Goal: Task Accomplishment & Management: Manage account settings

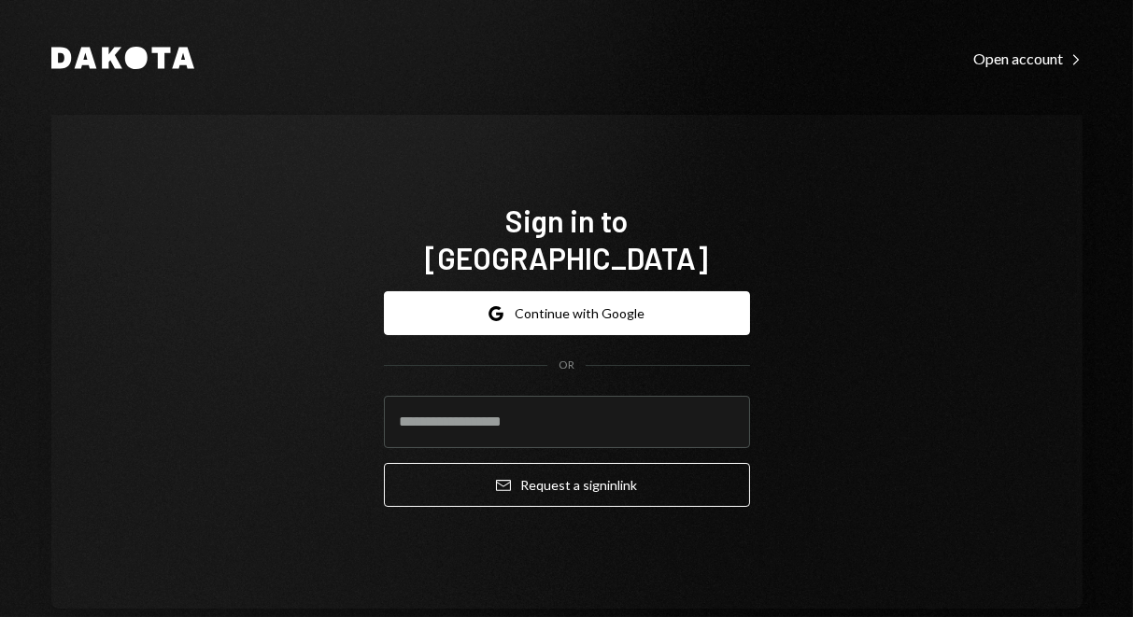
click at [634, 298] on button "Google Continue with Google" at bounding box center [567, 313] width 366 height 44
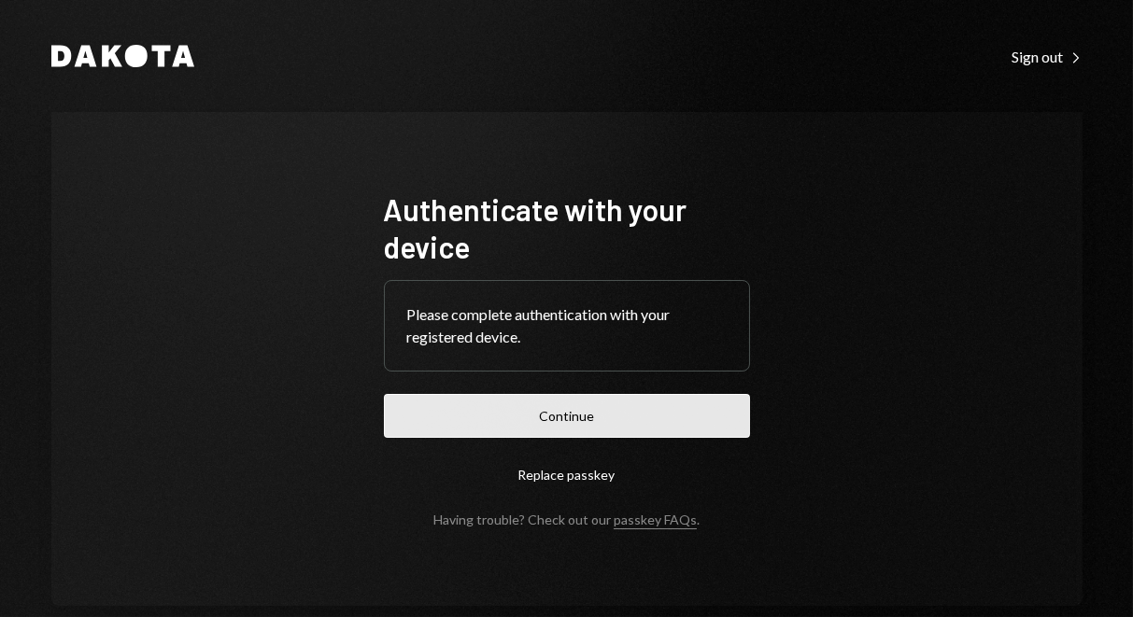
click at [544, 435] on button "Continue" at bounding box center [567, 416] width 366 height 44
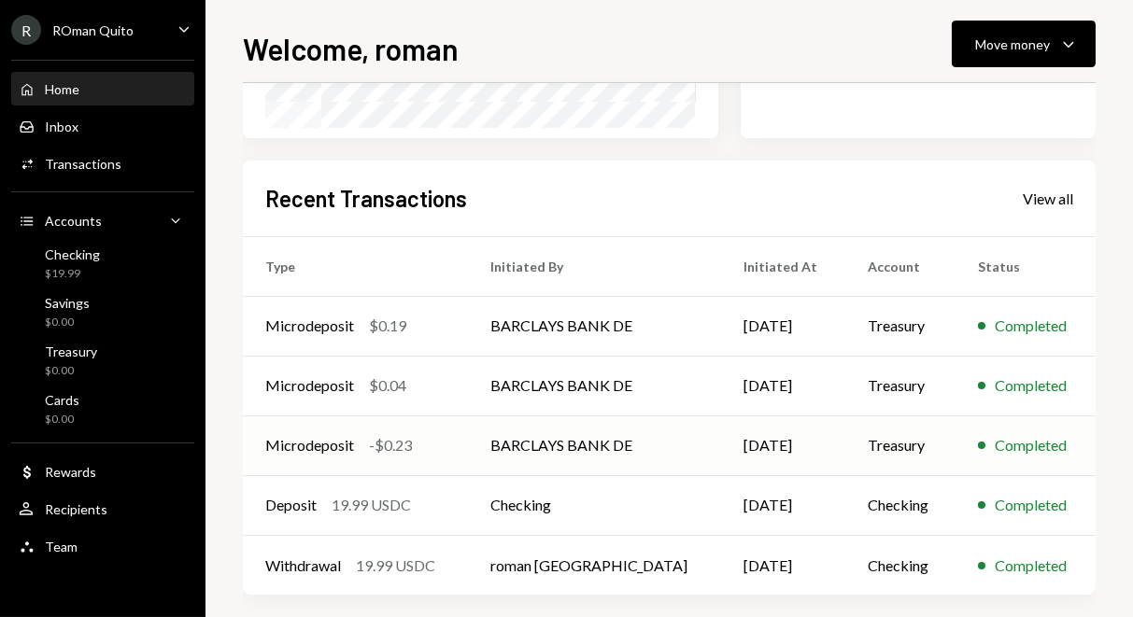
scroll to position [405, 0]
click at [160, 35] on div "R ROman Quito Caret Down" at bounding box center [102, 30] width 205 height 30
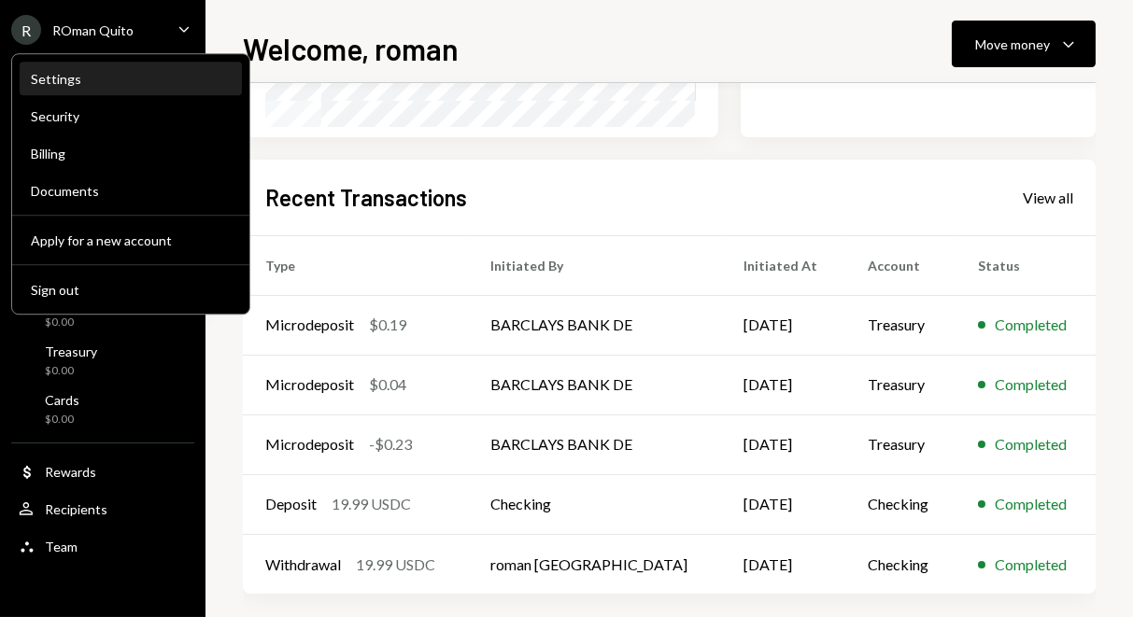
click at [63, 86] on div "Settings" at bounding box center [131, 79] width 200 height 16
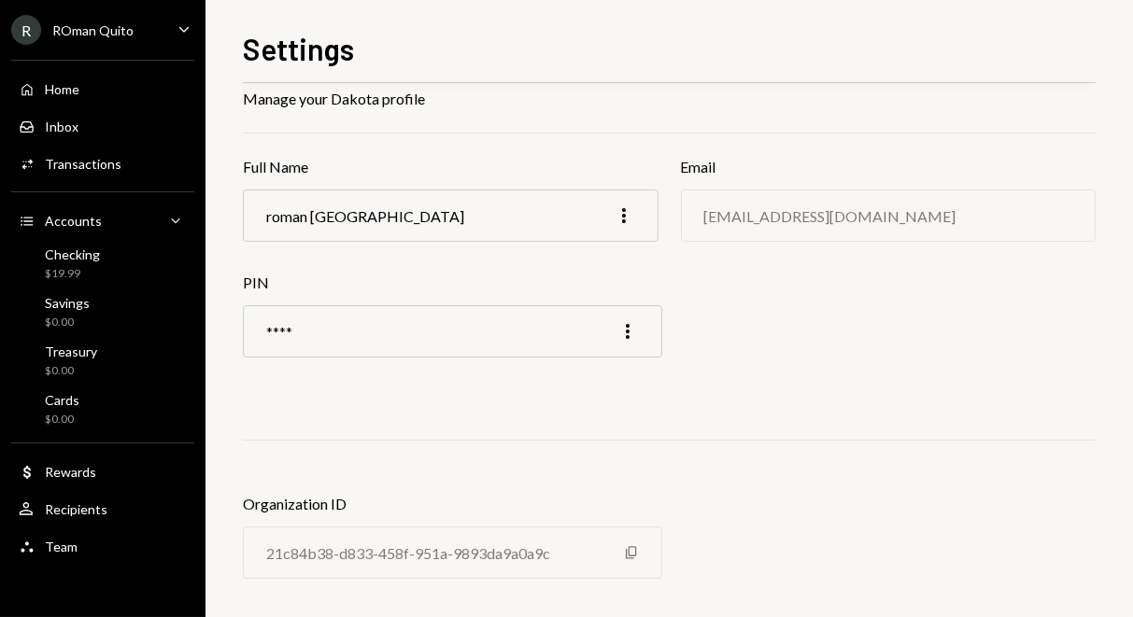
scroll to position [77, 0]
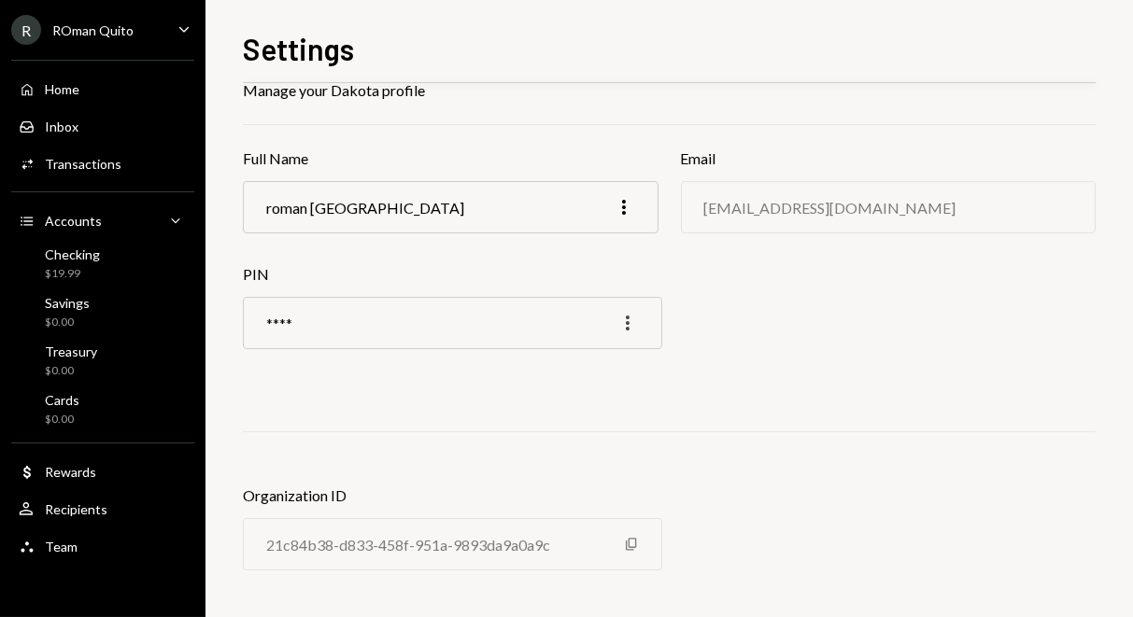
click at [626, 328] on icon "button" at bounding box center [628, 323] width 4 height 15
click at [593, 360] on div "Edit" at bounding box center [583, 361] width 93 height 33
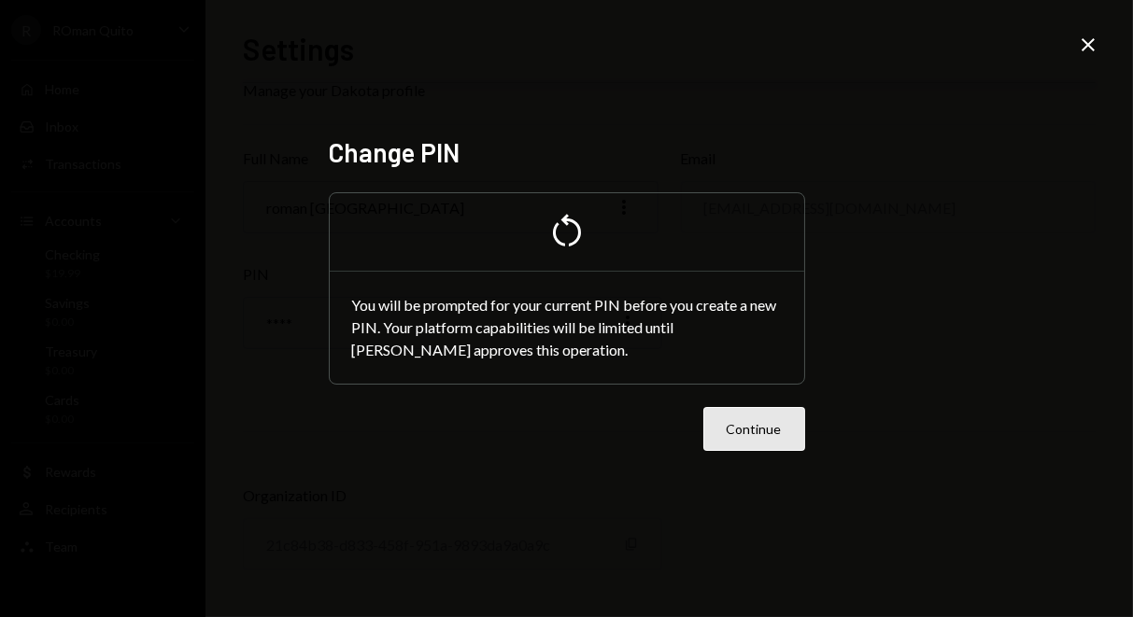
click at [738, 442] on button "Continue" at bounding box center [754, 429] width 102 height 44
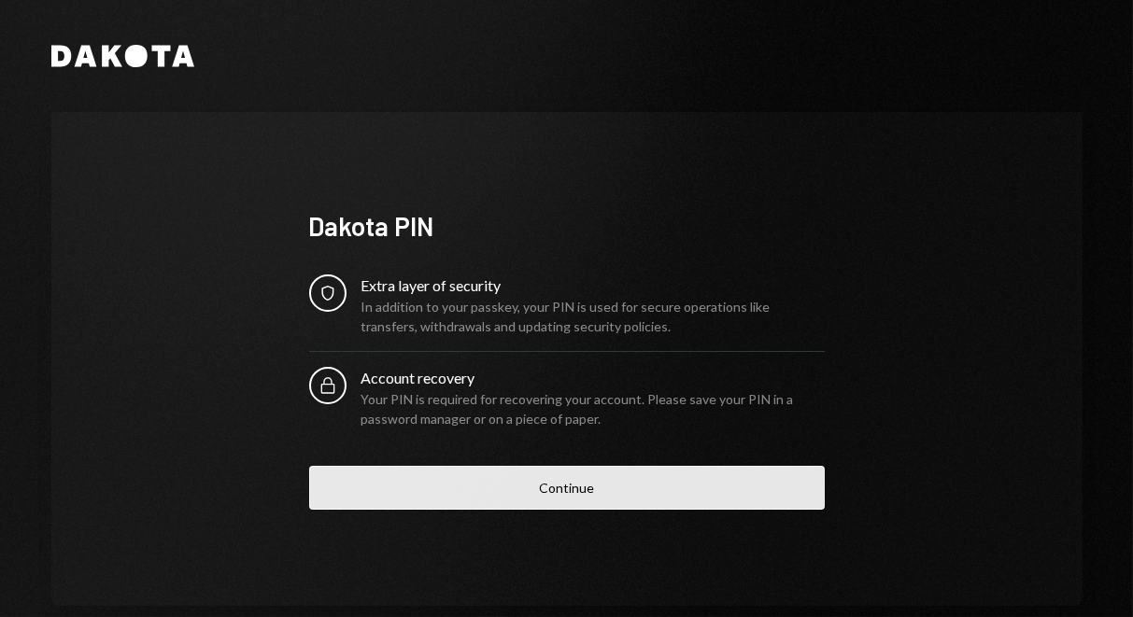
click at [539, 493] on button "Continue" at bounding box center [566, 488] width 515 height 44
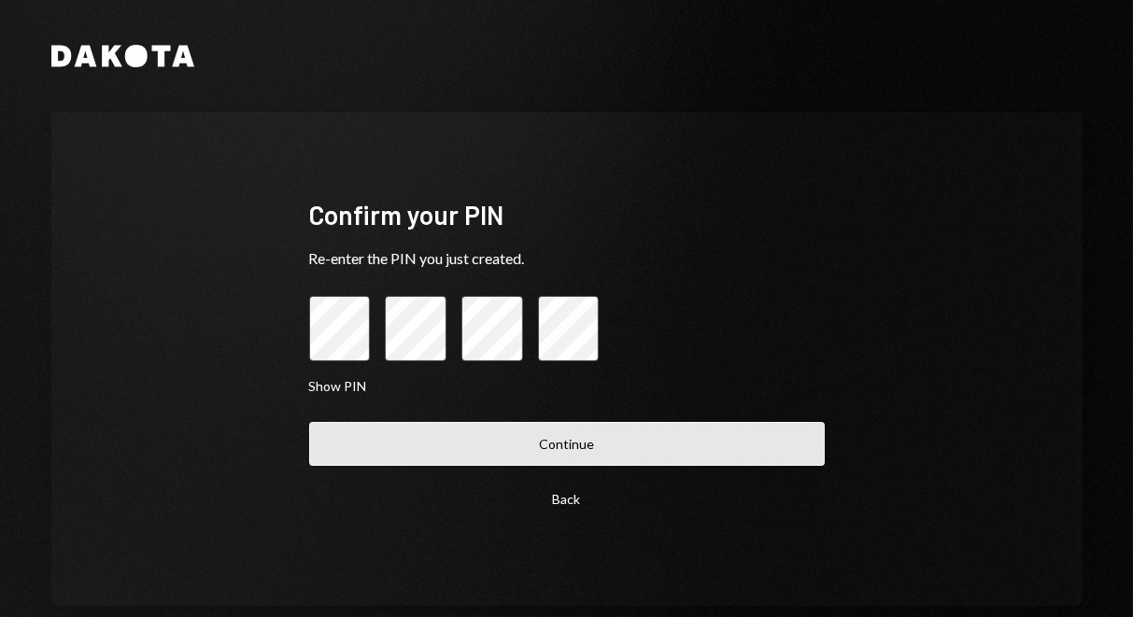
click at [556, 437] on button "Continue" at bounding box center [566, 444] width 515 height 44
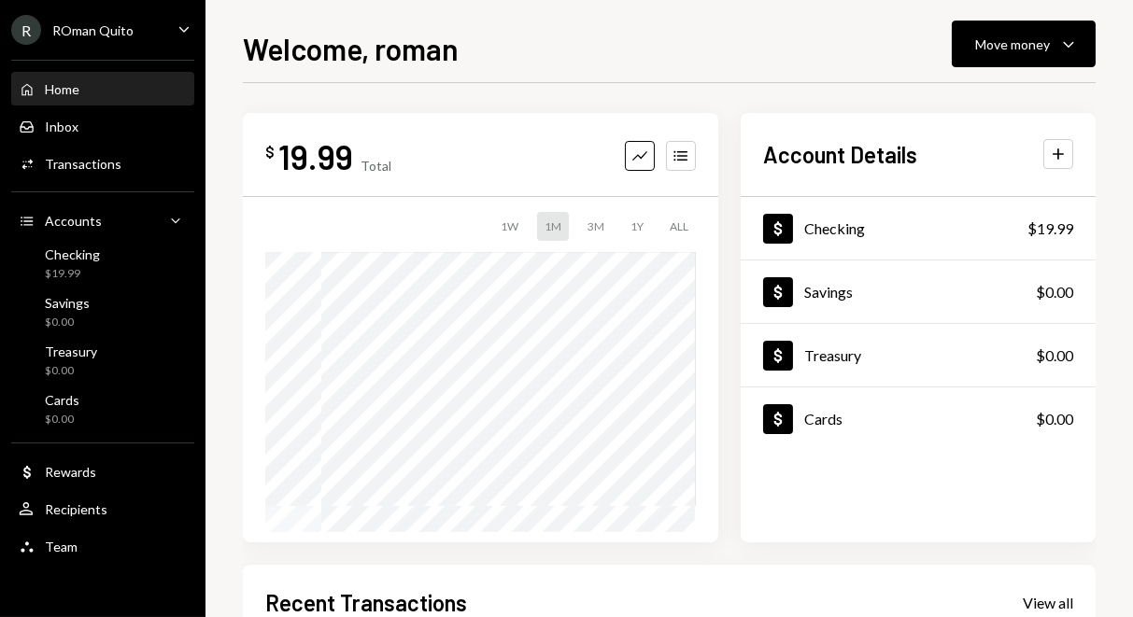
click at [106, 22] on div "ROman Quito" at bounding box center [92, 30] width 81 height 16
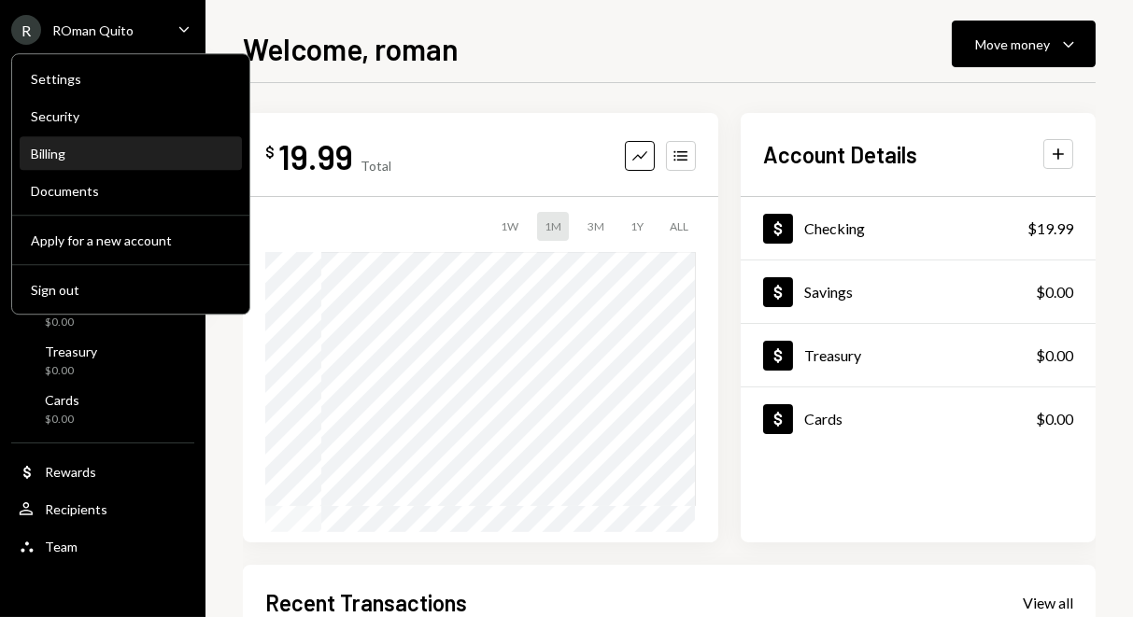
click at [83, 167] on div "Billing" at bounding box center [131, 154] width 200 height 32
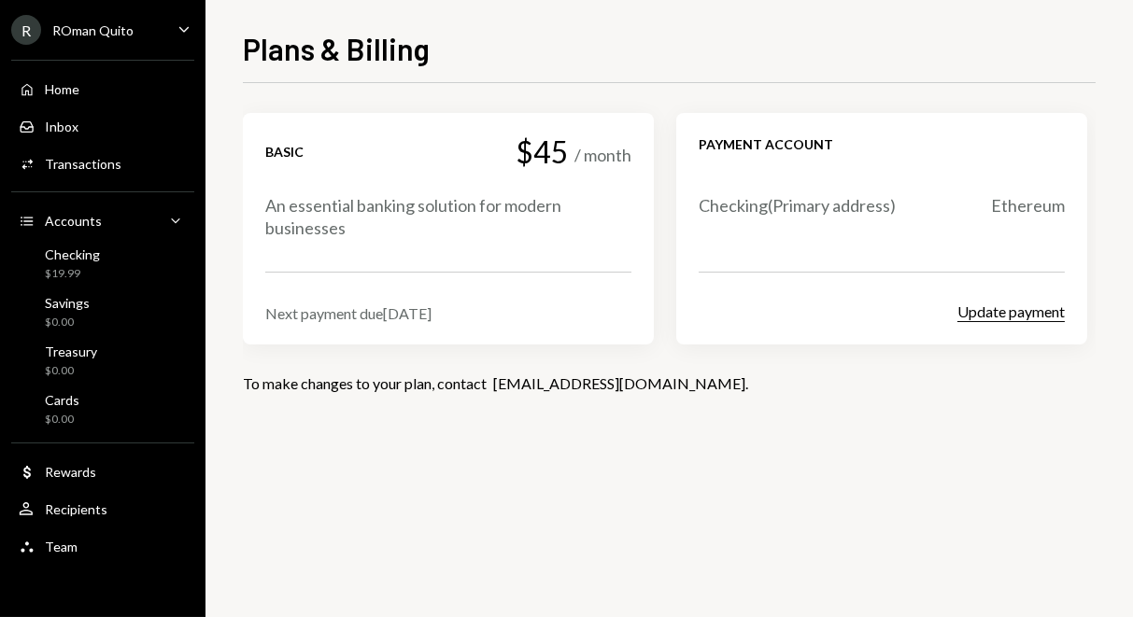
click at [975, 303] on button "Update payment" at bounding box center [1010, 313] width 107 height 20
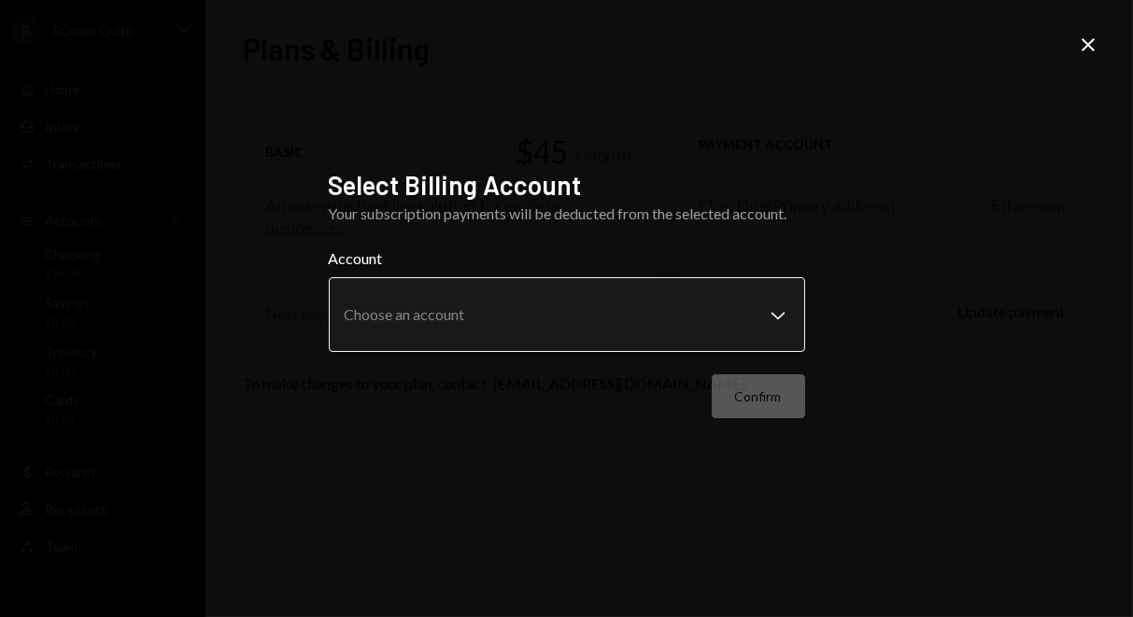
click at [772, 328] on div "Account Choose an account Chevron Down" at bounding box center [567, 299] width 476 height 105
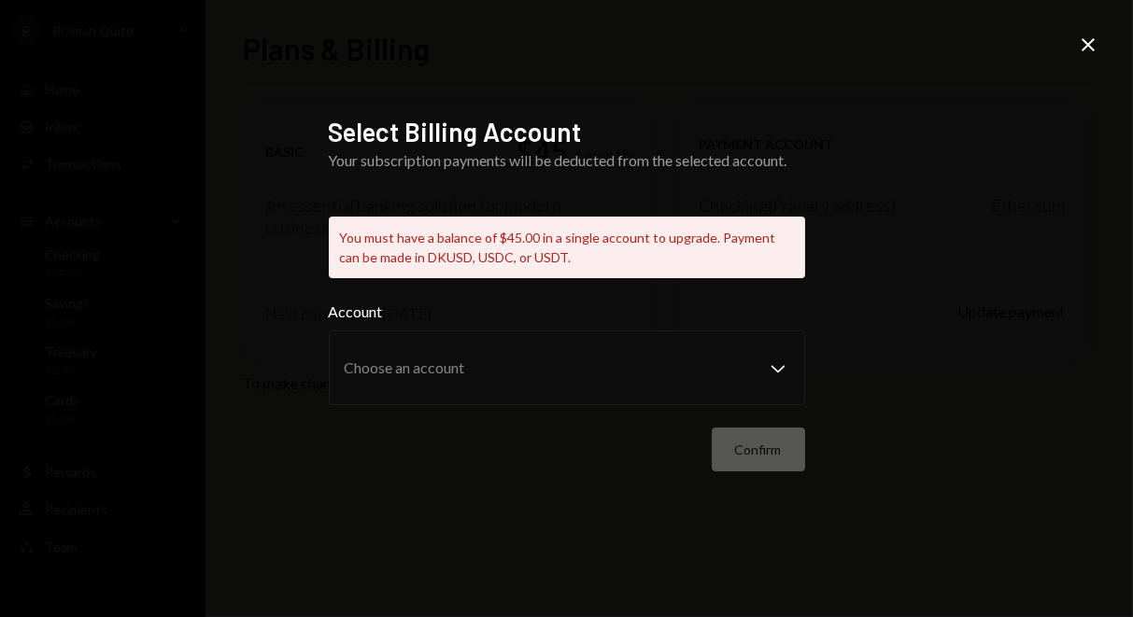
click at [1077, 52] on icon "Close" at bounding box center [1087, 45] width 22 height 22
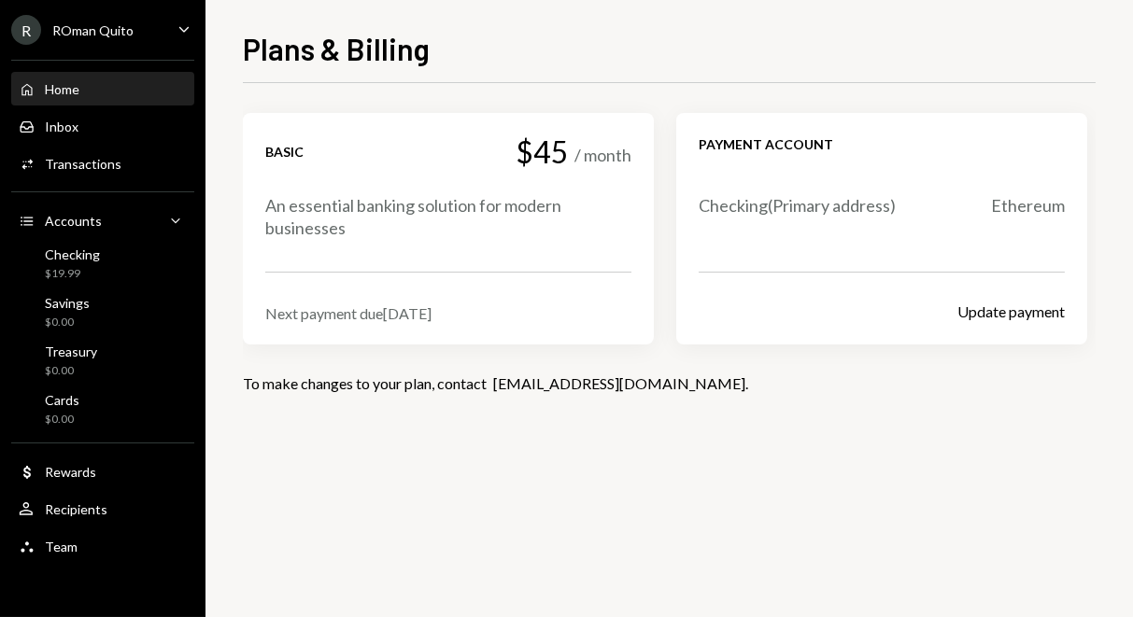
click at [134, 81] on div "Home Home" at bounding box center [103, 89] width 168 height 17
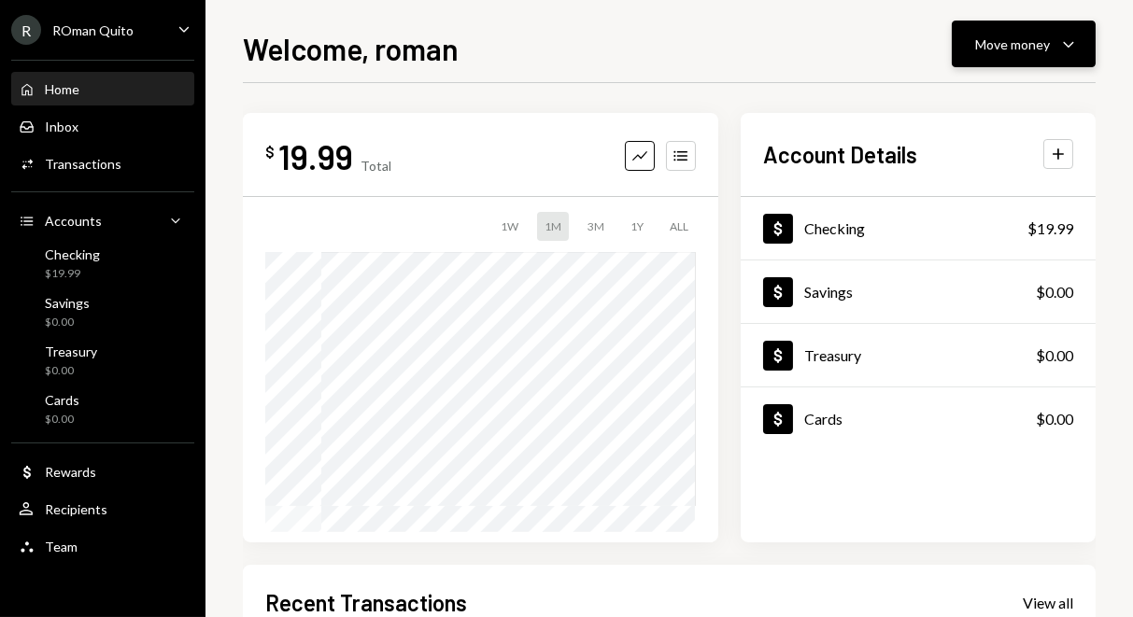
click at [1049, 39] on div "Move money" at bounding box center [1012, 45] width 75 height 20
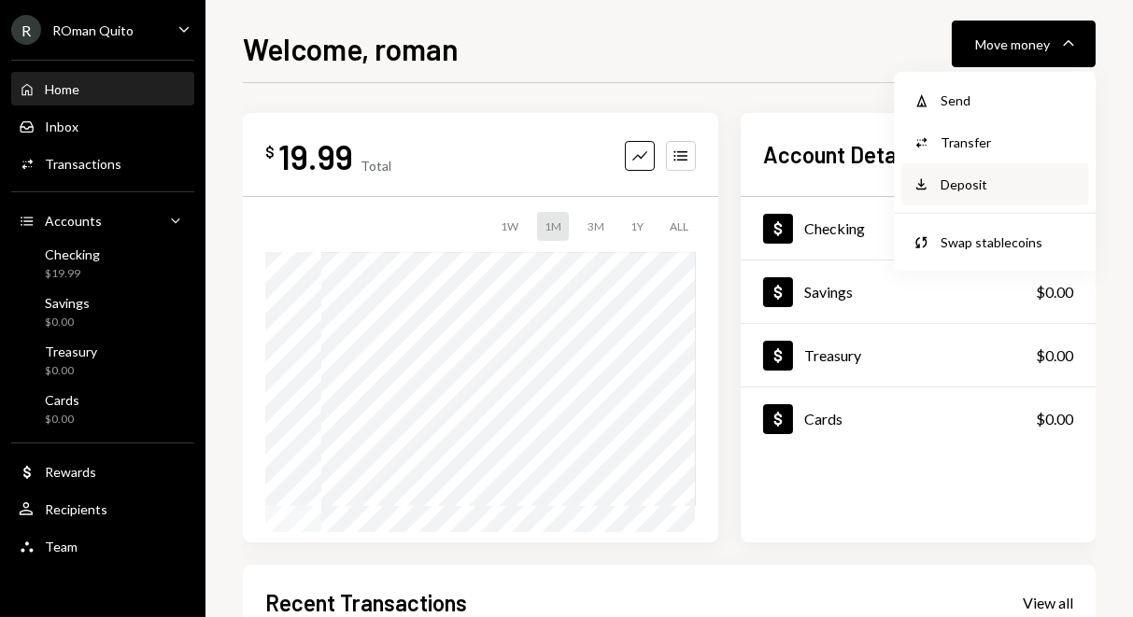
click at [981, 188] on div "Deposit" at bounding box center [1008, 185] width 136 height 20
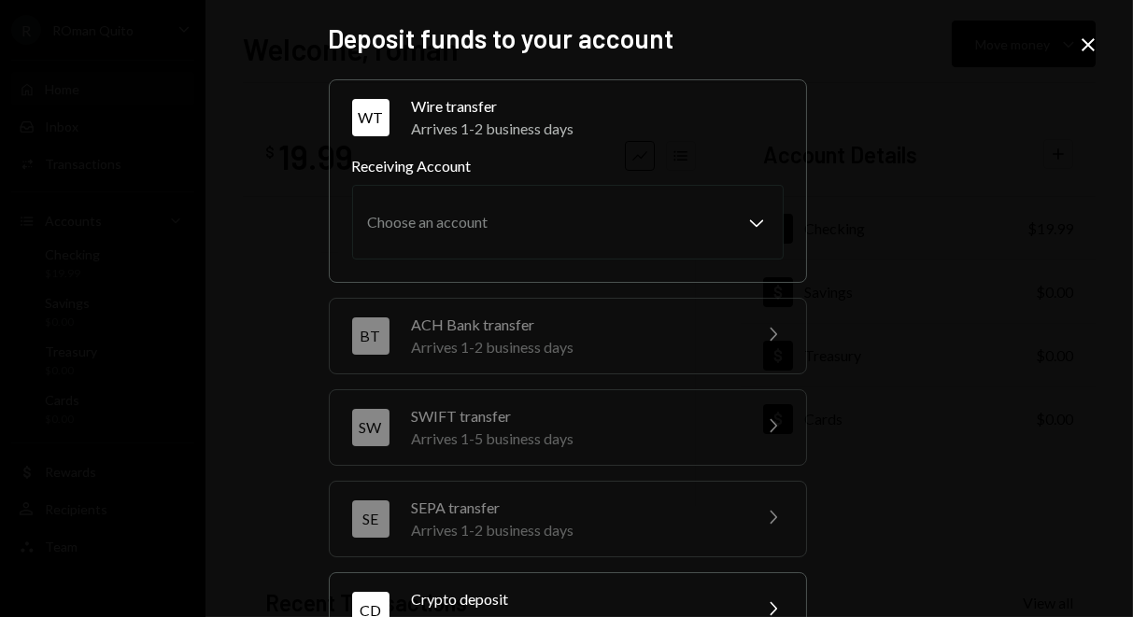
click at [330, 80] on button "WT Wire transfer Arrives 1-2 business days Chevron Right" at bounding box center [568, 117] width 476 height 75
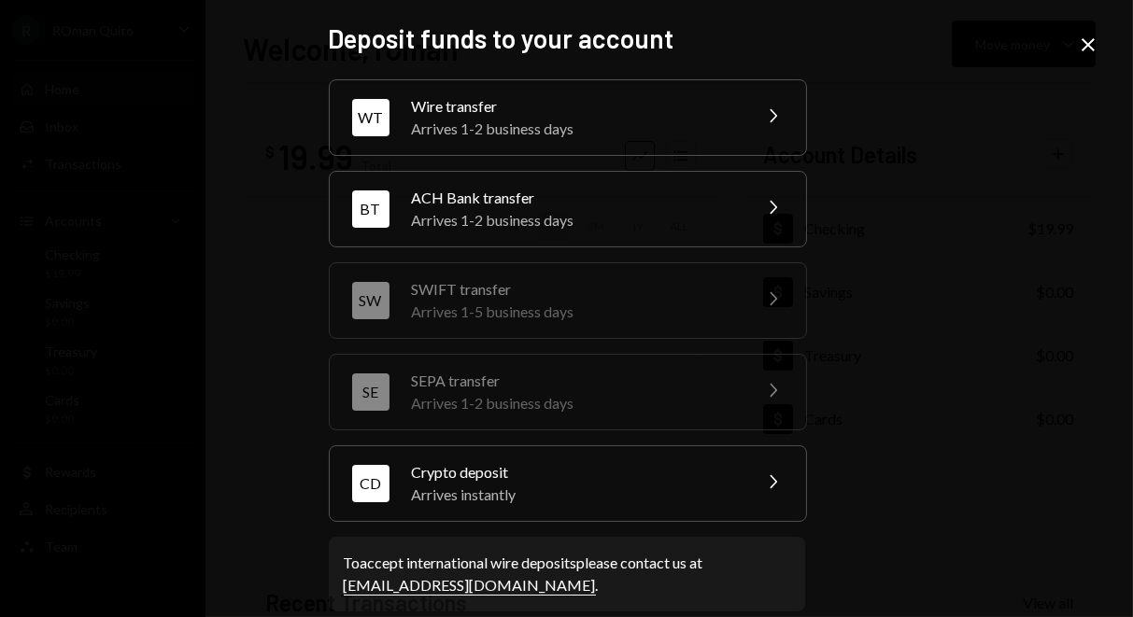
click at [528, 492] on div "Arrives instantly" at bounding box center [575, 495] width 327 height 22
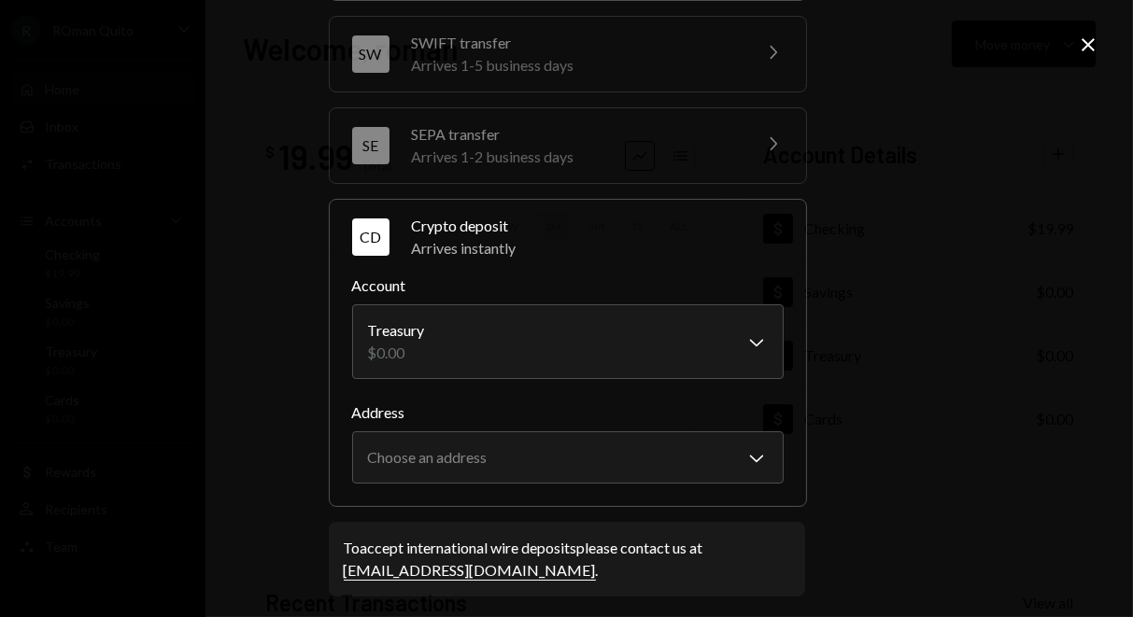
scroll to position [253, 0]
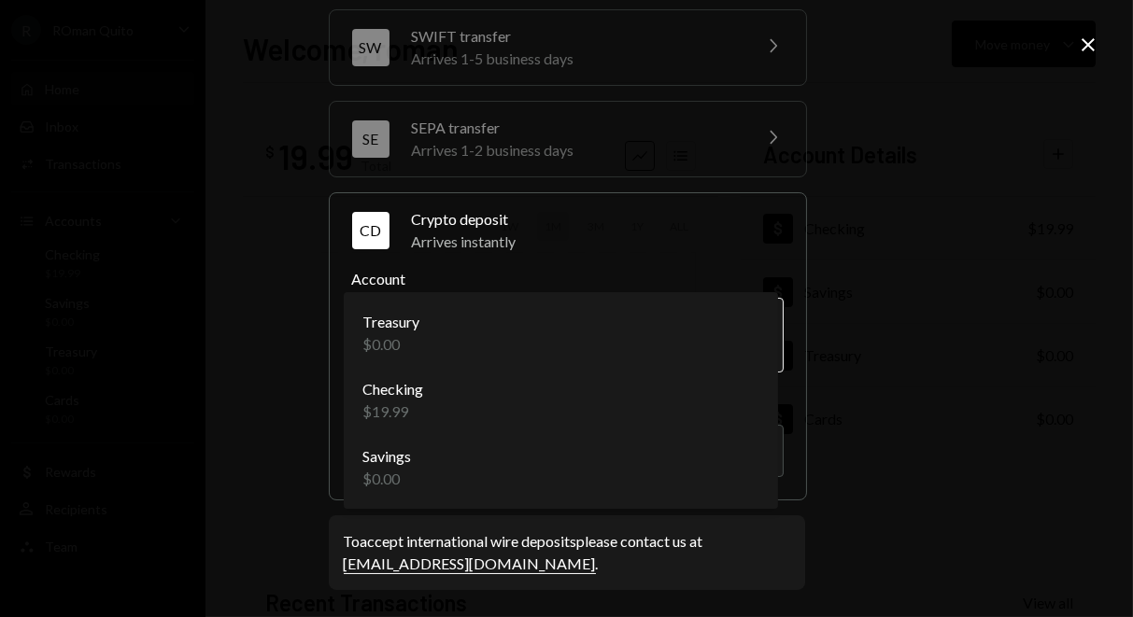
click at [720, 355] on body "R ROman Quito Caret Down Home Home Inbox Inbox Activities Transactions Accounts…" at bounding box center [566, 308] width 1133 height 617
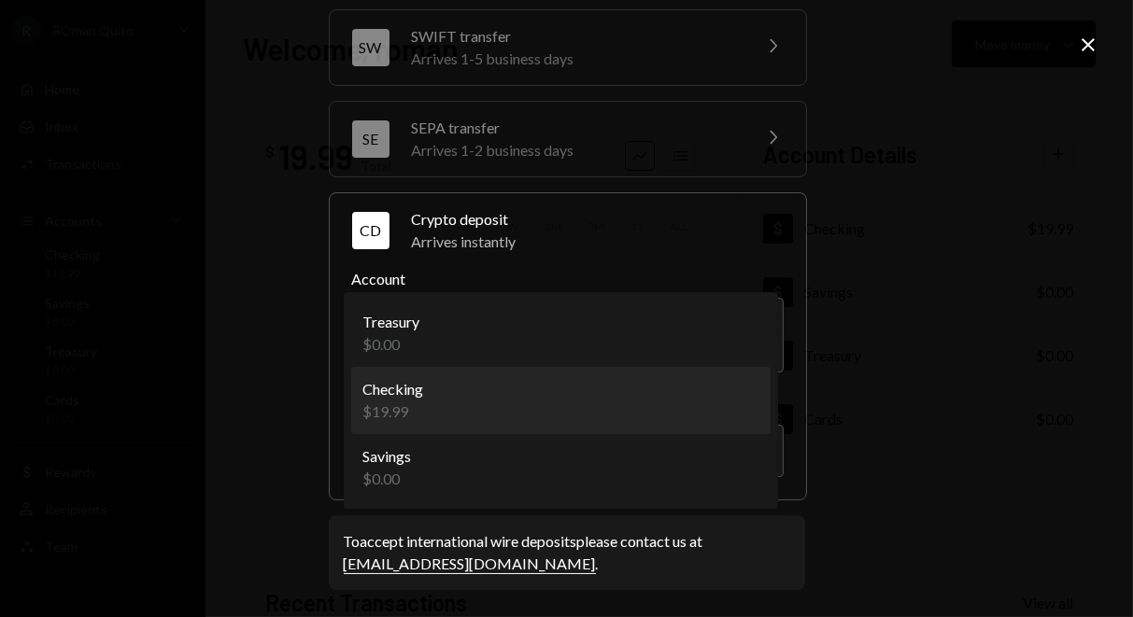
select select "**********"
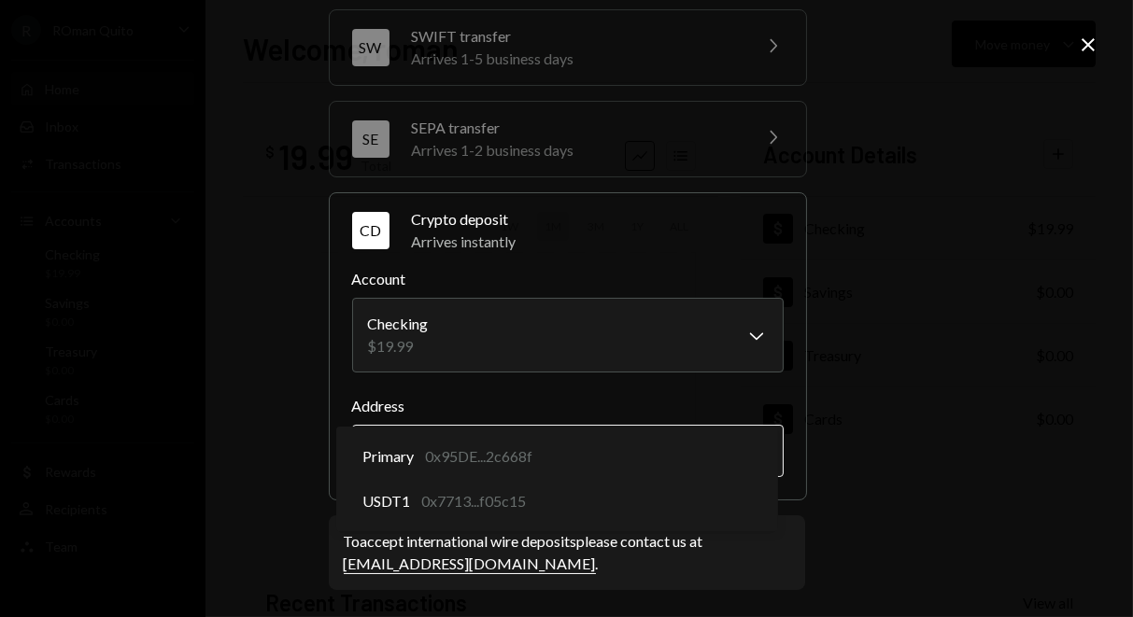
click at [542, 463] on body "R ROman Quito Caret Down Home Home Inbox Inbox Activities Transactions Accounts…" at bounding box center [566, 308] width 1133 height 617
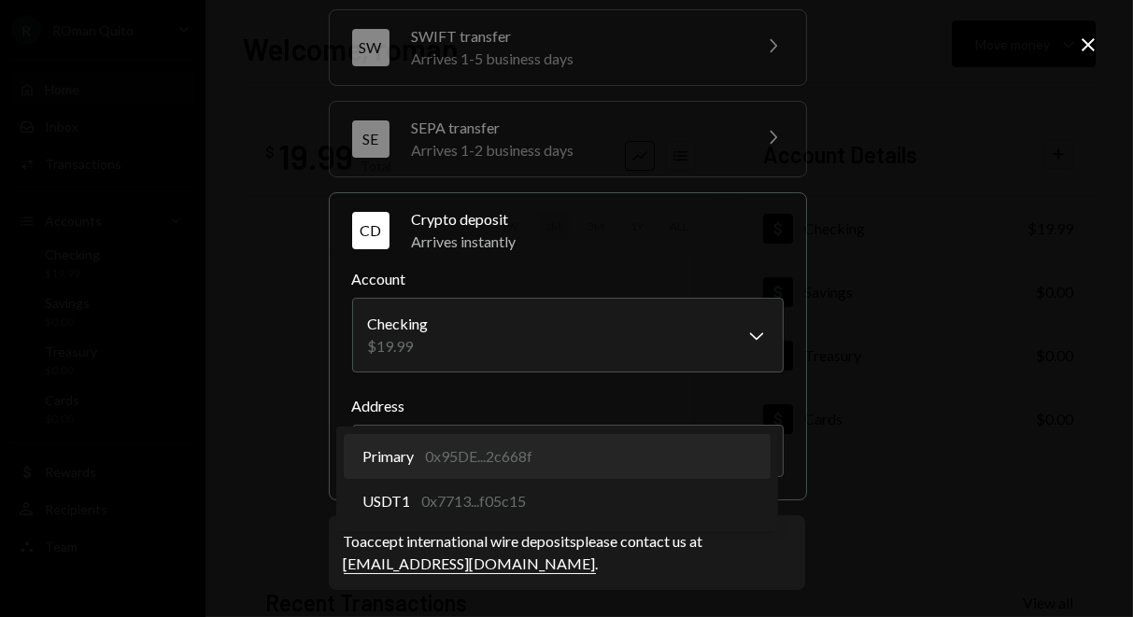
select select "**********"
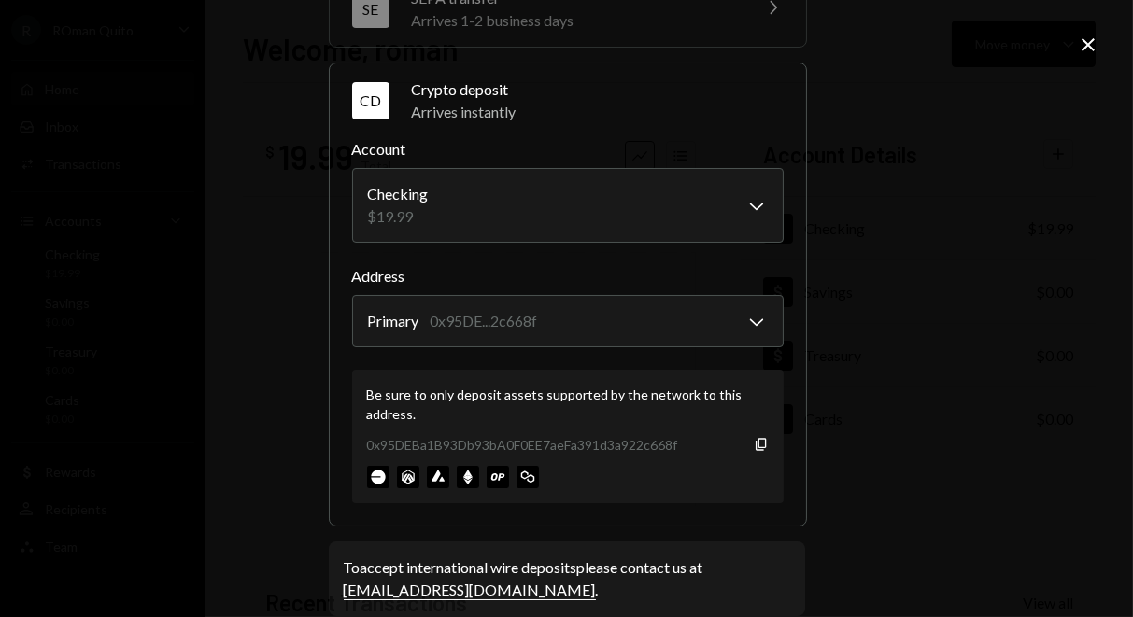
scroll to position [409, 0]
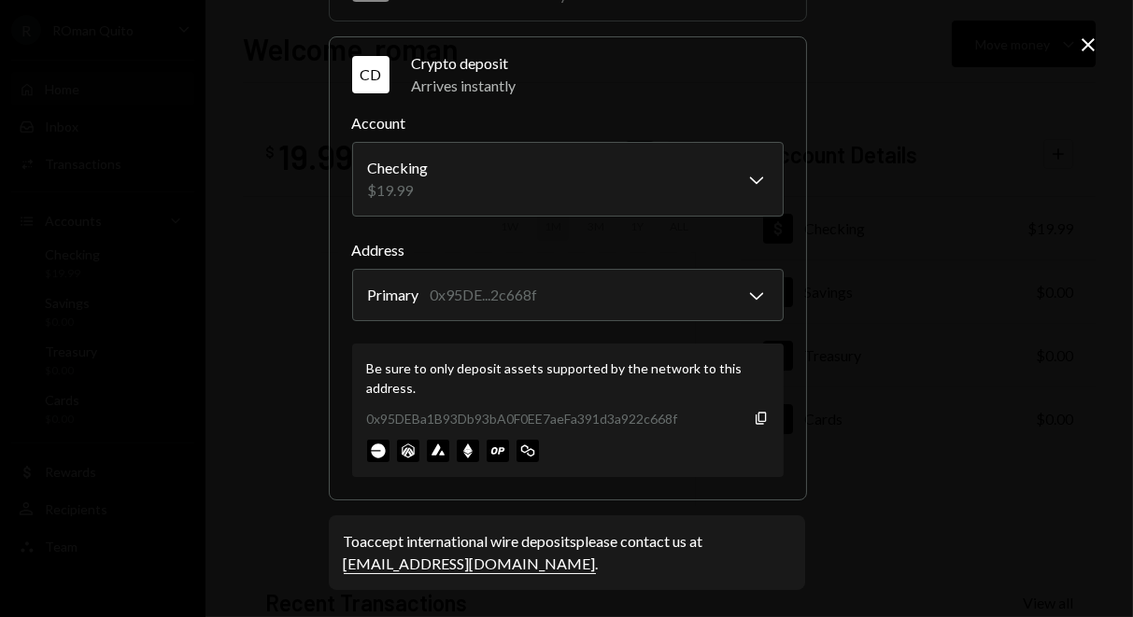
click at [758, 426] on div "0x95DEBa1B93Db93bA0F0EE7aeFa391d3a922c668f Copy" at bounding box center [567, 419] width 401 height 20
click at [753, 421] on icon "Copy" at bounding box center [760, 418] width 15 height 15
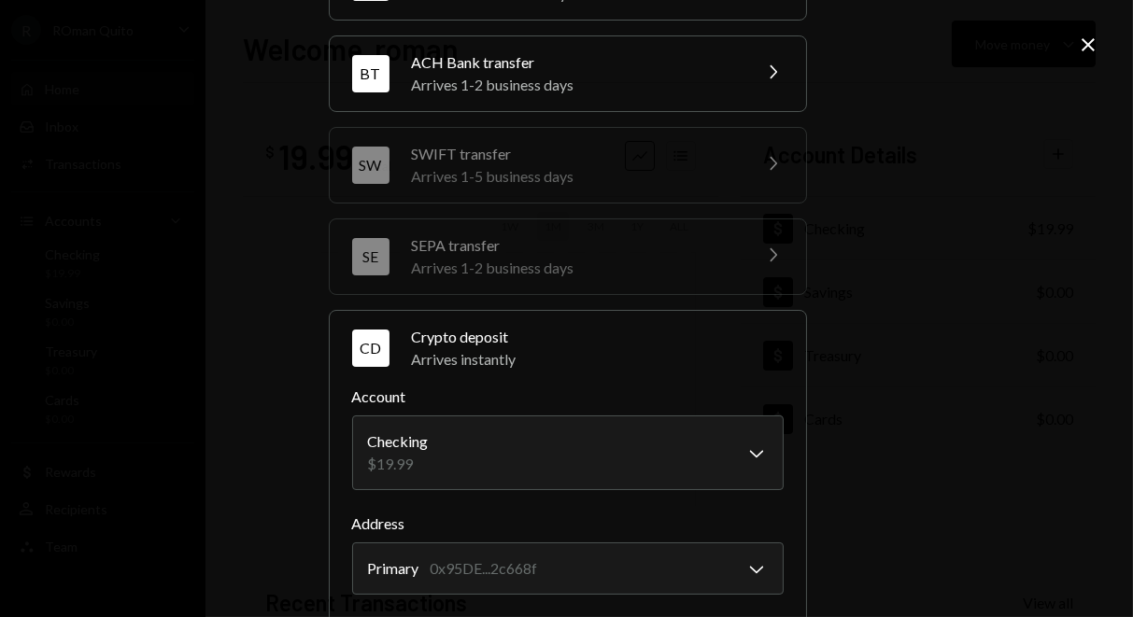
scroll to position [129, 0]
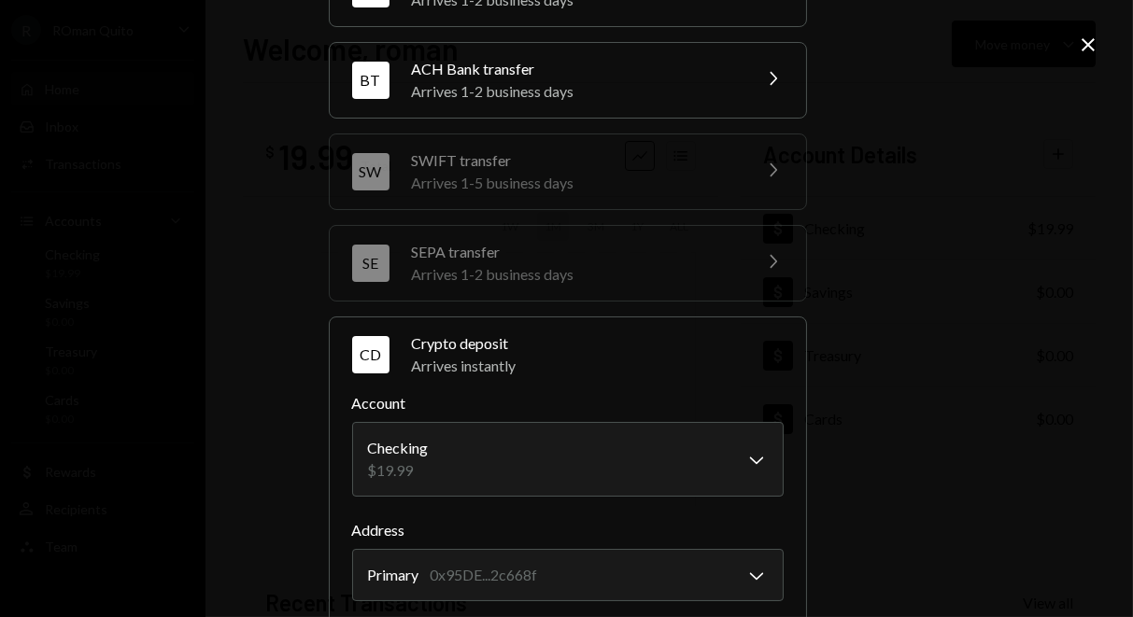
click at [1081, 46] on icon "Close" at bounding box center [1087, 45] width 22 height 22
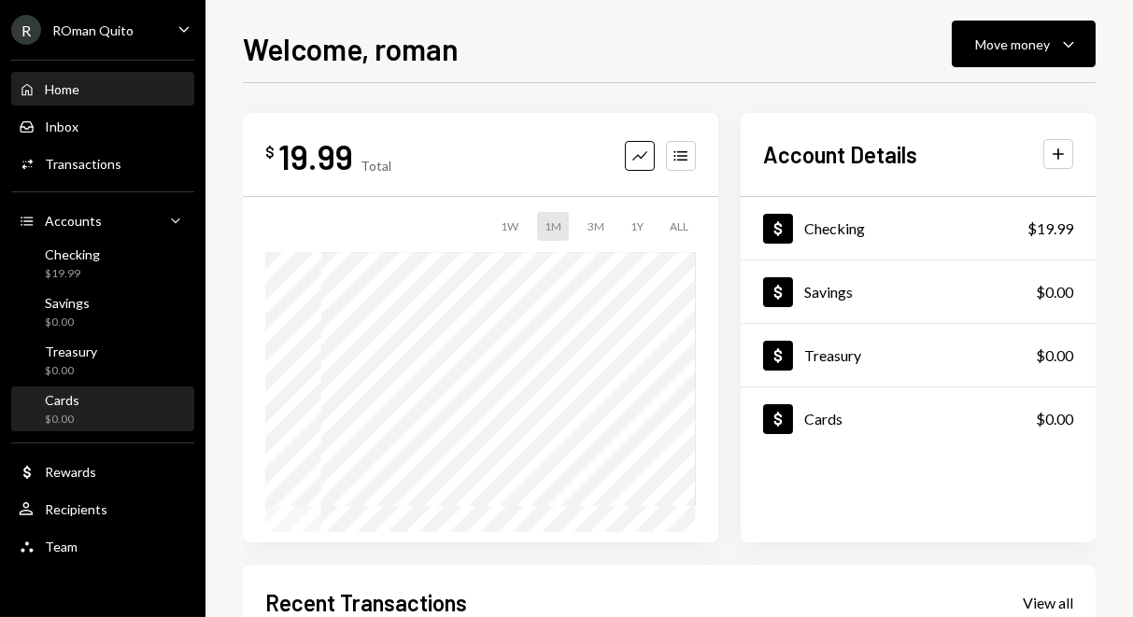
click at [52, 427] on div "Cards $0.00" at bounding box center [103, 409] width 168 height 43
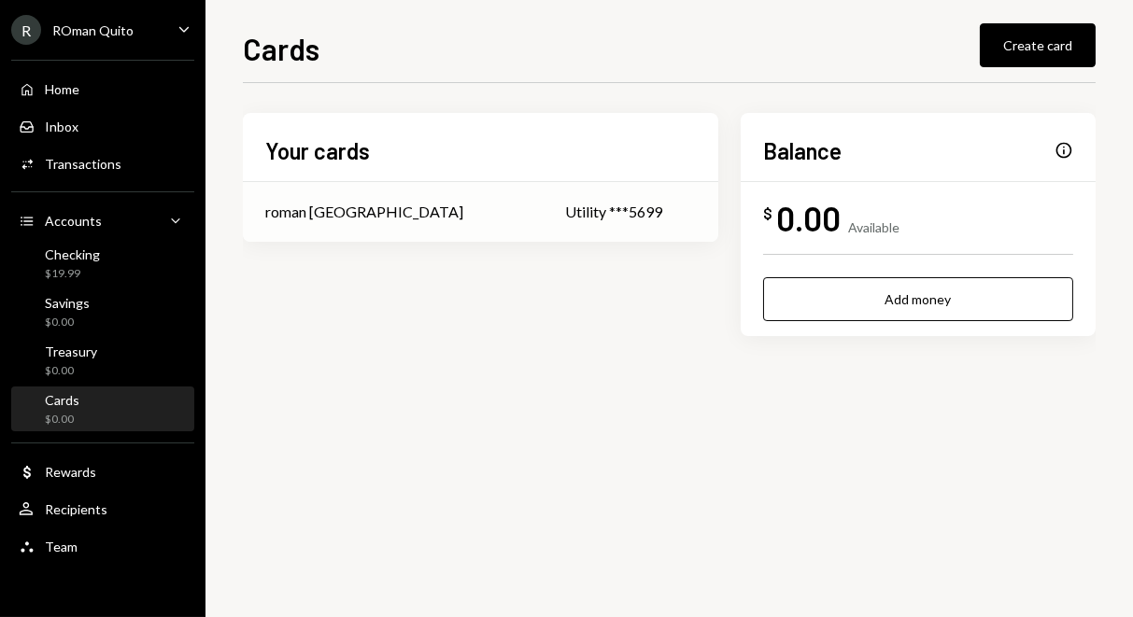
click at [565, 219] on div "Utility ***5699" at bounding box center [630, 212] width 131 height 22
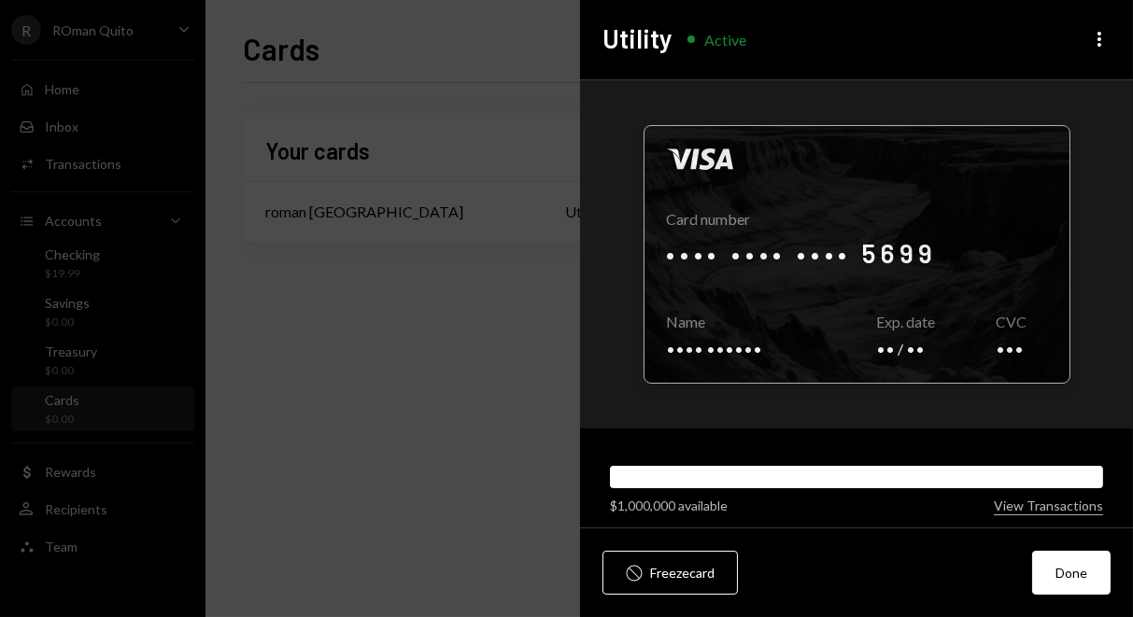
click at [744, 258] on div at bounding box center [856, 254] width 425 height 257
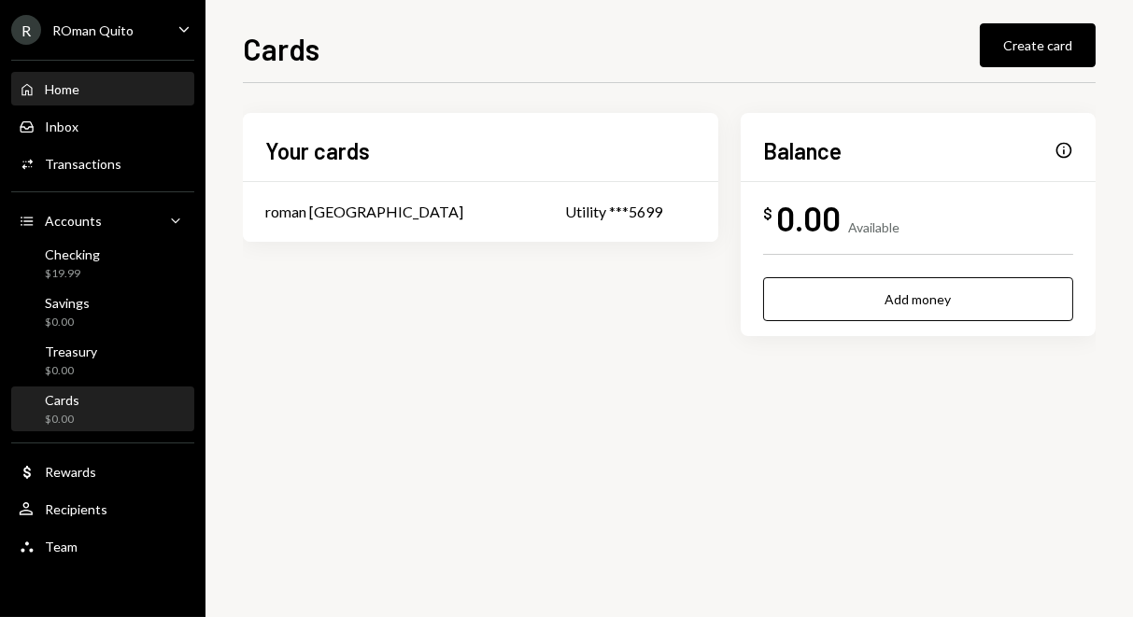
click at [114, 75] on div "Home Home" at bounding box center [103, 90] width 168 height 32
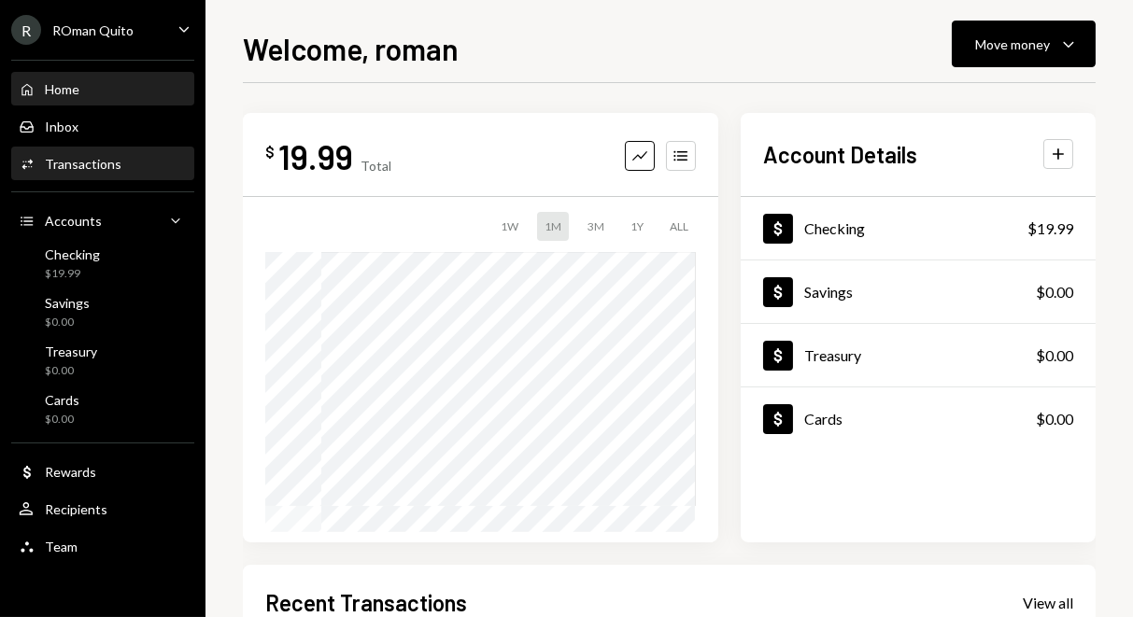
click at [92, 160] on div "Transactions" at bounding box center [83, 164] width 77 height 16
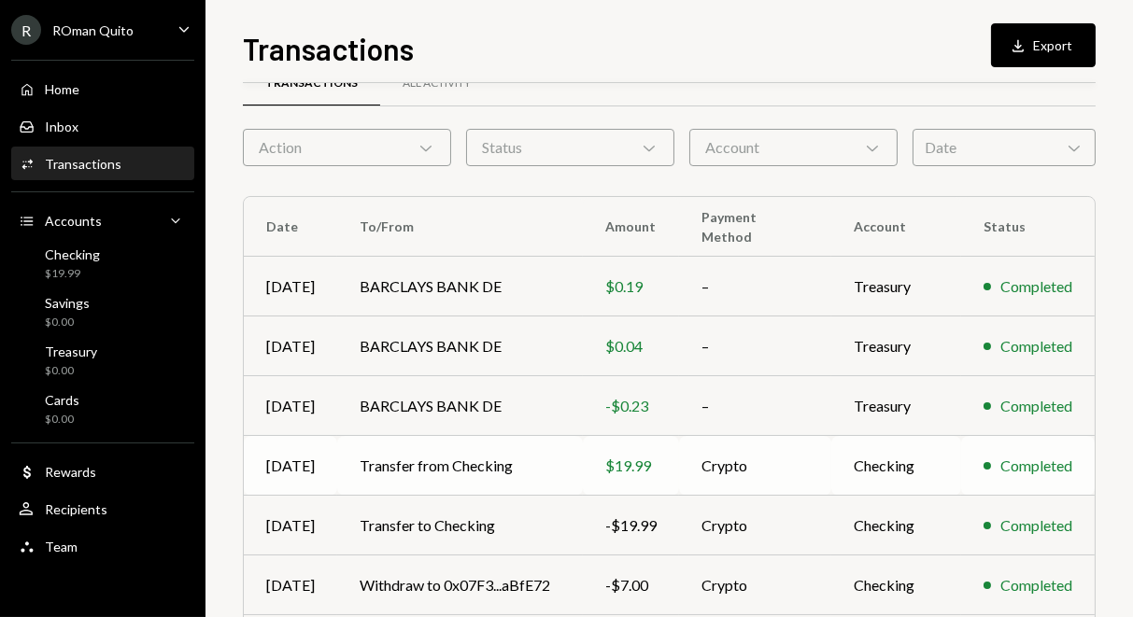
scroll to position [43, 0]
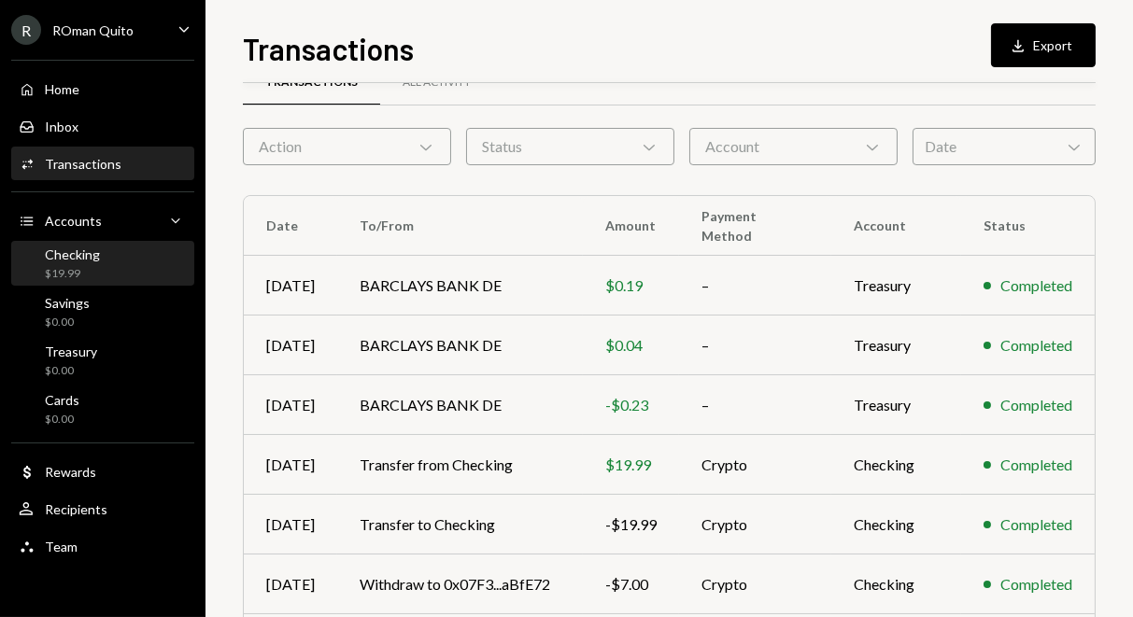
click at [101, 254] on div "Checking $19.99" at bounding box center [103, 263] width 168 height 35
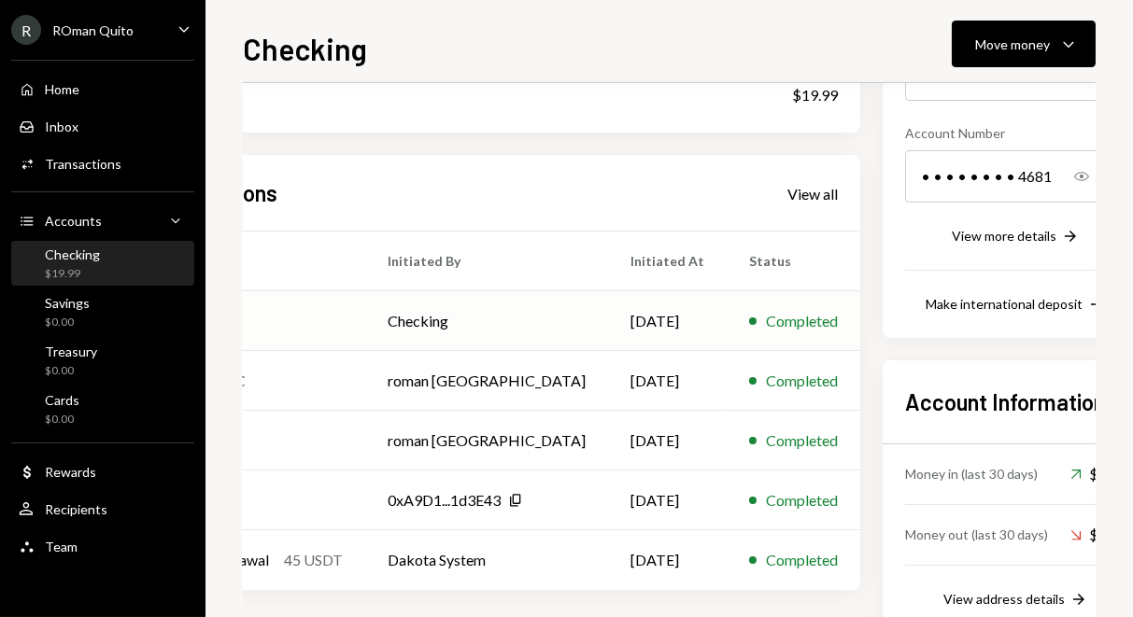
scroll to position [307, 190]
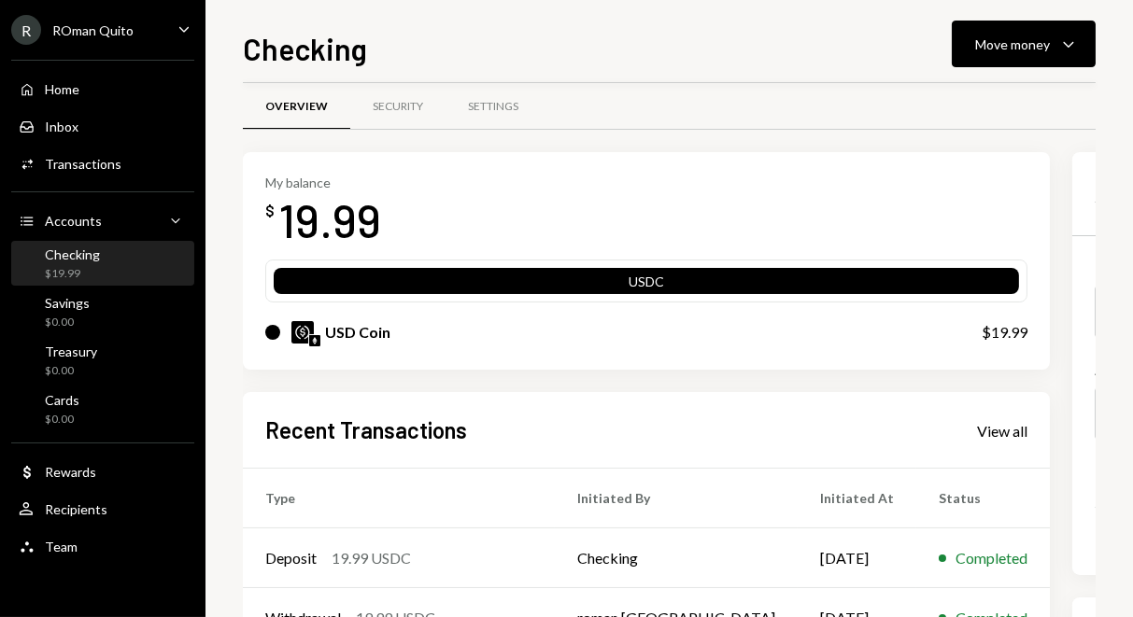
scroll to position [18, 0]
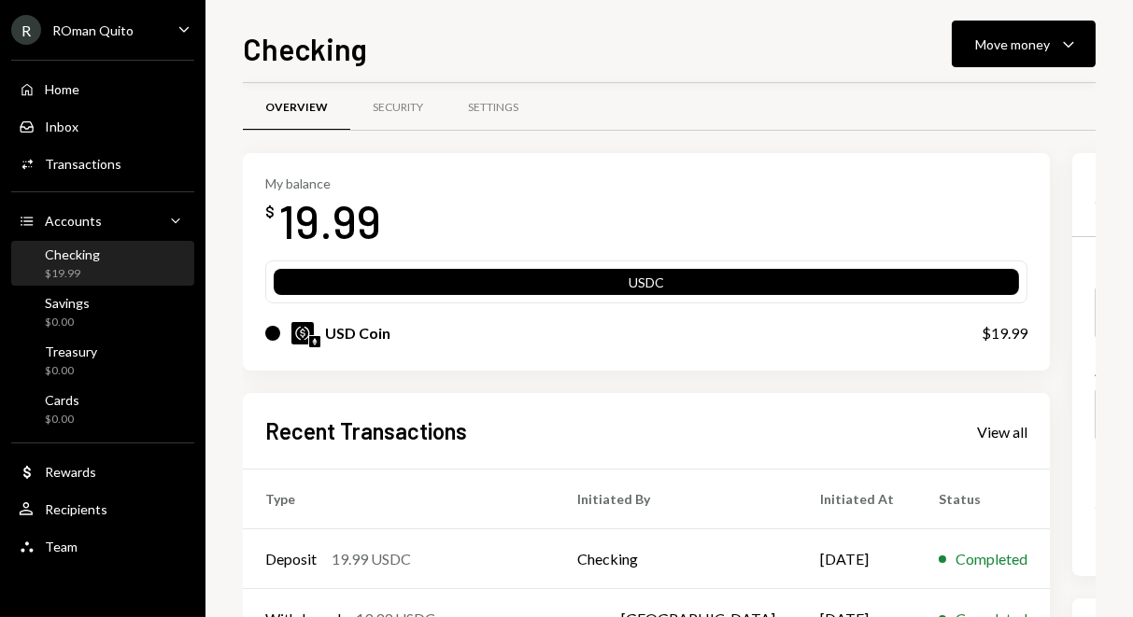
click at [307, 331] on img at bounding box center [302, 333] width 22 height 22
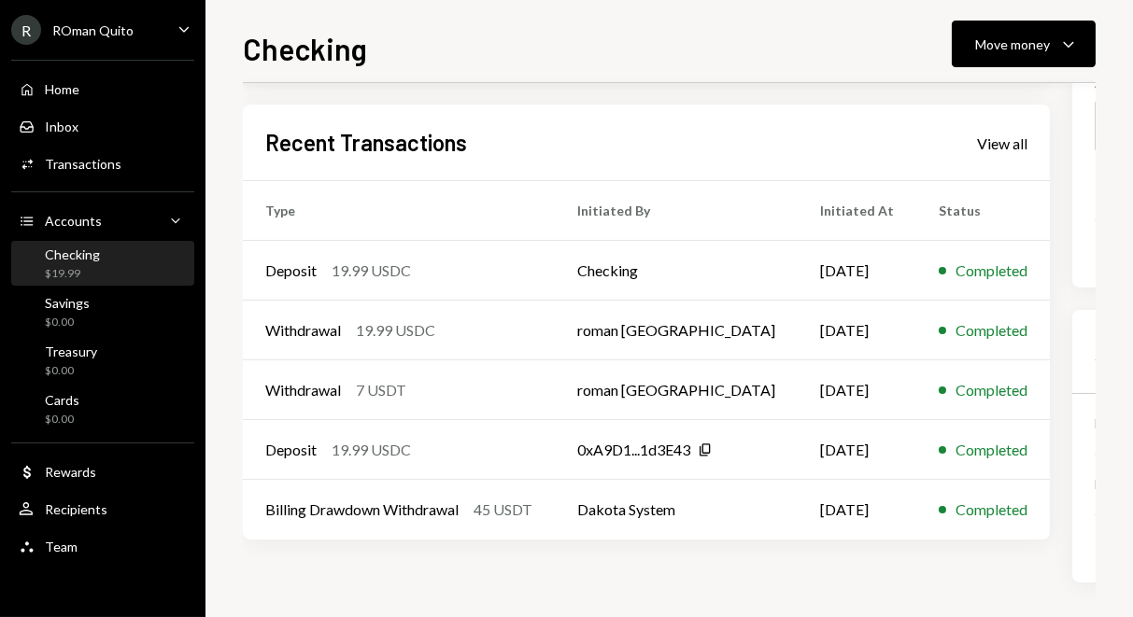
scroll to position [307, 0]
click at [109, 162] on div "Transactions" at bounding box center [83, 164] width 77 height 16
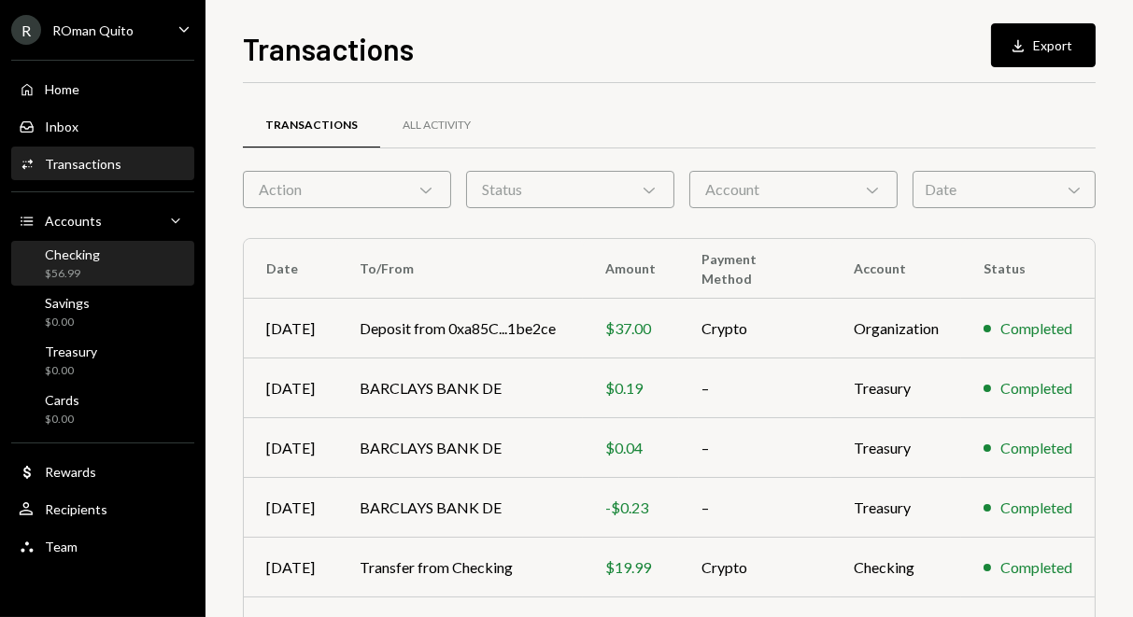
click at [107, 248] on div "Checking $56.99" at bounding box center [103, 263] width 168 height 35
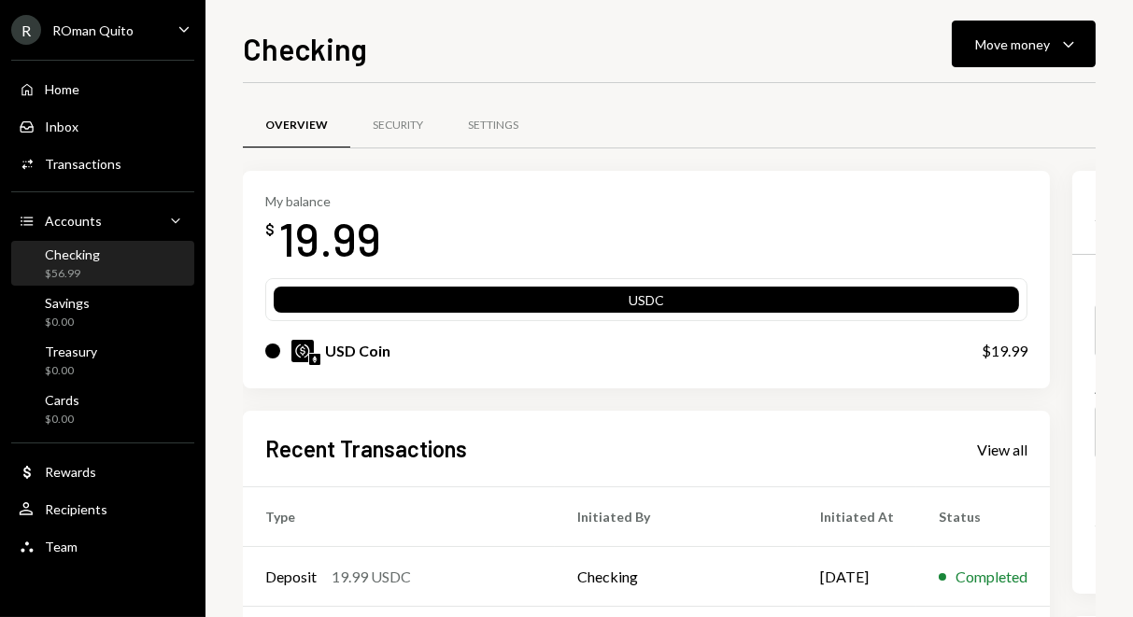
click at [102, 35] on div "ROman Quito" at bounding box center [92, 30] width 81 height 16
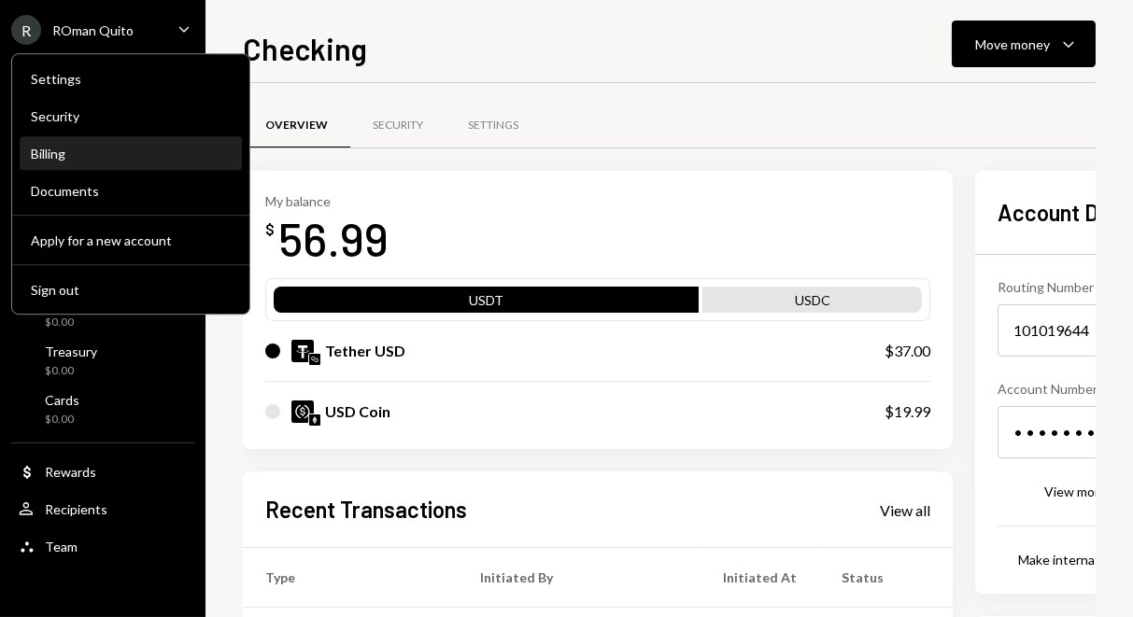
click at [70, 148] on div "Billing" at bounding box center [131, 154] width 200 height 16
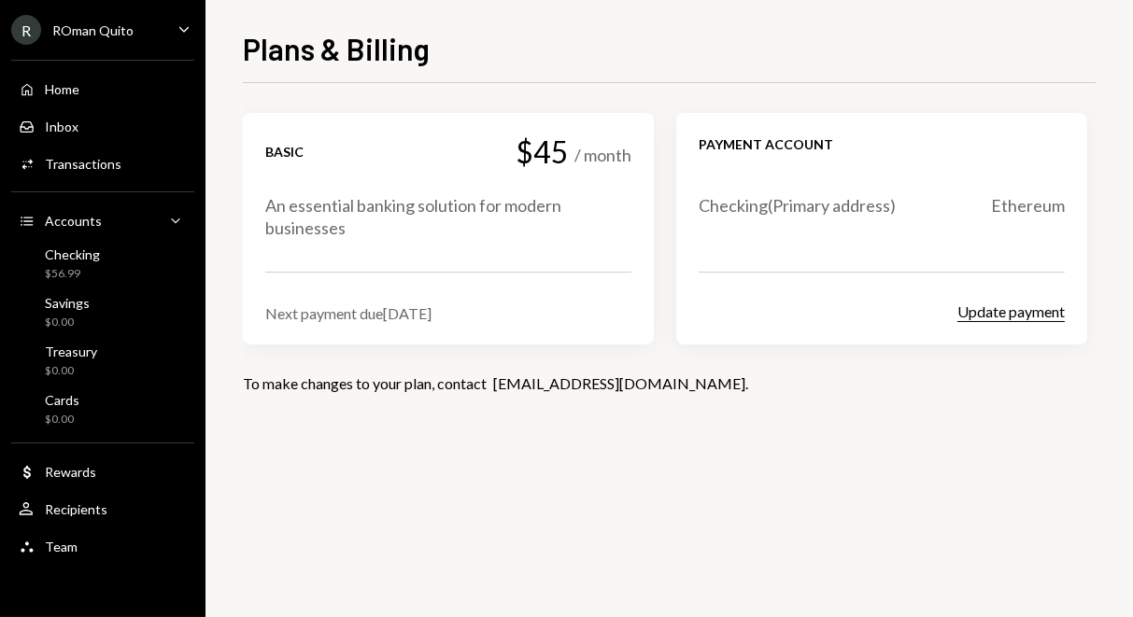
click at [1013, 312] on button "Update payment" at bounding box center [1010, 313] width 107 height 20
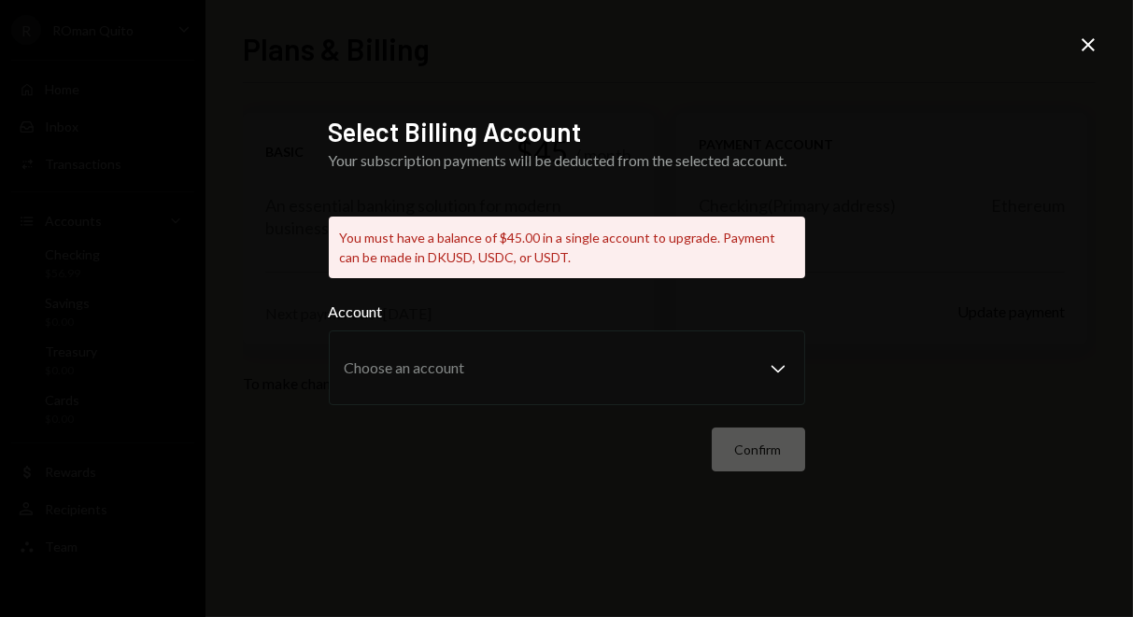
click at [696, 242] on div "Select Billing Account Your subscription payments will be deducted from the sel…" at bounding box center [567, 309] width 476 height 387
click at [1092, 41] on icon "Close" at bounding box center [1087, 45] width 22 height 22
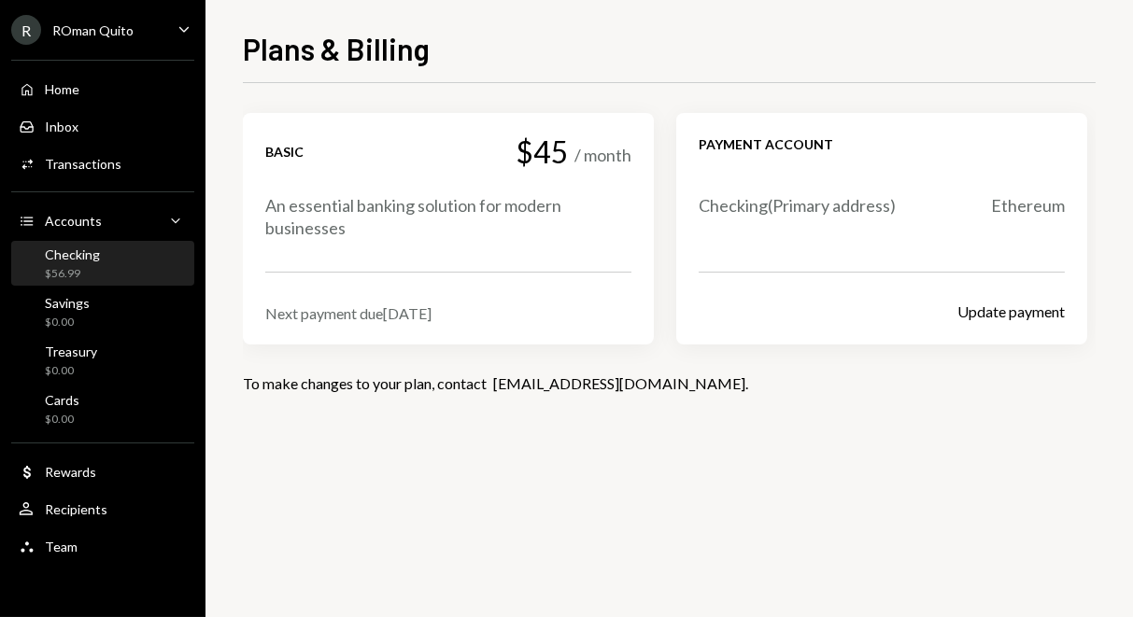
click at [98, 275] on div "Checking $56.99" at bounding box center [103, 263] width 168 height 35
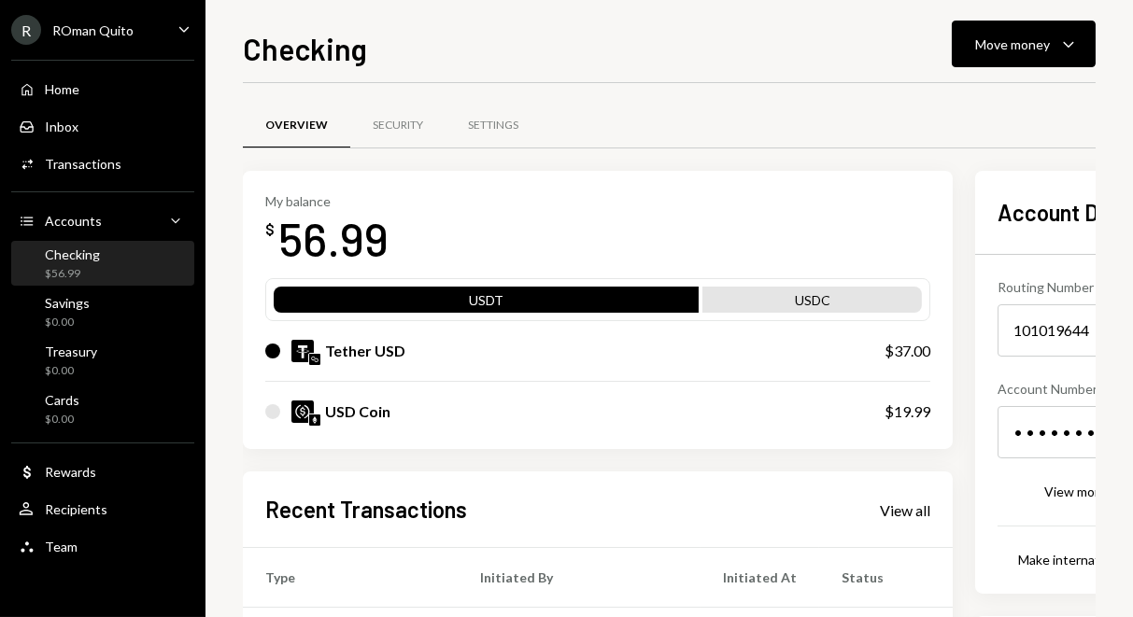
click at [716, 424] on div "USD Coin $19.99" at bounding box center [597, 412] width 665 height 60
click at [1007, 28] on button "Move money Caret Down" at bounding box center [1023, 44] width 144 height 47
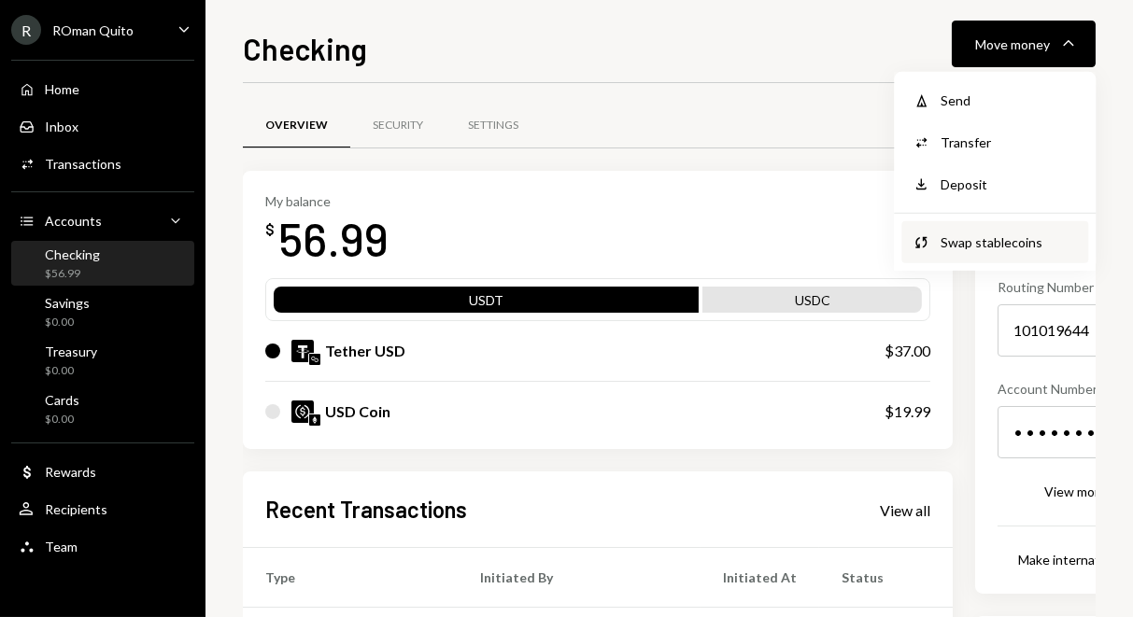
click at [963, 248] on div "Swap stablecoins" at bounding box center [1008, 242] width 136 height 20
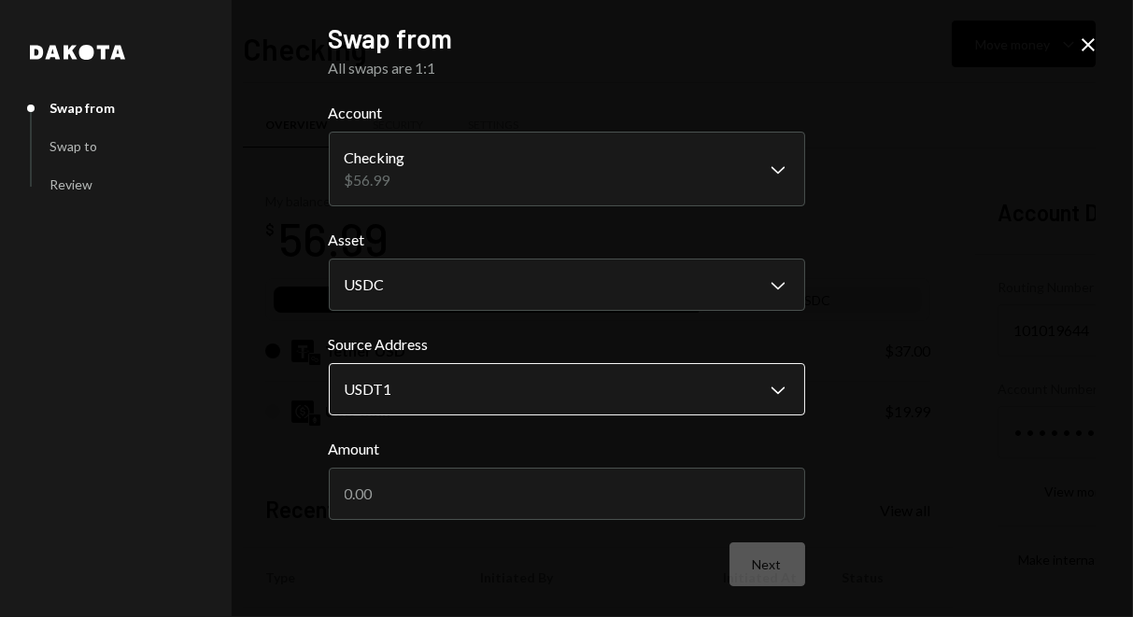
click at [659, 410] on body "R ROman Quito Caret Down Home Home Inbox Inbox Activities Transactions Accounts…" at bounding box center [566, 308] width 1133 height 617
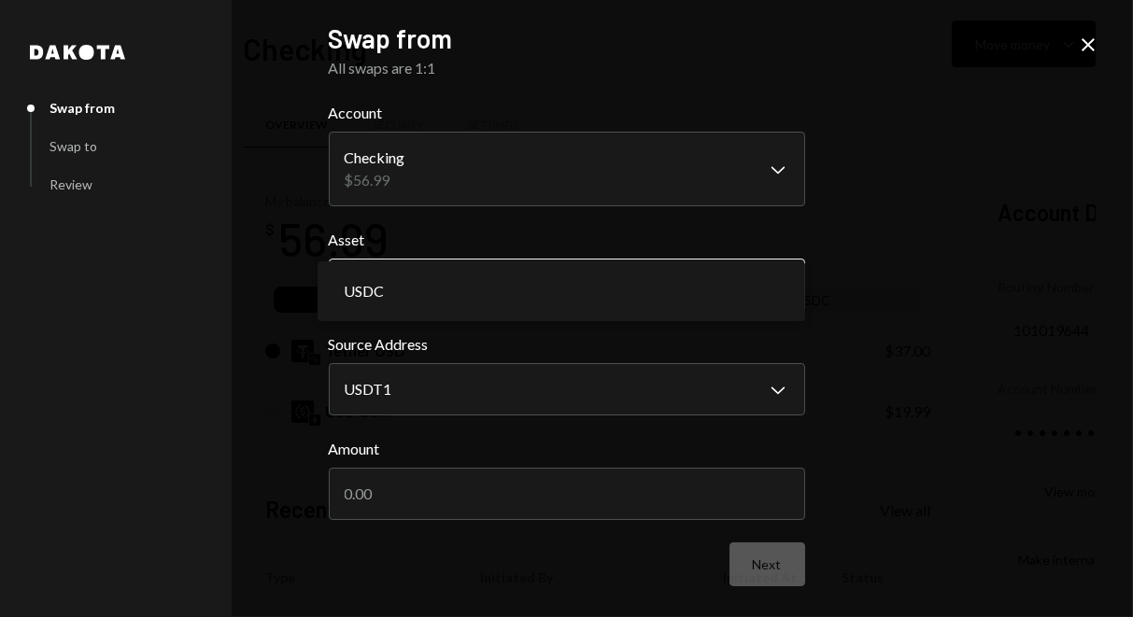
click at [492, 290] on body "R ROman Quito Caret Down Home Home Inbox Inbox Activities Transactions Accounts…" at bounding box center [566, 308] width 1133 height 617
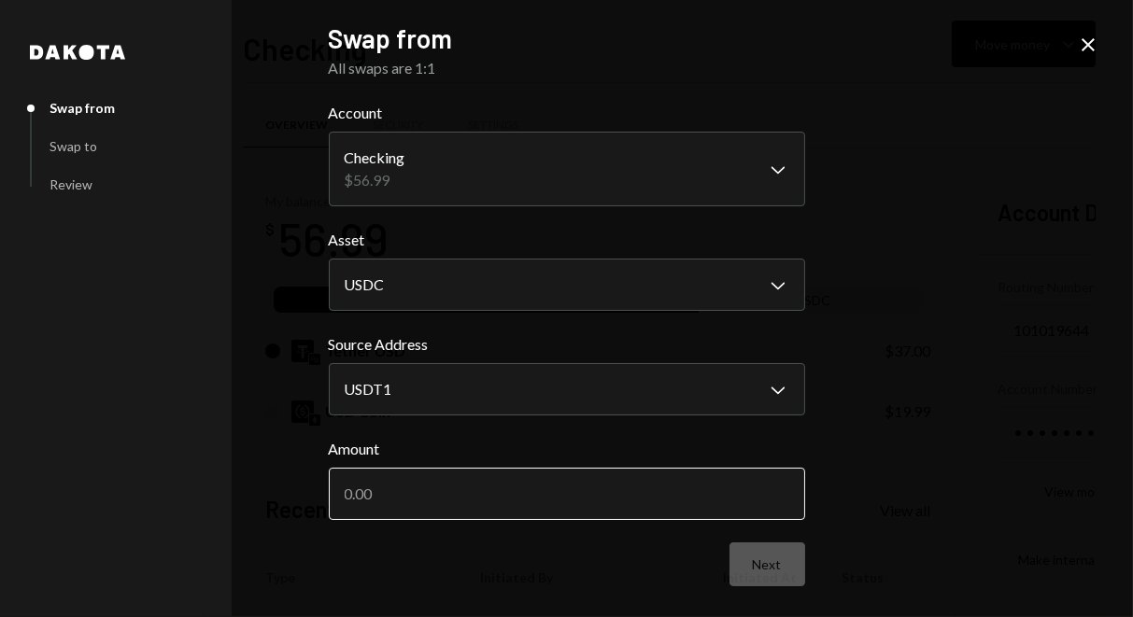
click at [556, 508] on input "Amount" at bounding box center [567, 494] width 476 height 52
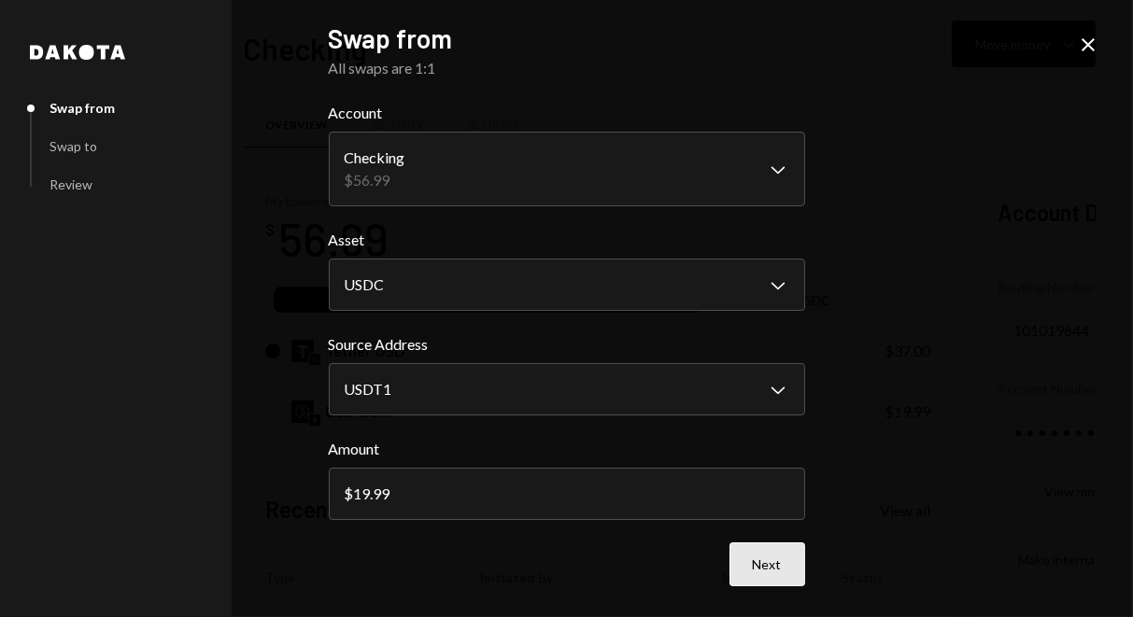
type input "19.99"
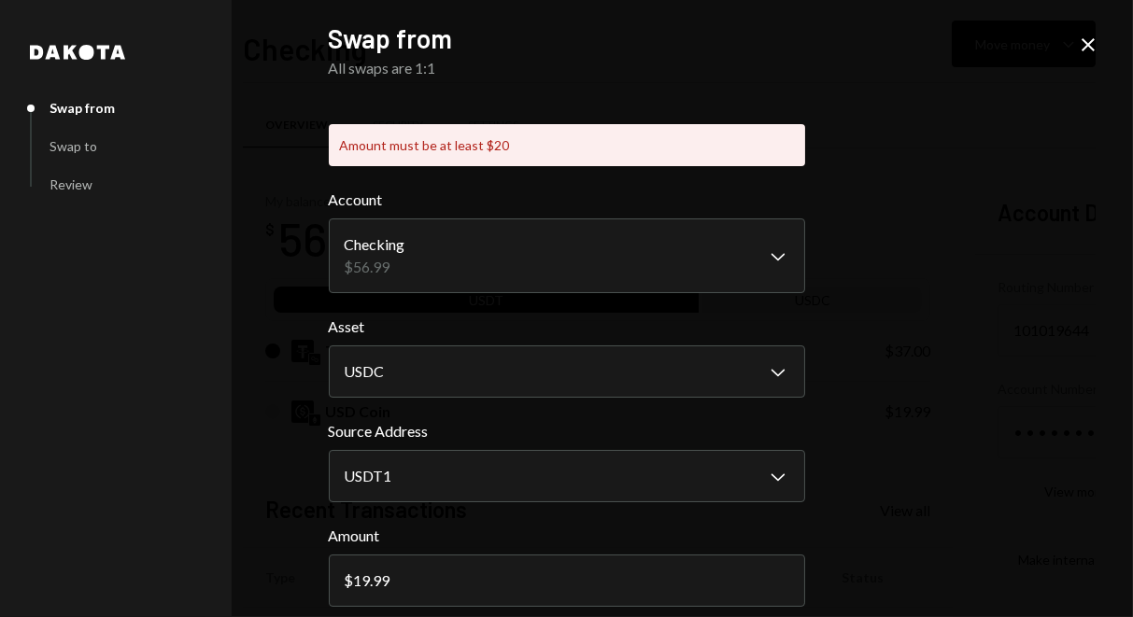
click at [774, 558] on form "**********" at bounding box center [567, 431] width 476 height 485
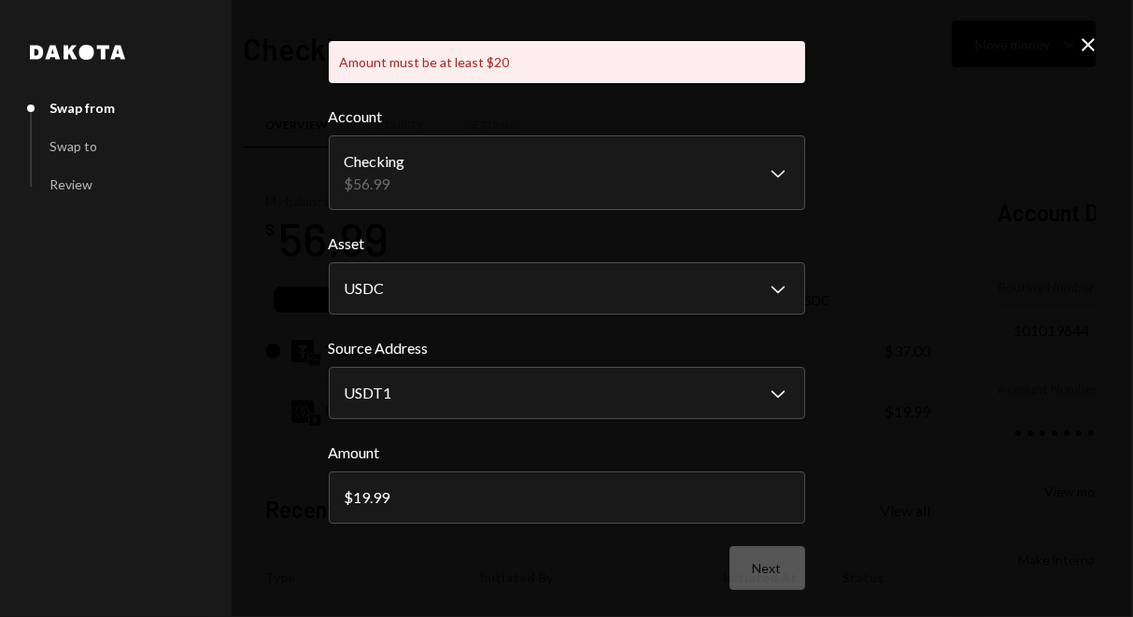
scroll to position [84, 0]
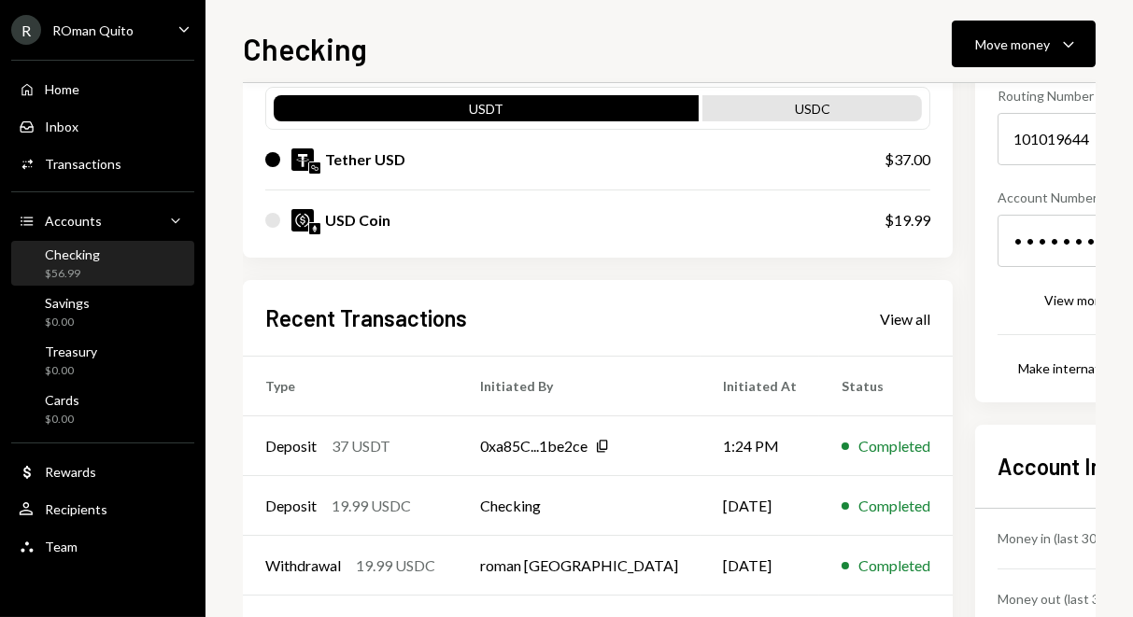
scroll to position [230, 0]
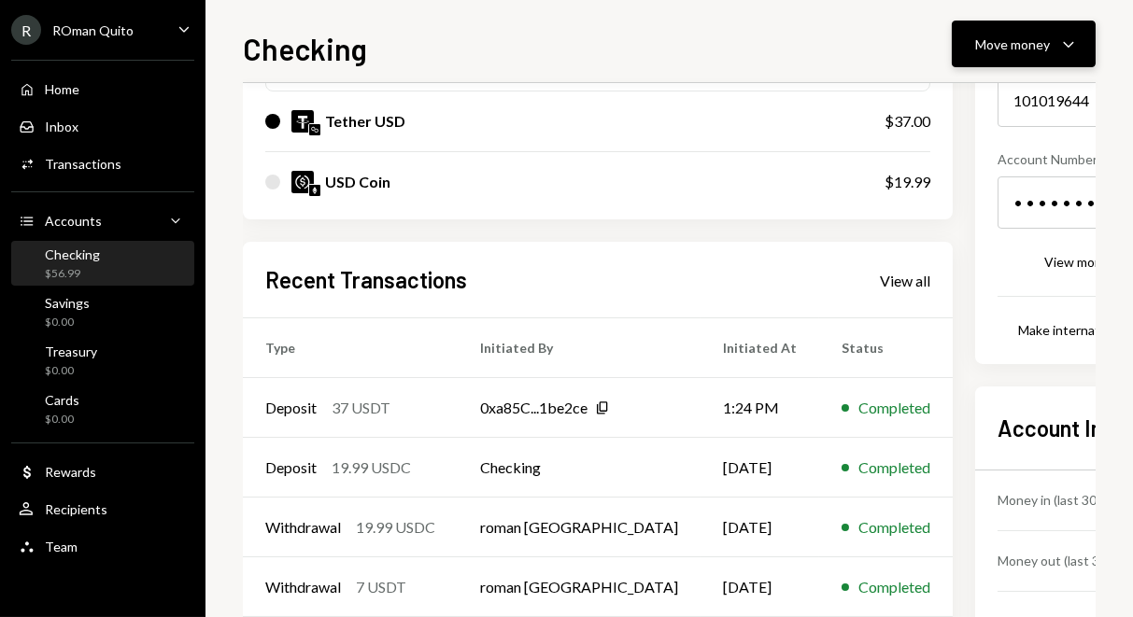
click at [999, 55] on button "Move money Caret Down" at bounding box center [1023, 44] width 144 height 47
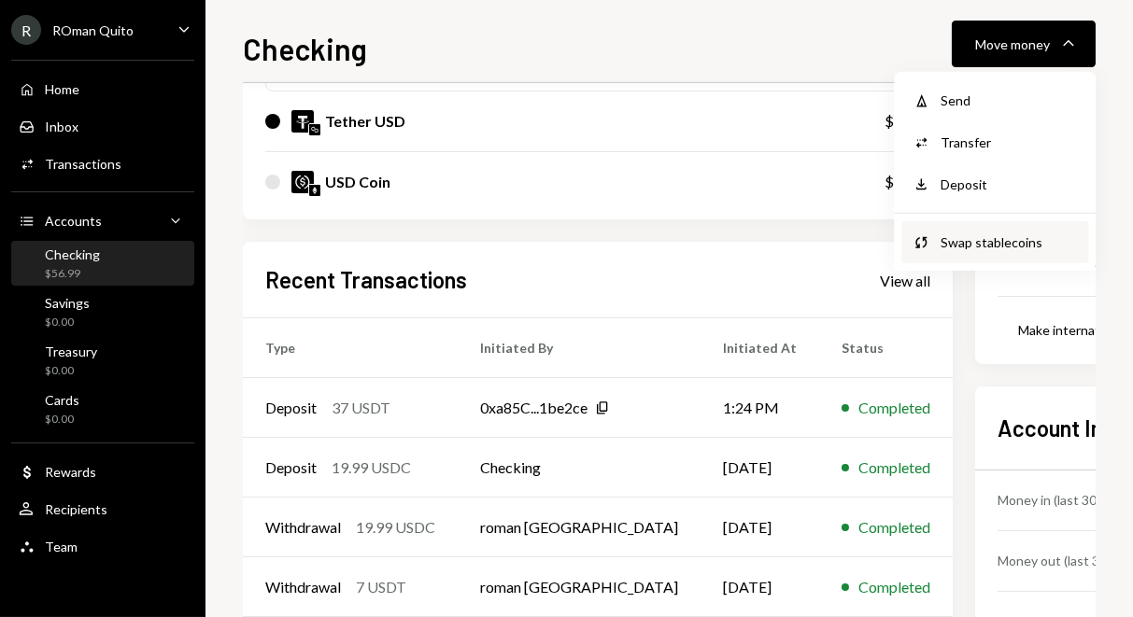
click at [987, 246] on div "Swap stablecoins" at bounding box center [1008, 242] width 136 height 20
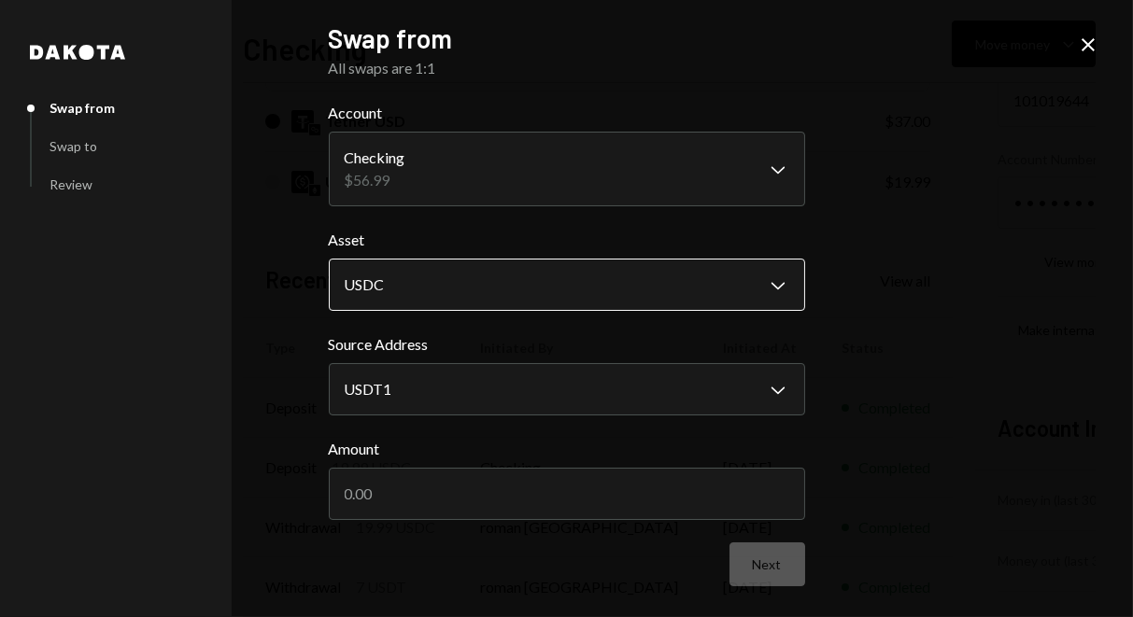
click at [772, 303] on body "R ROman Quito Caret Down Home Home Inbox Inbox Activities Transactions Accounts…" at bounding box center [566, 308] width 1133 height 617
click at [679, 402] on body "R ROman Quito Caret Down Home Home Inbox Inbox Activities Transactions Accounts…" at bounding box center [566, 308] width 1133 height 617
click at [672, 189] on body "R ROman Quito Caret Down Home Home Inbox Inbox Activities Transactions Accounts…" at bounding box center [566, 308] width 1133 height 617
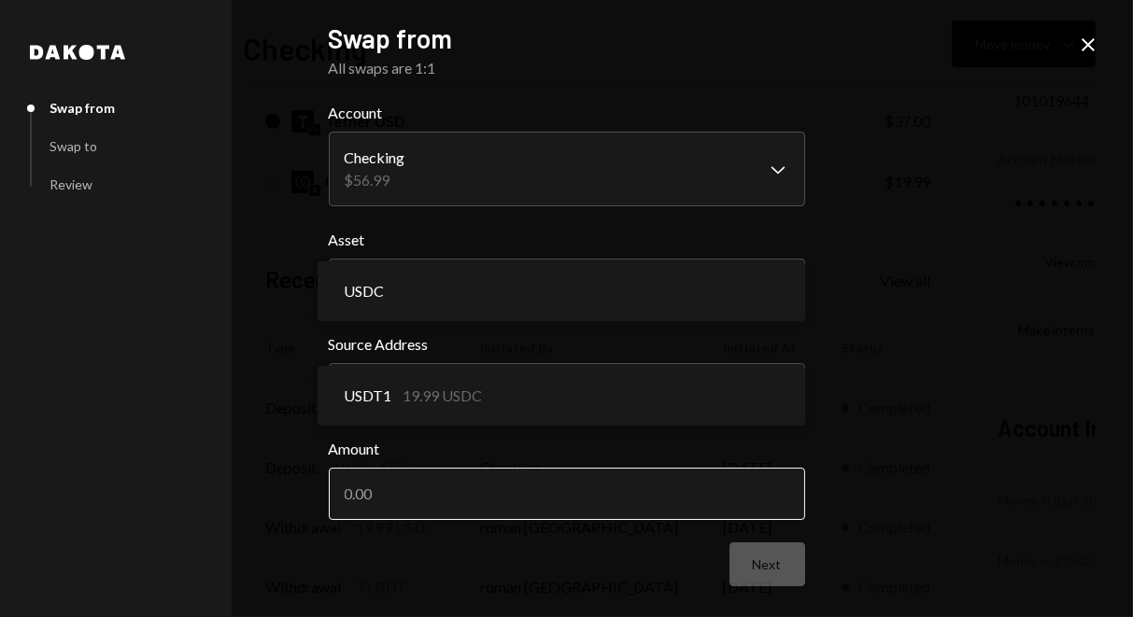
click at [635, 502] on input "Amount" at bounding box center [567, 494] width 476 height 52
click at [614, 506] on input "Amount" at bounding box center [567, 494] width 476 height 52
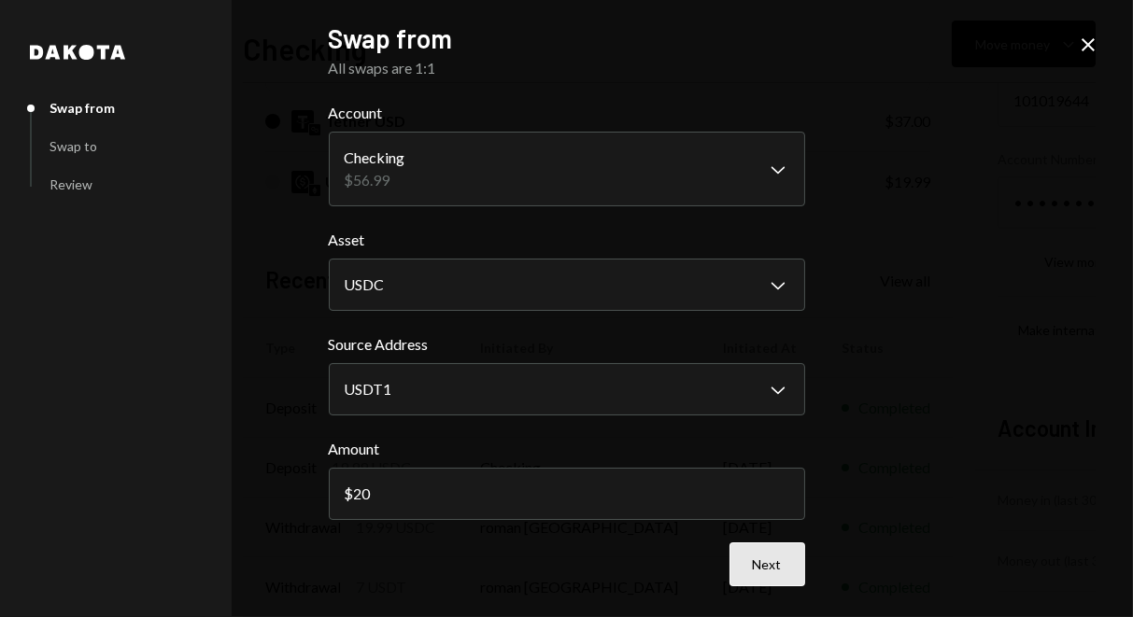
type input "20"
click at [763, 582] on button "Next" at bounding box center [767, 564] width 76 height 44
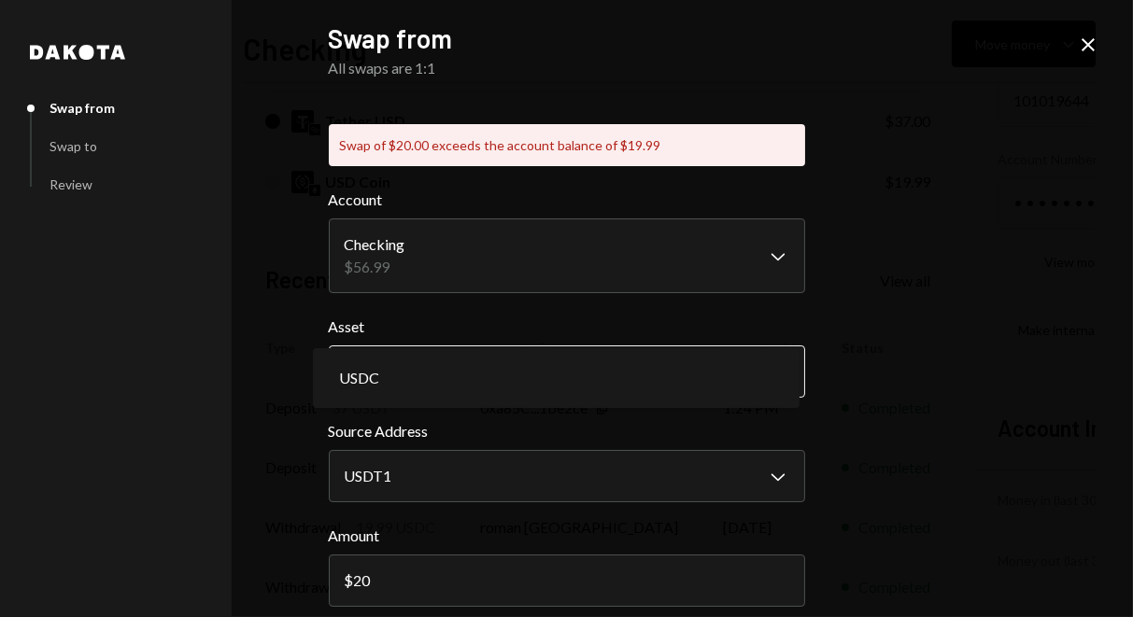
click at [784, 357] on body "R ROman Quito Caret Down Home Home Inbox Inbox Activities Transactions Accounts…" at bounding box center [566, 308] width 1133 height 617
click at [1086, 38] on icon "Close" at bounding box center [1087, 45] width 22 height 22
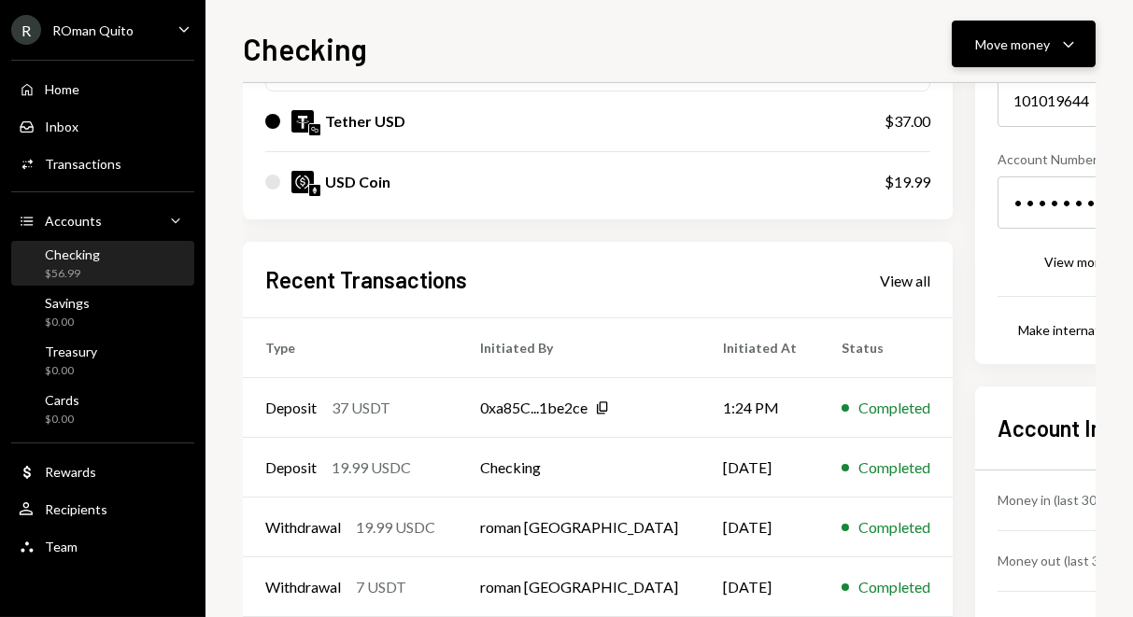
click at [1005, 47] on div "Move money" at bounding box center [1012, 45] width 75 height 20
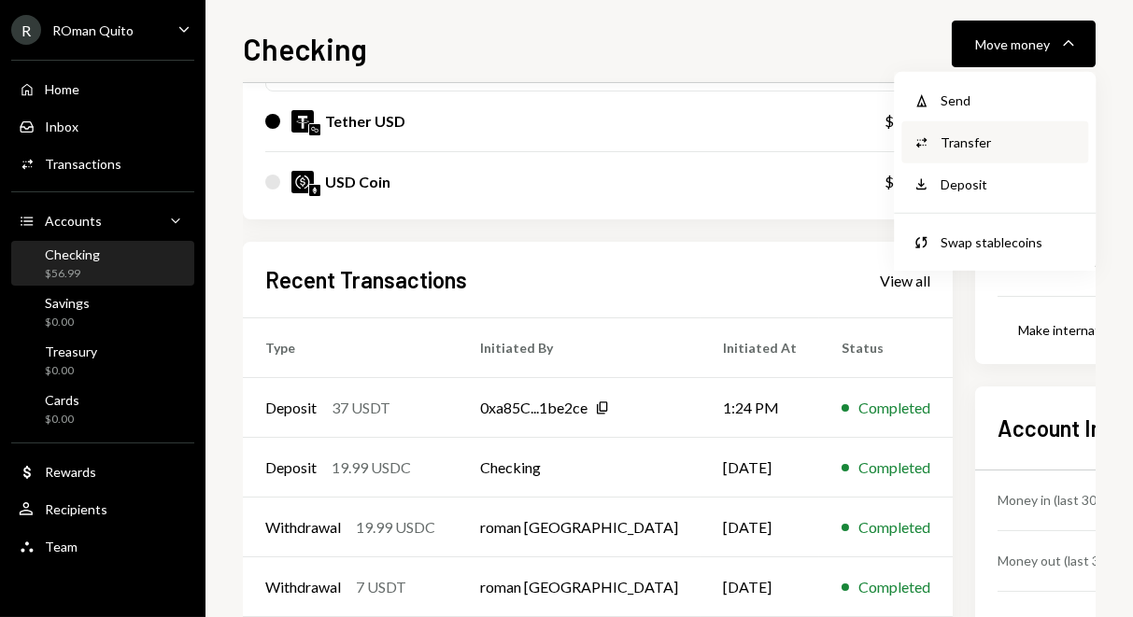
click at [955, 131] on div "Convert Transfer" at bounding box center [994, 142] width 187 height 42
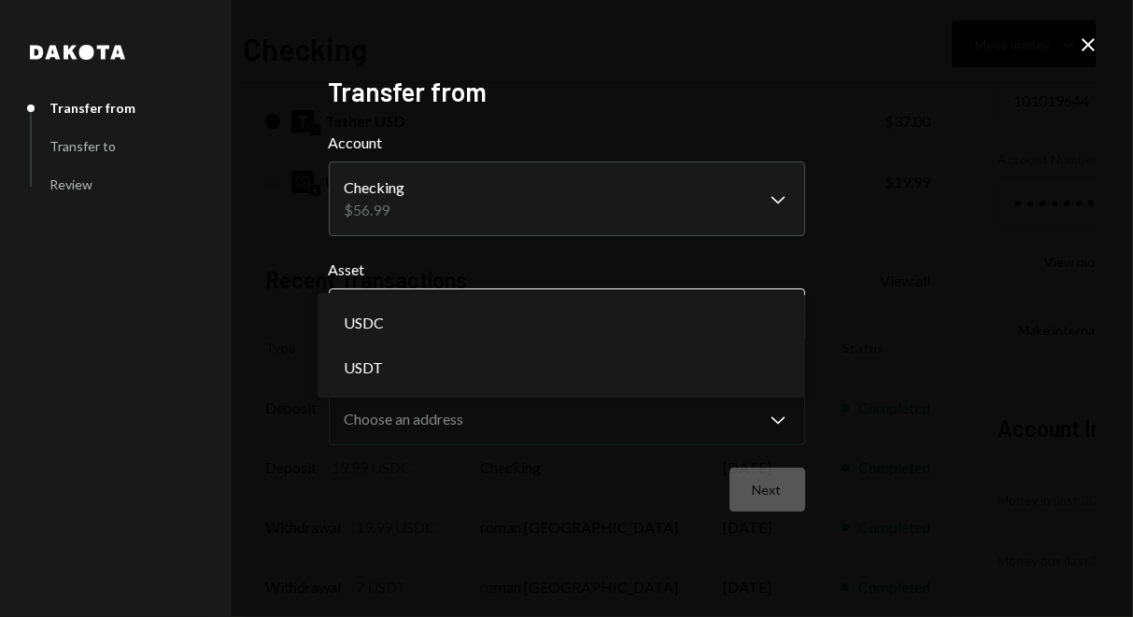
click at [662, 308] on body "R ROman Quito Caret Down Home Home Inbox Inbox Activities Transactions Accounts…" at bounding box center [566, 308] width 1133 height 617
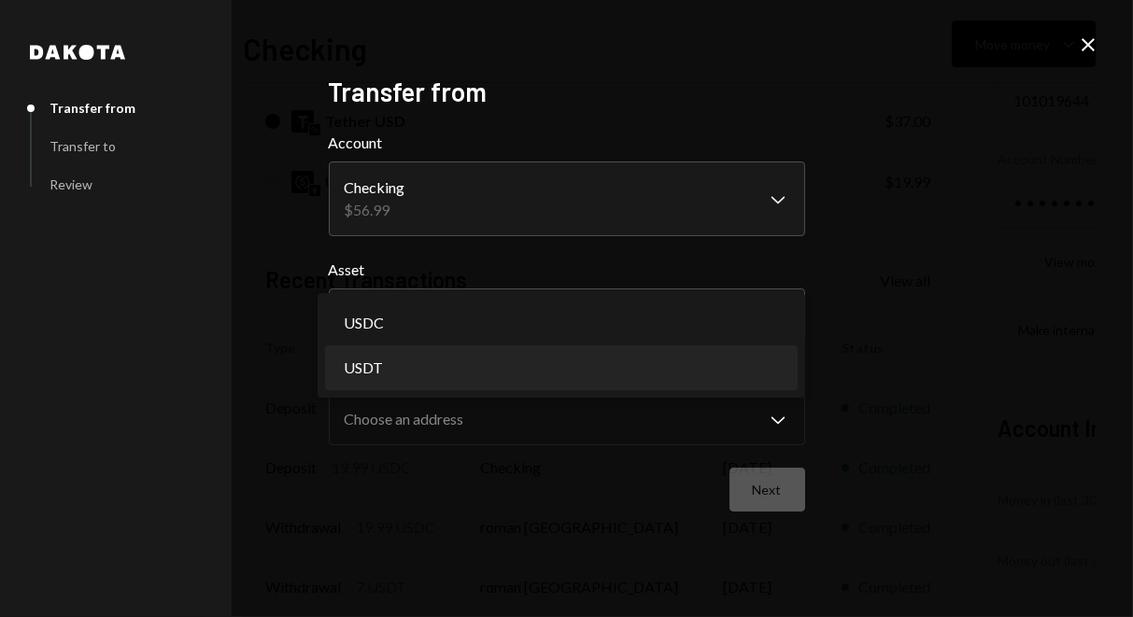
select select "****"
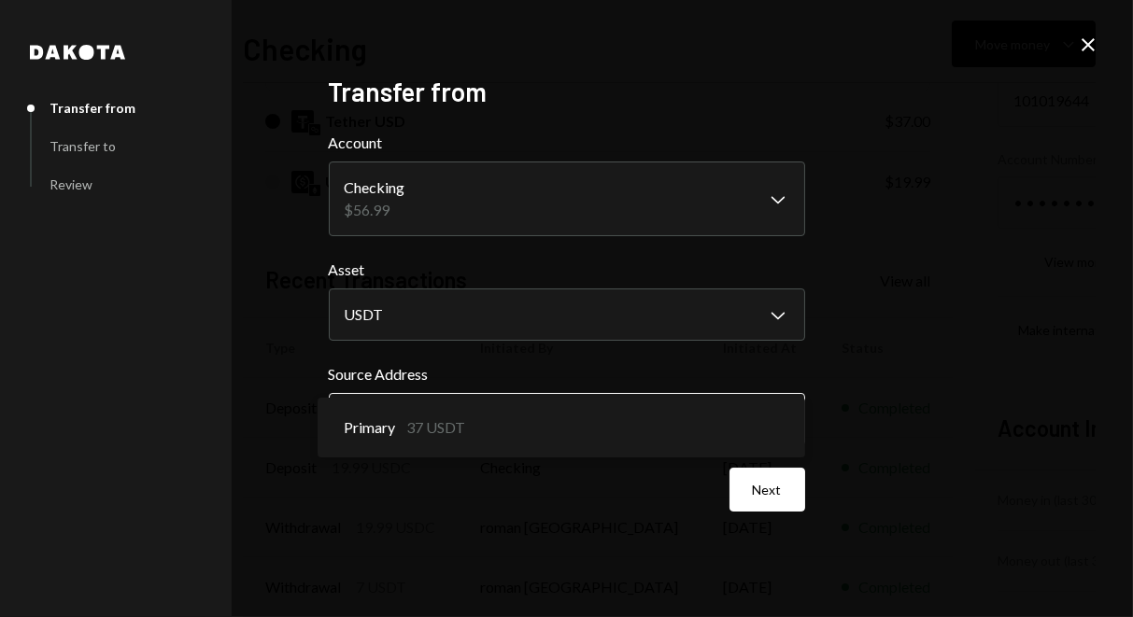
click at [544, 413] on body "R ROman Quito Caret Down Home Home Inbox Inbox Activities Transactions Accounts…" at bounding box center [566, 308] width 1133 height 617
click at [1080, 56] on div "Close" at bounding box center [1087, 46] width 22 height 25
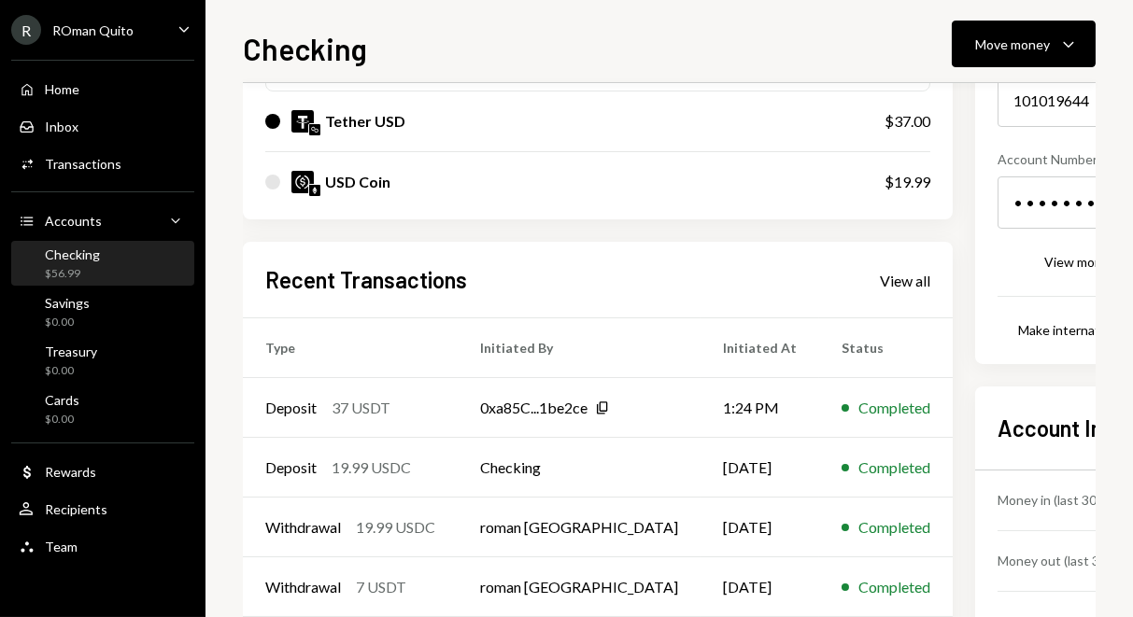
scroll to position [0, 0]
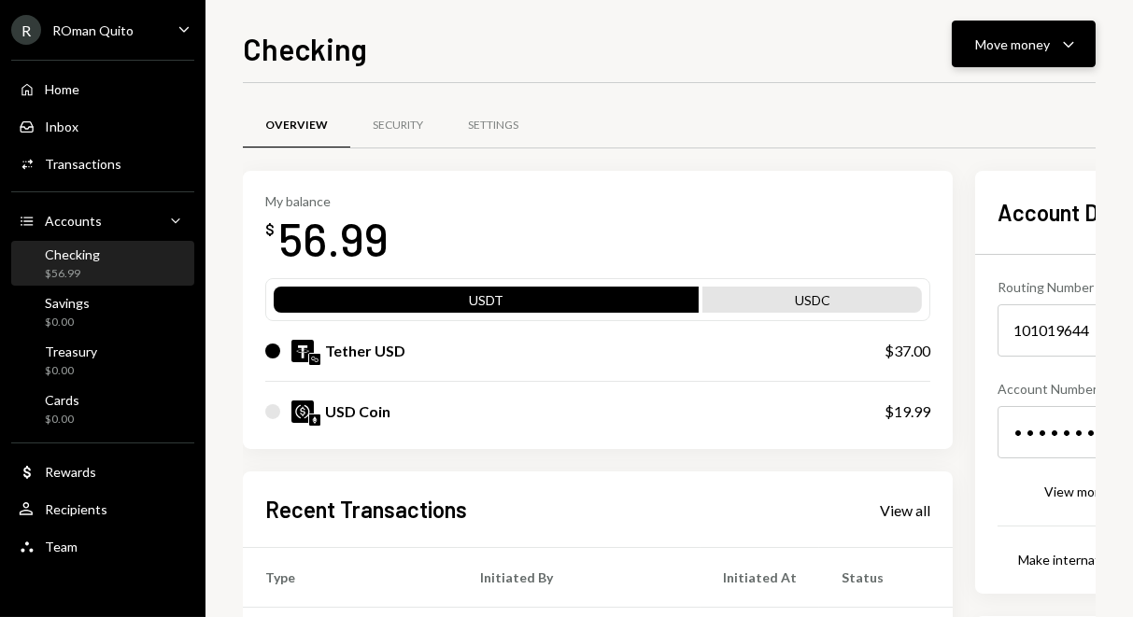
click at [1002, 45] on div "Move money" at bounding box center [1012, 45] width 75 height 20
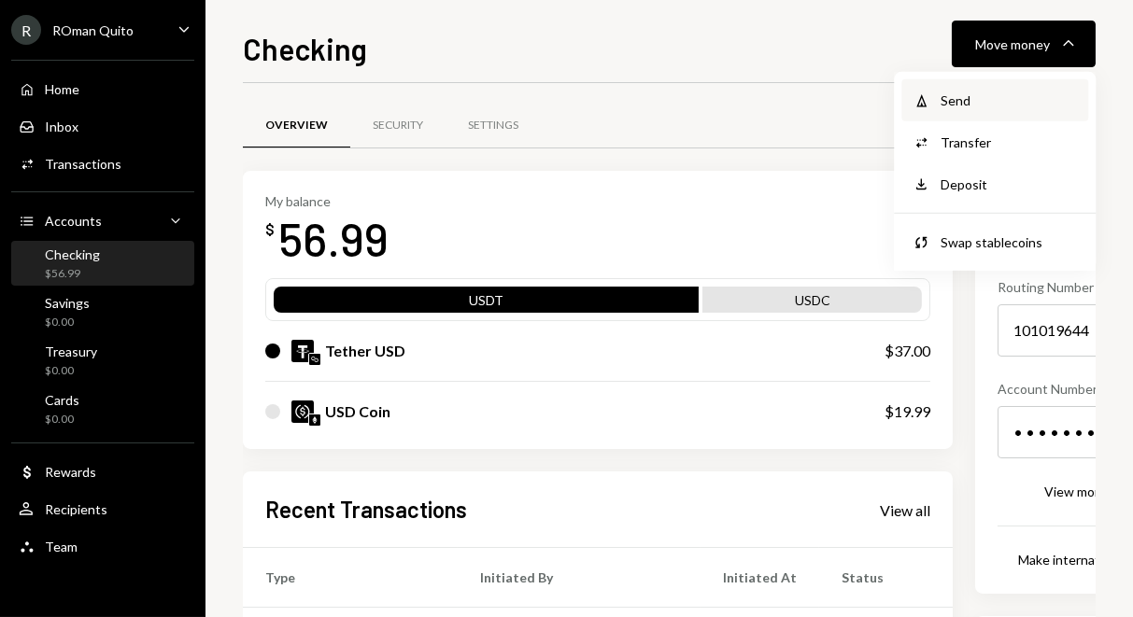
click at [955, 105] on div "Send" at bounding box center [1008, 101] width 136 height 20
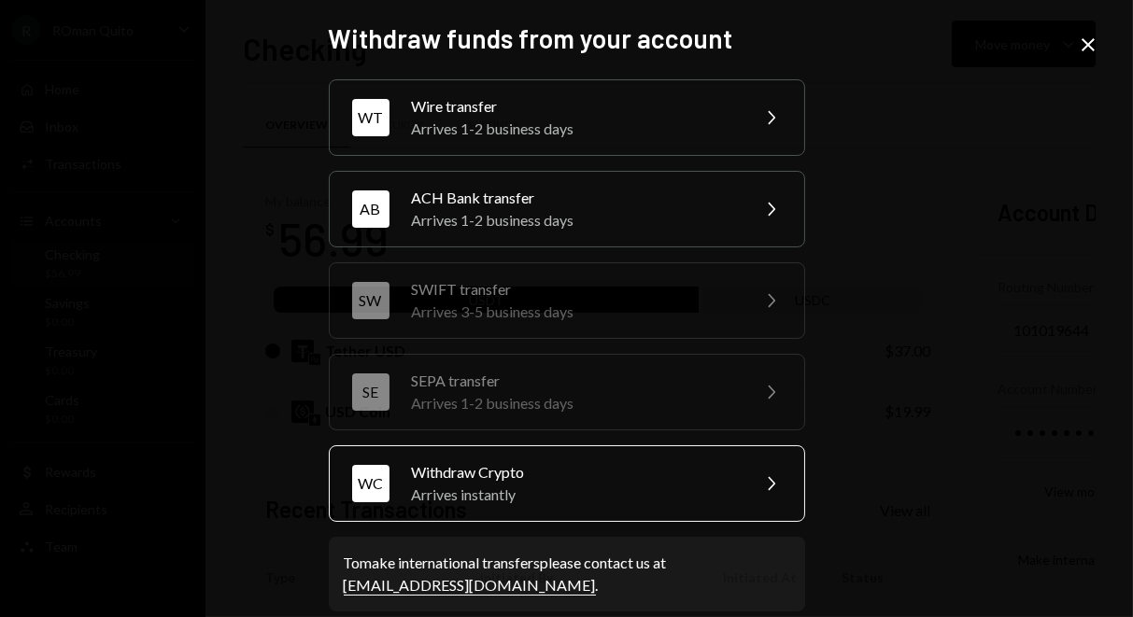
click at [435, 488] on div "Arrives instantly" at bounding box center [574, 495] width 325 height 22
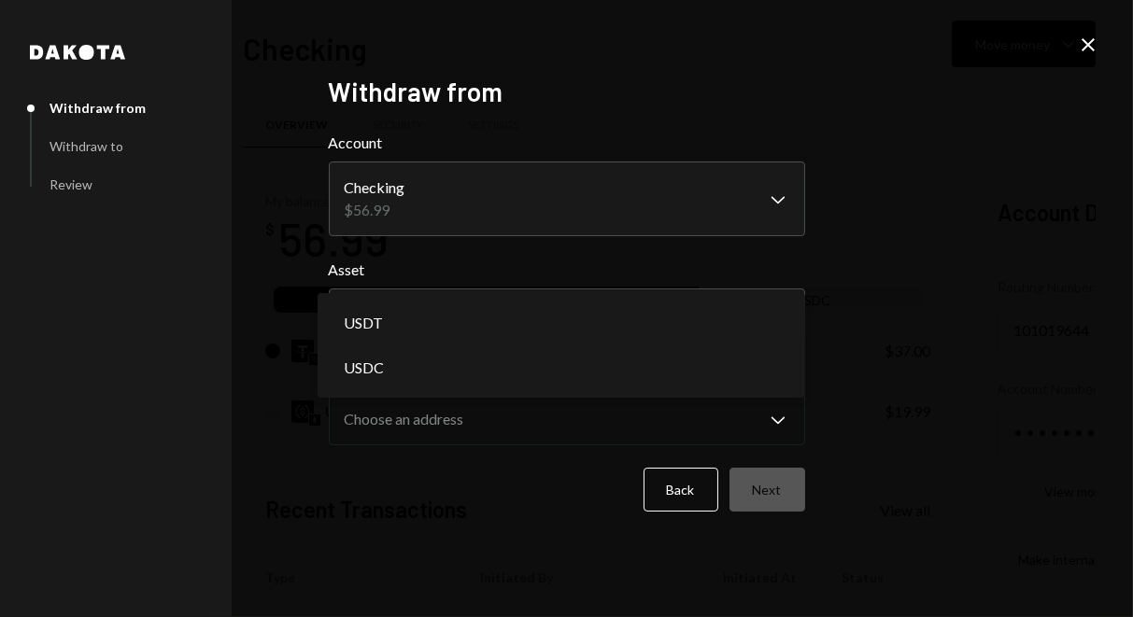
click at [513, 315] on body "R ROman Quito Caret Down Home Home Inbox Inbox Activities Transactions Accounts…" at bounding box center [566, 308] width 1133 height 617
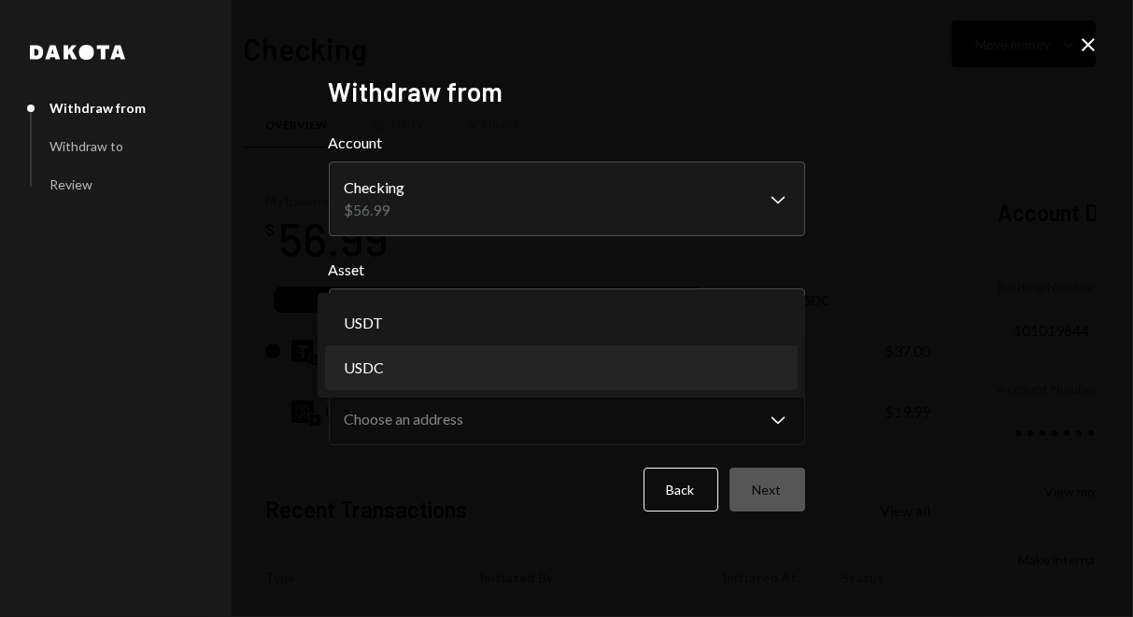
select select "****"
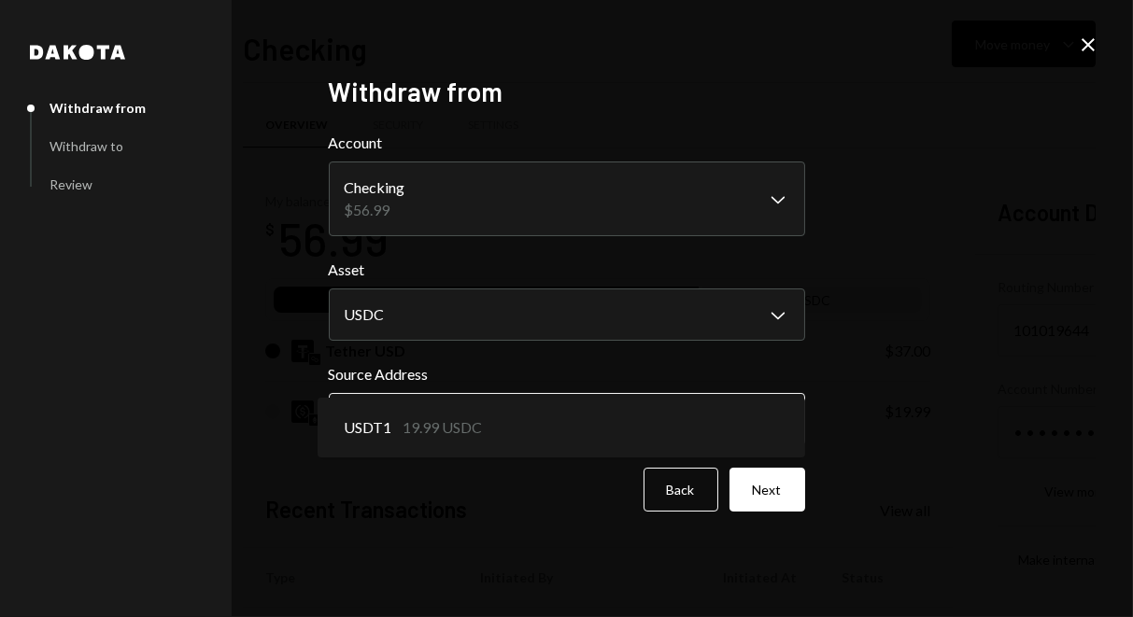
click at [654, 418] on body "R ROman Quito Caret Down Home Home Inbox Inbox Activities Transactions Accounts…" at bounding box center [566, 308] width 1133 height 617
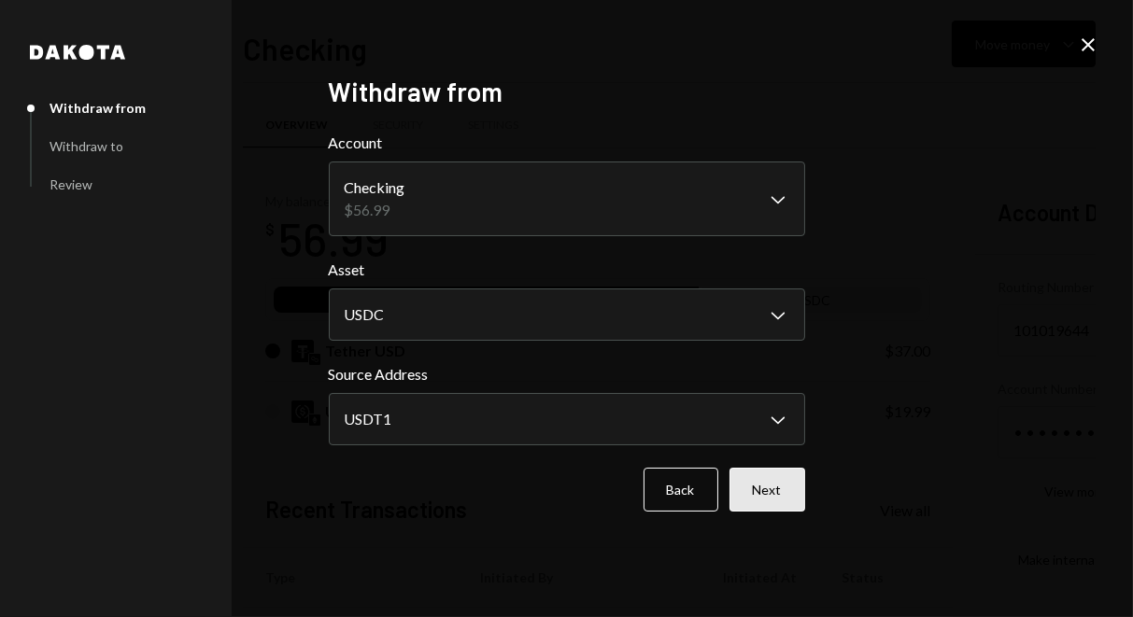
click at [768, 491] on button "Next" at bounding box center [767, 490] width 76 height 44
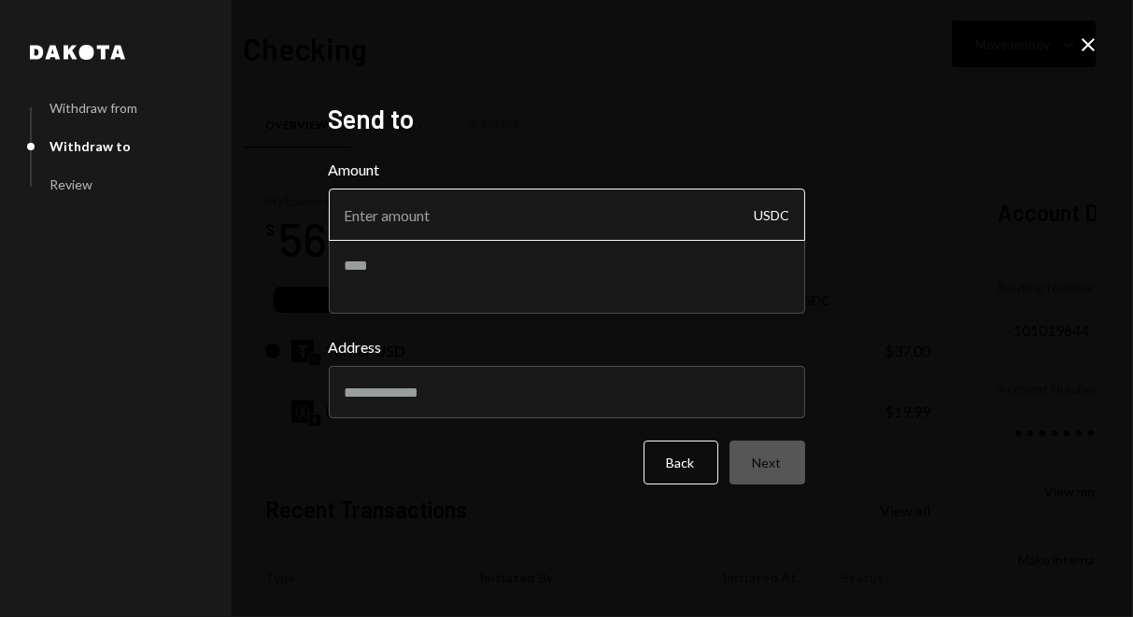
click at [464, 210] on input "Amount" at bounding box center [567, 215] width 476 height 52
type input "19.99"
click at [302, 348] on div "Dakota Withdraw from Withdraw to Review Send to Amount 19.99 USDC Address Back …" at bounding box center [566, 308] width 1133 height 617
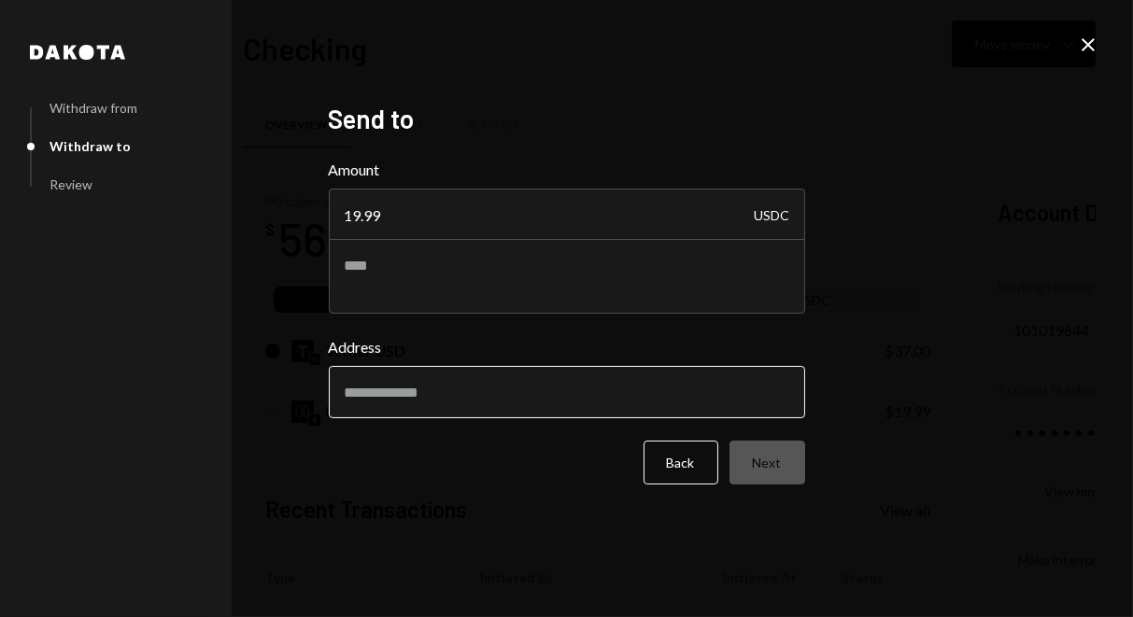
click at [381, 394] on input "Address" at bounding box center [567, 392] width 476 height 52
paste input "**********"
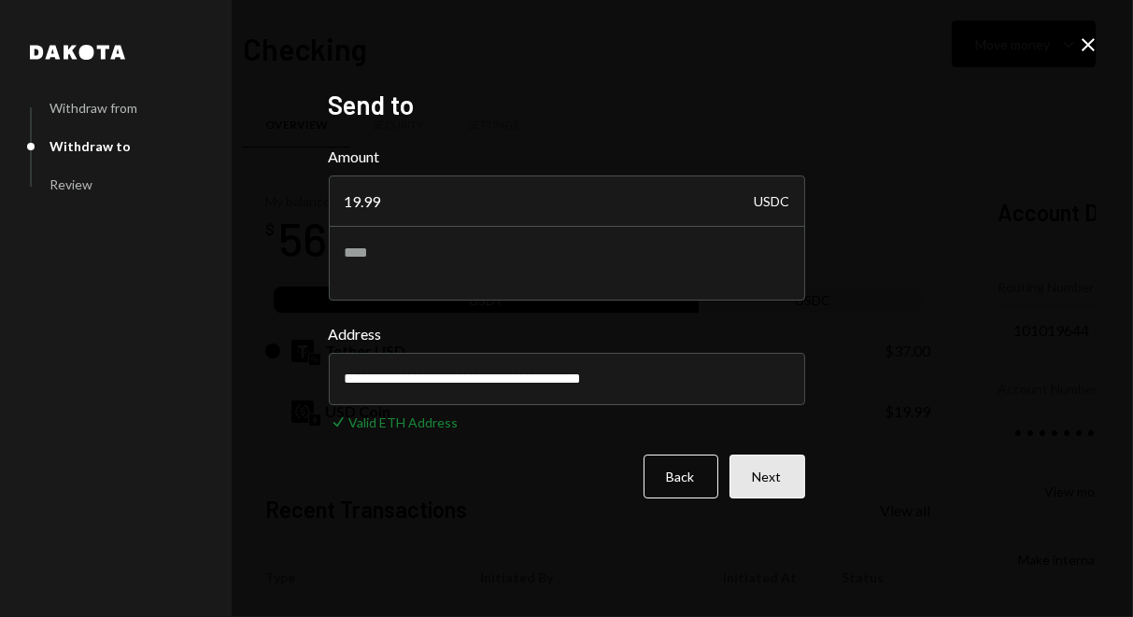
type input "**********"
click at [751, 460] on button "Next" at bounding box center [767, 477] width 76 height 44
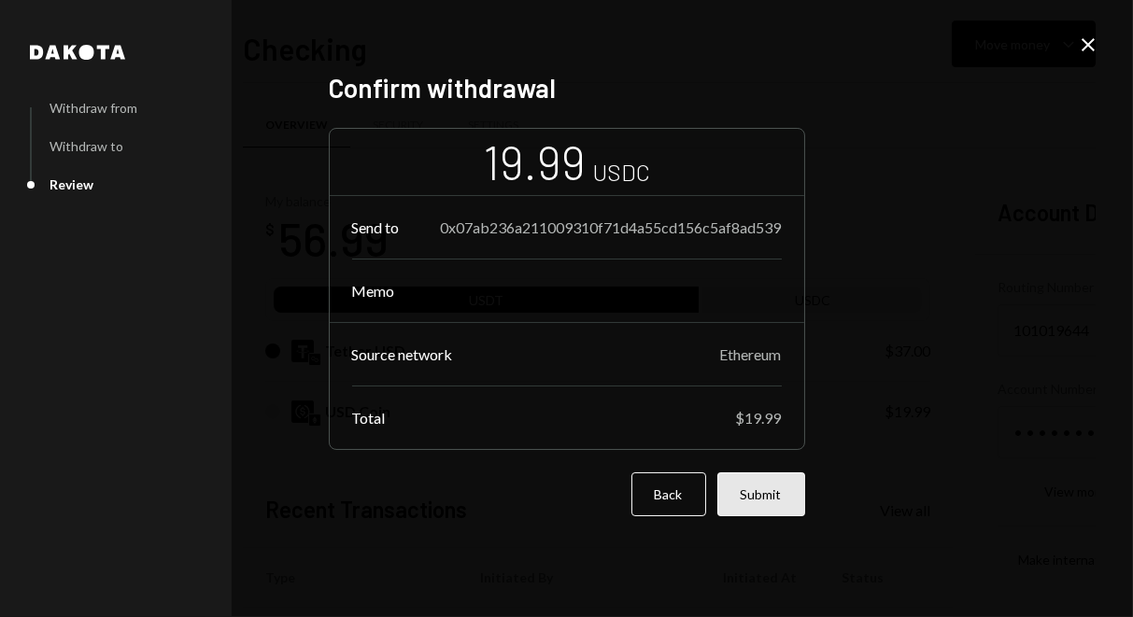
click at [752, 498] on button "Submit" at bounding box center [761, 494] width 88 height 44
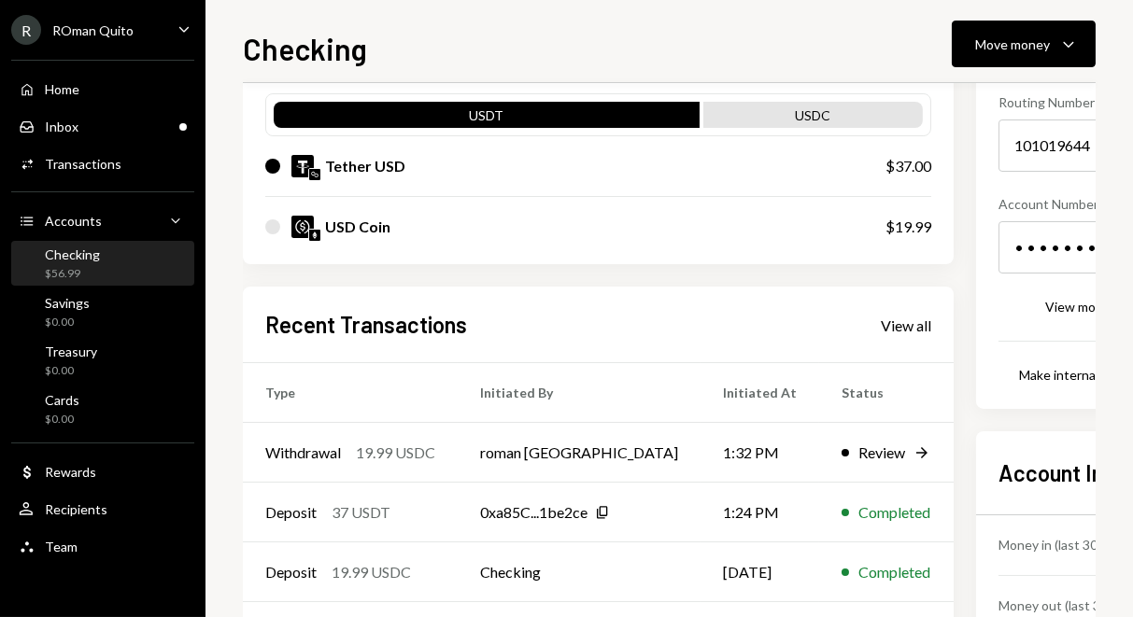
scroll to position [277, 0]
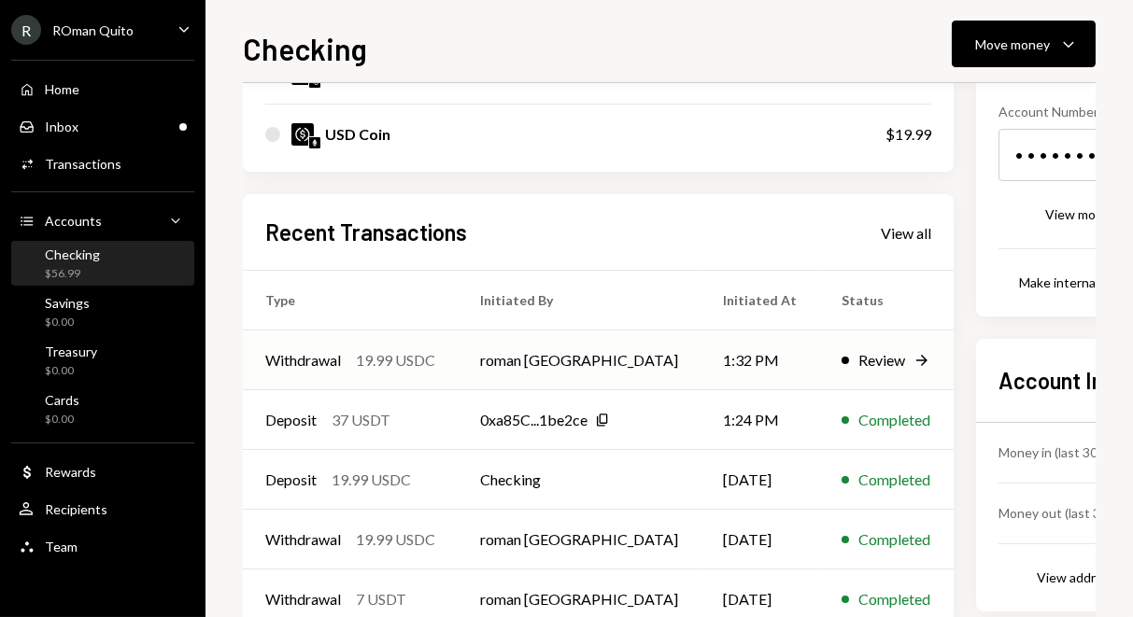
click at [858, 363] on div "Review" at bounding box center [881, 360] width 47 height 22
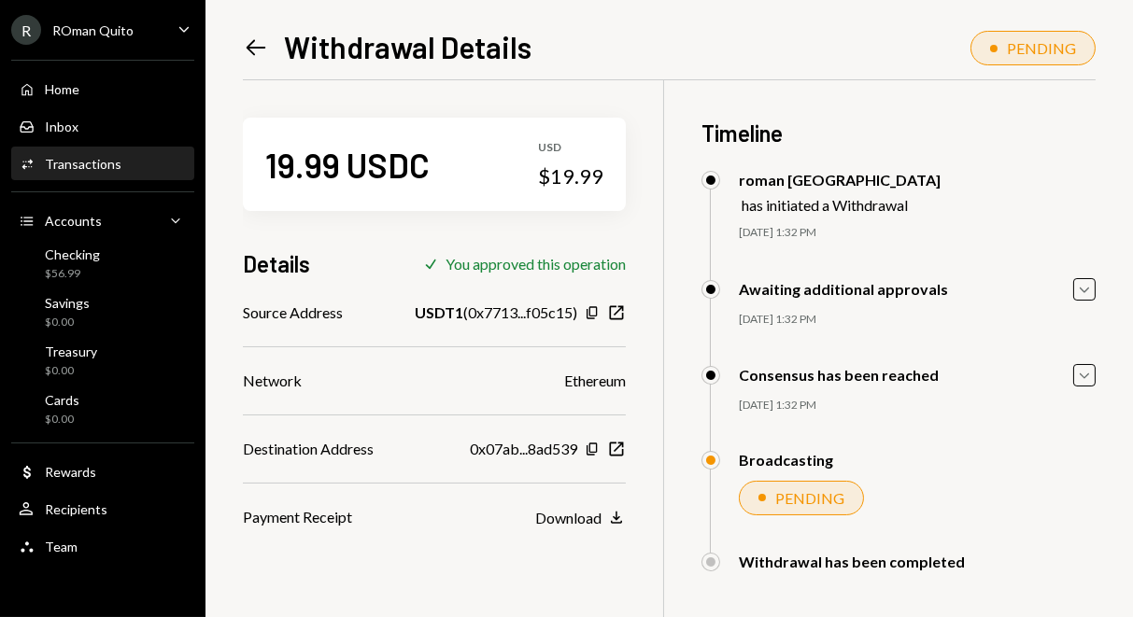
click at [246, 39] on icon "Left Arrow" at bounding box center [256, 48] width 26 height 26
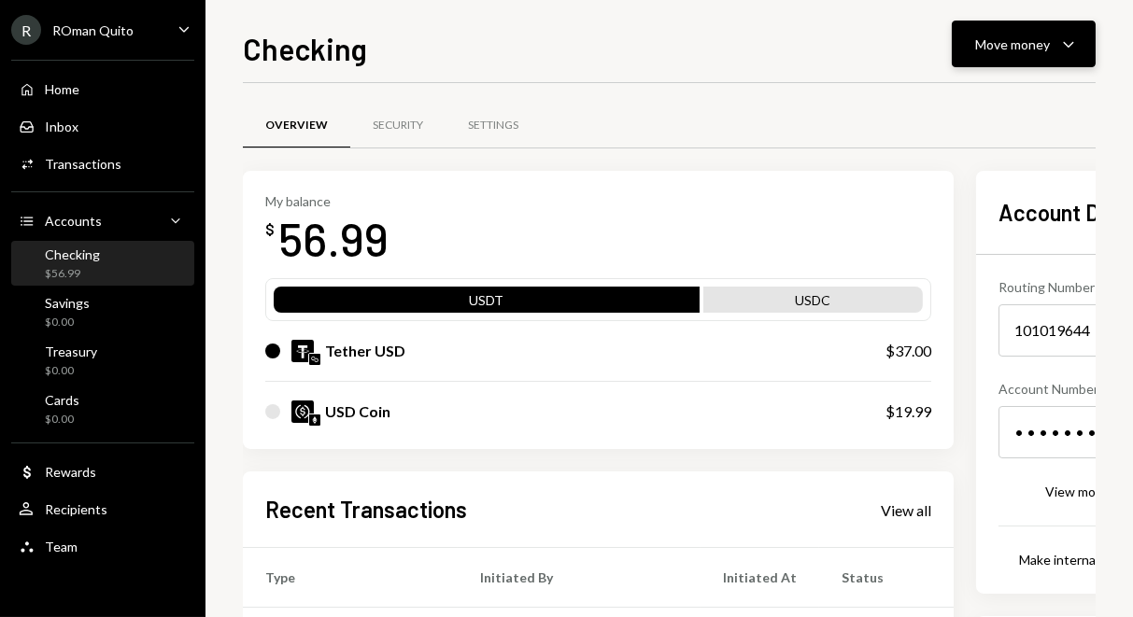
click at [1008, 53] on div "Move money Caret Down" at bounding box center [1023, 44] width 97 height 22
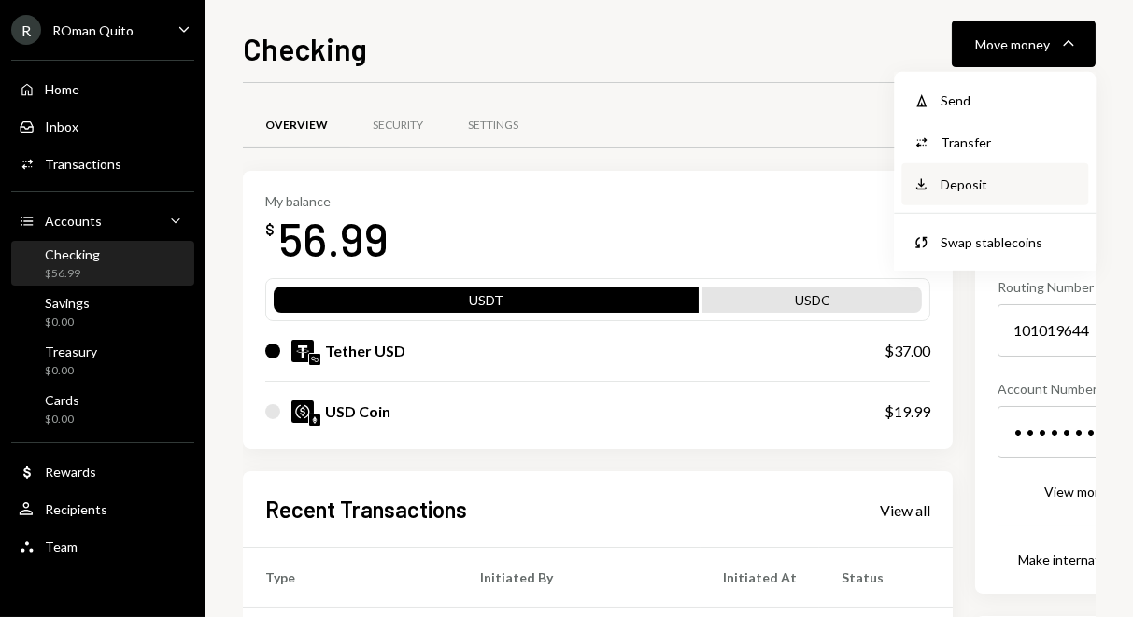
click at [969, 177] on div "Deposit" at bounding box center [1008, 185] width 136 height 20
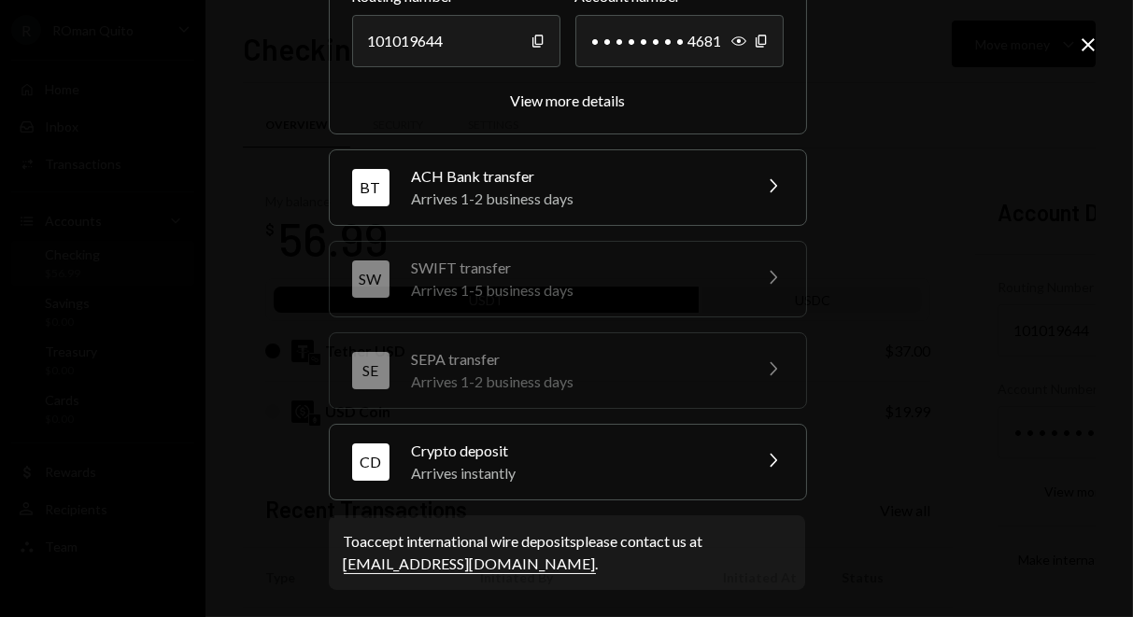
scroll to position [288, 0]
click at [435, 467] on div "Arrives instantly" at bounding box center [575, 474] width 327 height 22
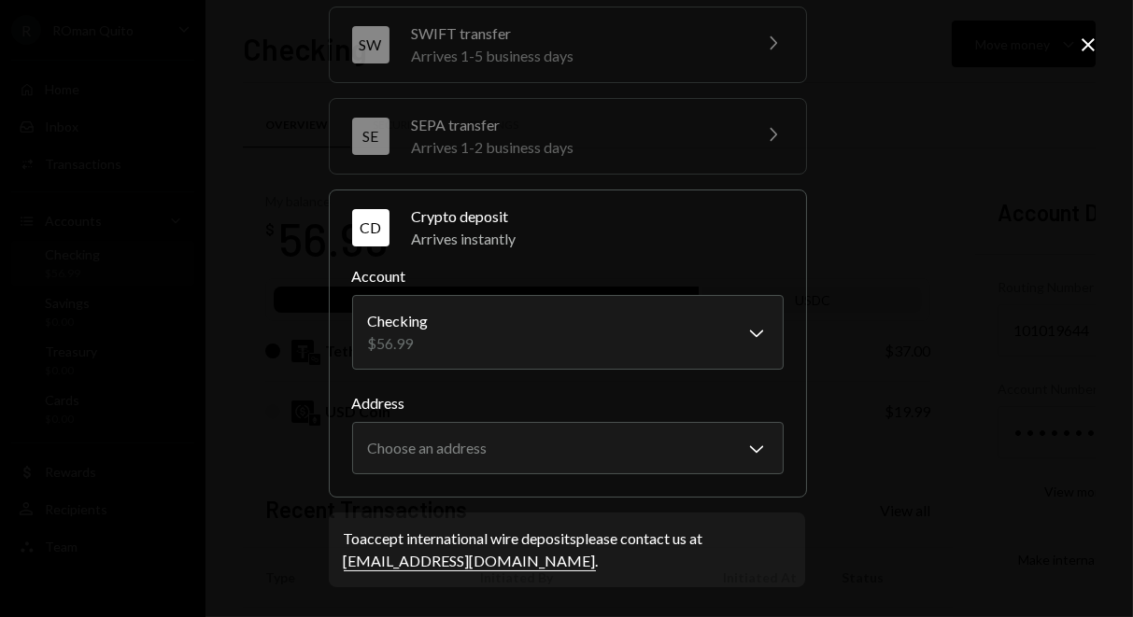
scroll to position [253, 0]
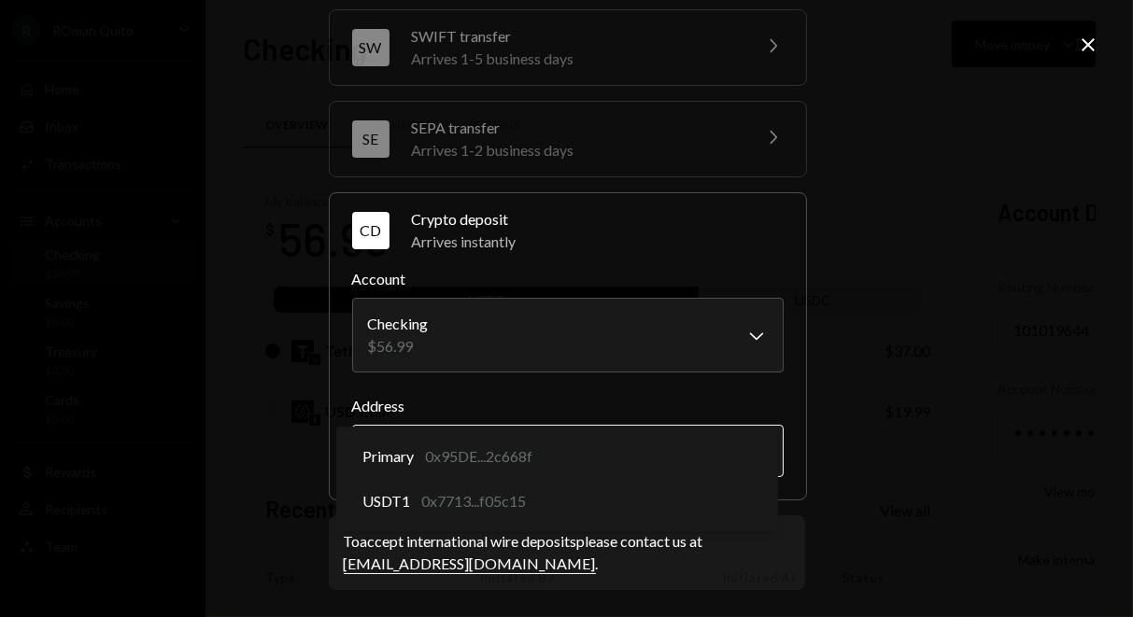
click at [612, 434] on body "R ROman Quito Caret Down Home Home Inbox Inbox Activities Transactions Accounts…" at bounding box center [566, 308] width 1133 height 617
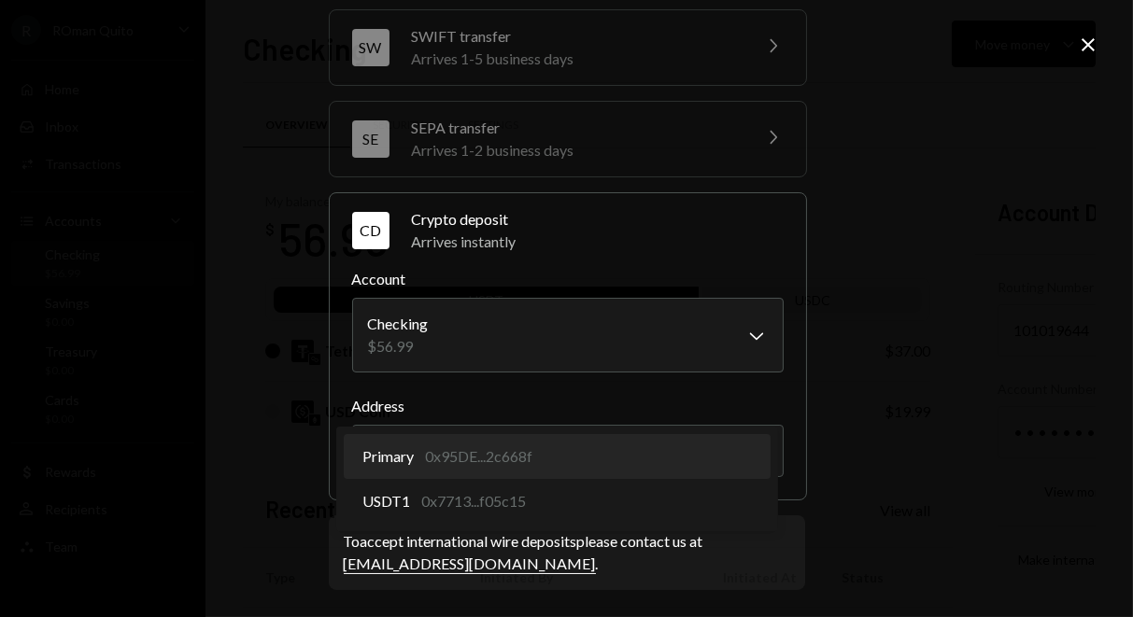
select select "**********"
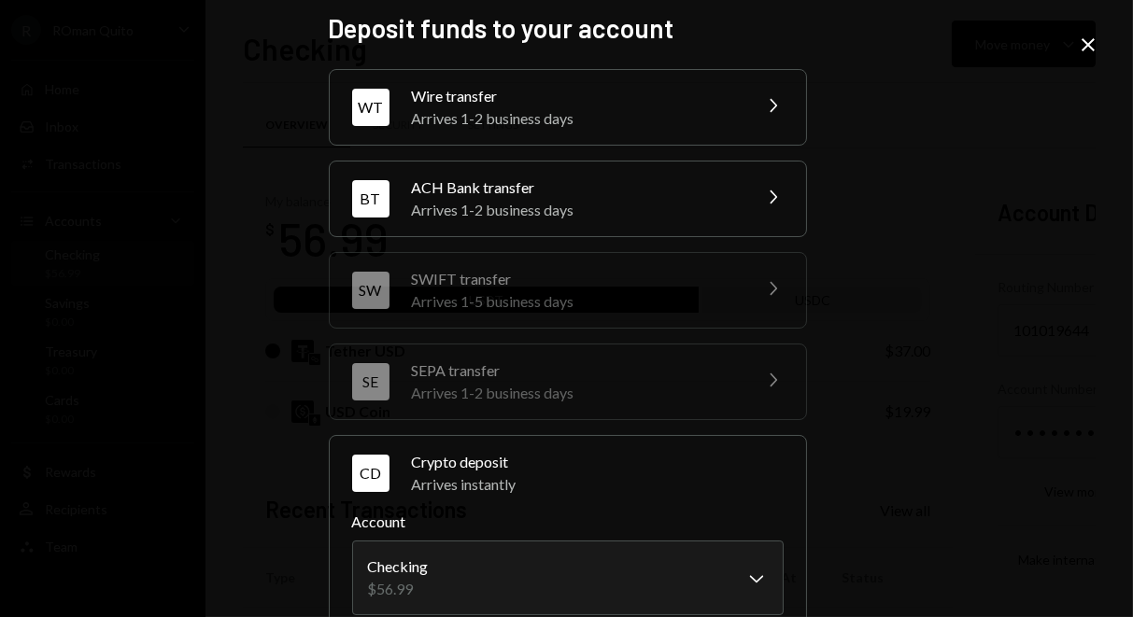
scroll to position [0, 0]
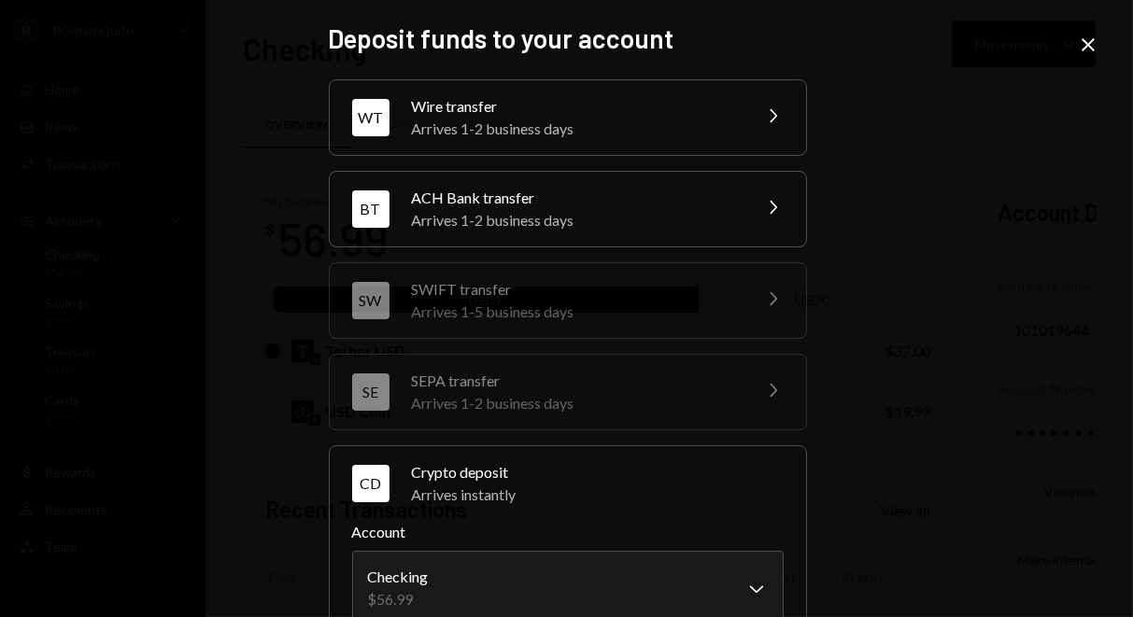
click at [1085, 48] on icon at bounding box center [1087, 44] width 13 height 13
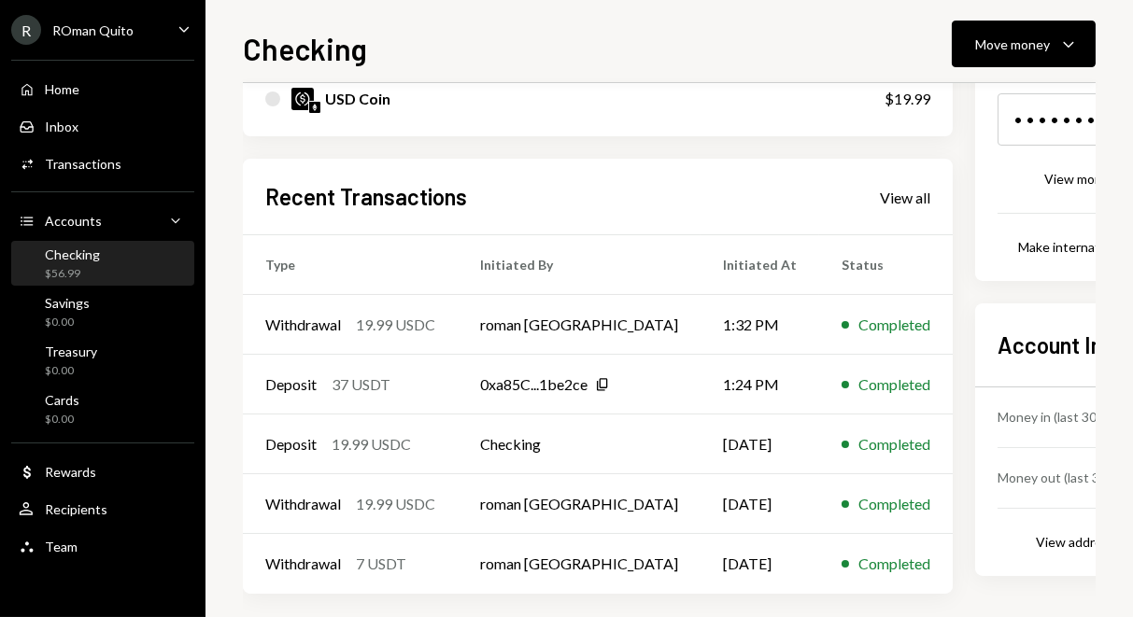
scroll to position [325, 0]
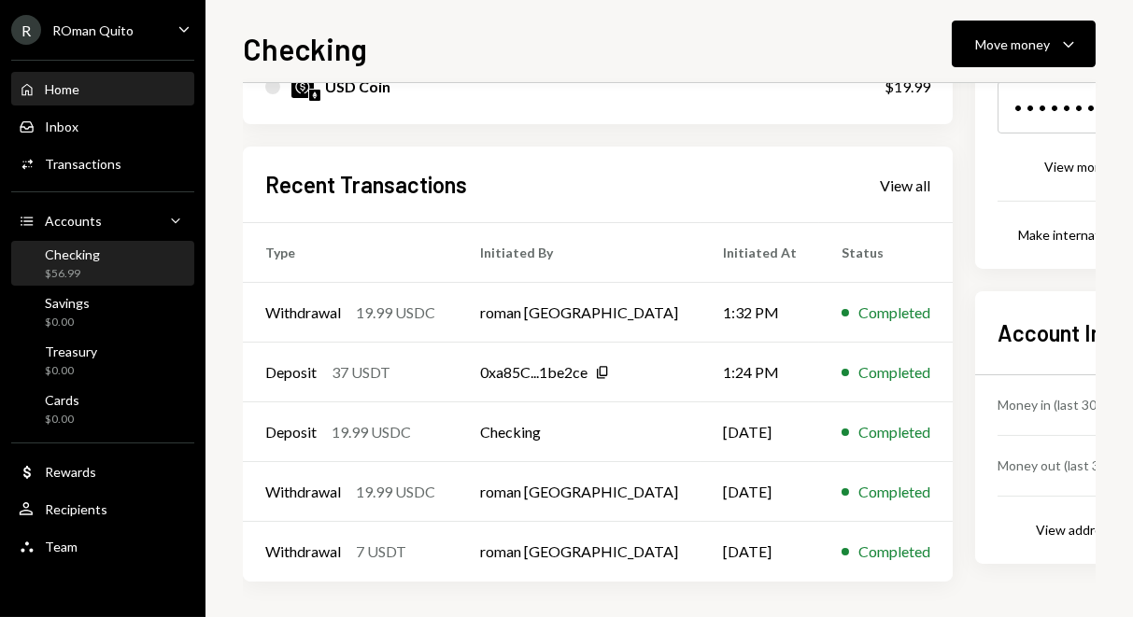
click at [83, 75] on div "Home Home" at bounding box center [103, 90] width 168 height 32
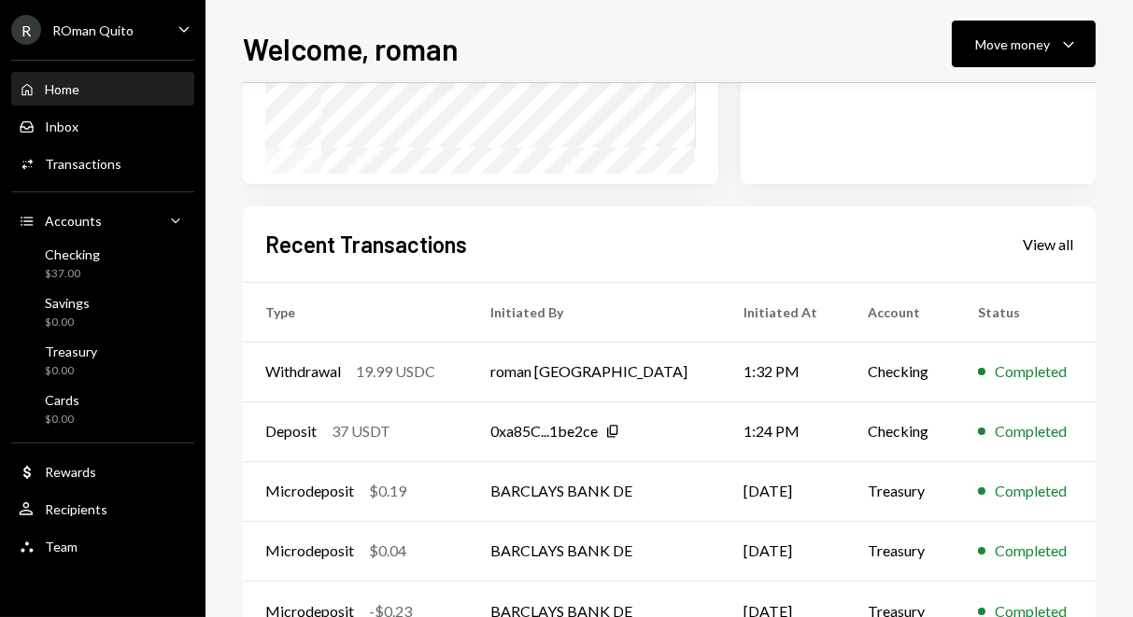
scroll to position [359, 0]
click at [63, 171] on div "Transactions" at bounding box center [83, 164] width 77 height 16
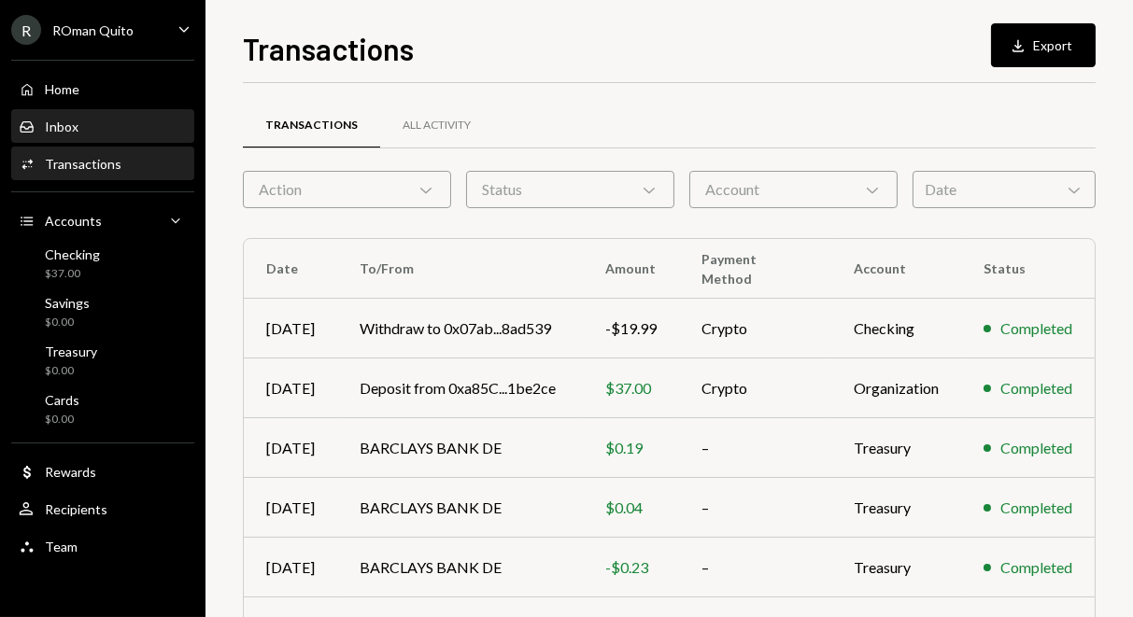
click at [49, 120] on div "Inbox" at bounding box center [62, 127] width 34 height 16
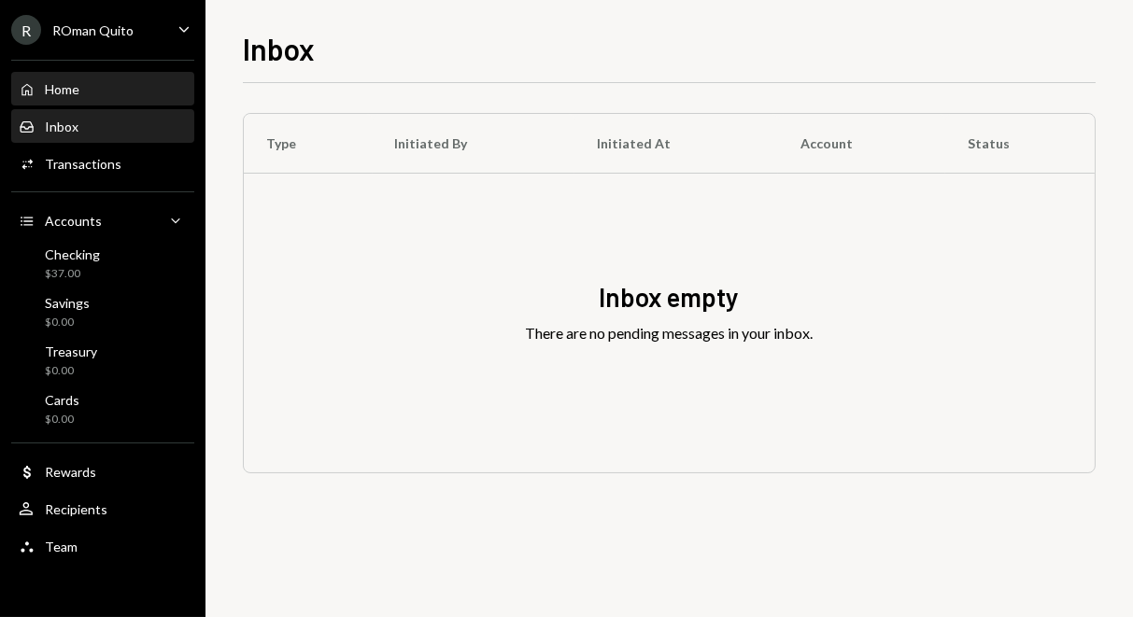
click at [61, 83] on div "Home" at bounding box center [62, 89] width 35 height 16
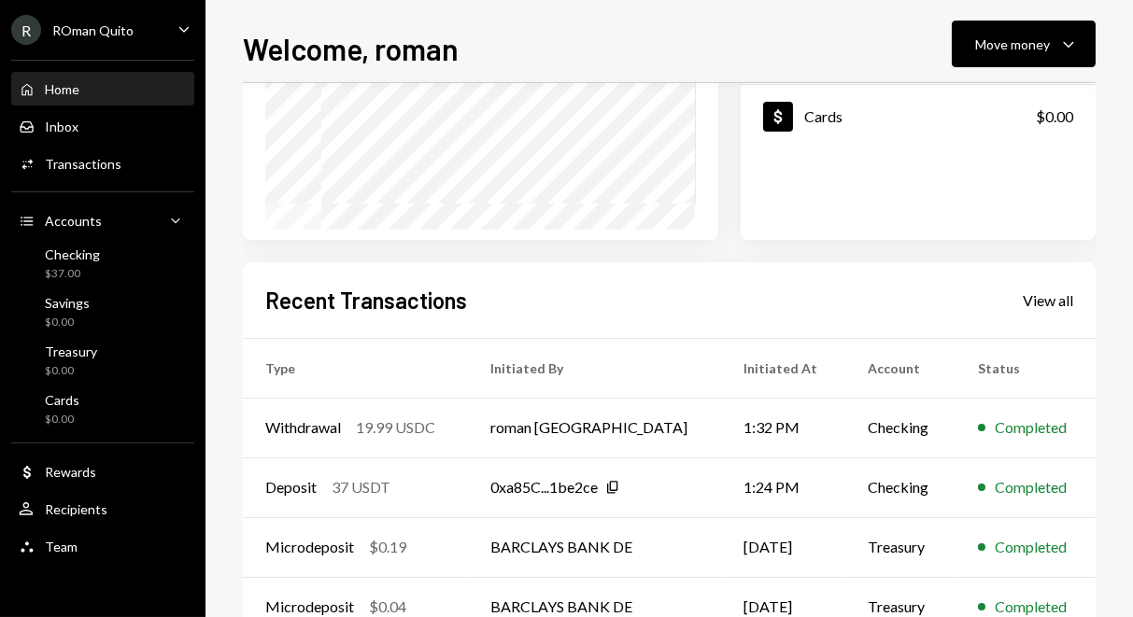
scroll to position [418, 0]
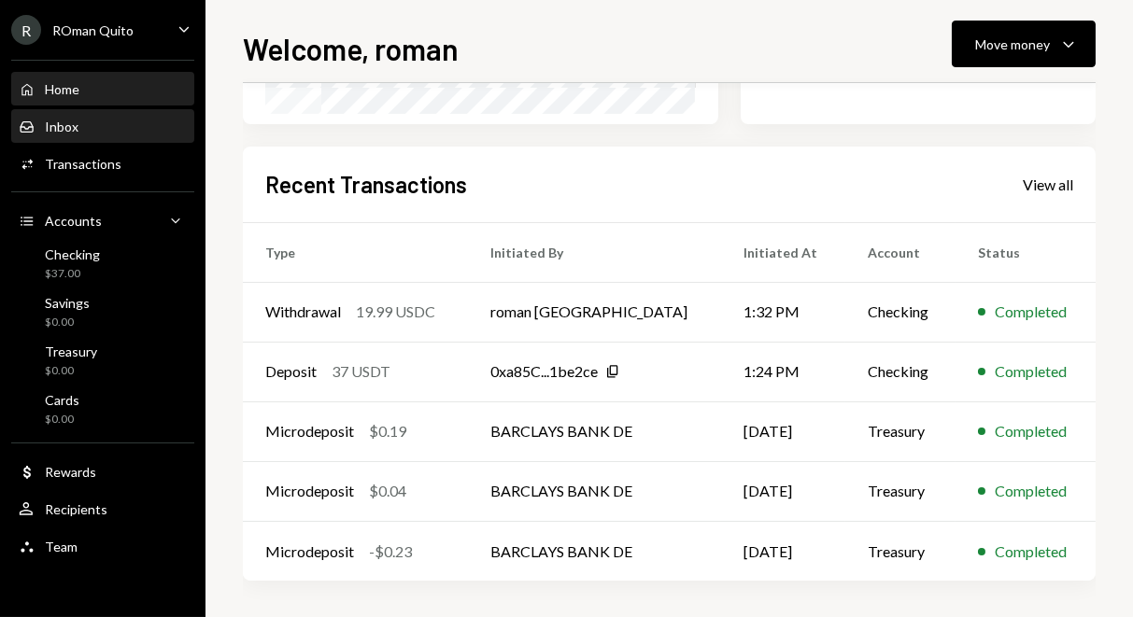
click at [77, 122] on div "Inbox" at bounding box center [62, 127] width 34 height 16
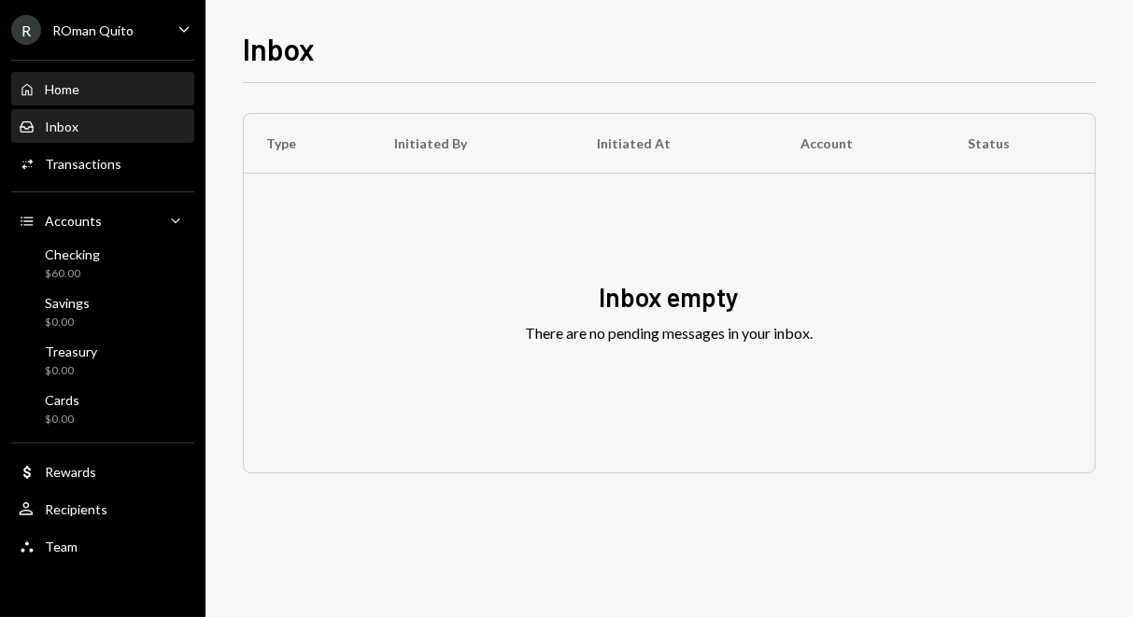
click at [115, 91] on div "Home Home" at bounding box center [103, 89] width 168 height 17
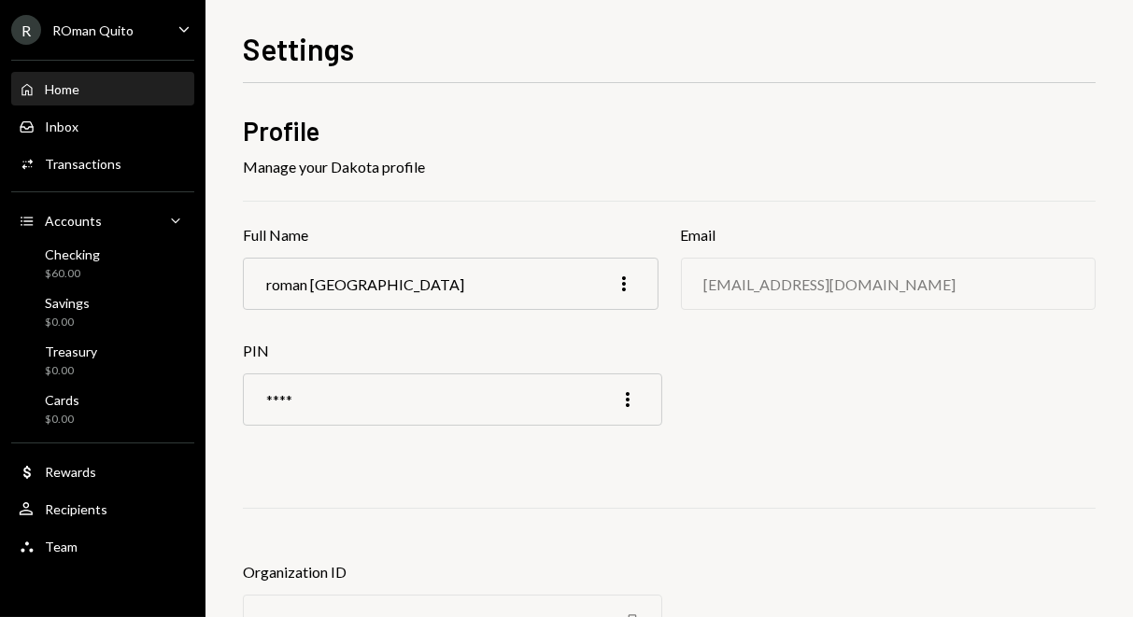
click at [40, 77] on div "Home Home" at bounding box center [103, 90] width 168 height 32
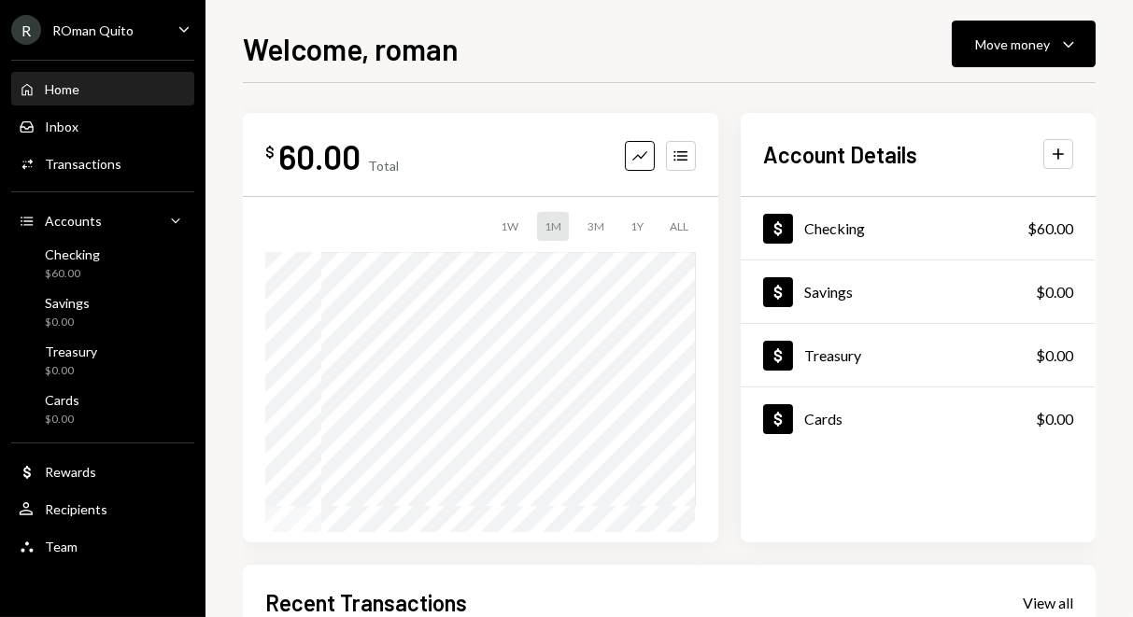
click at [163, 24] on div "R ROman Quito Caret Down" at bounding box center [102, 30] width 205 height 30
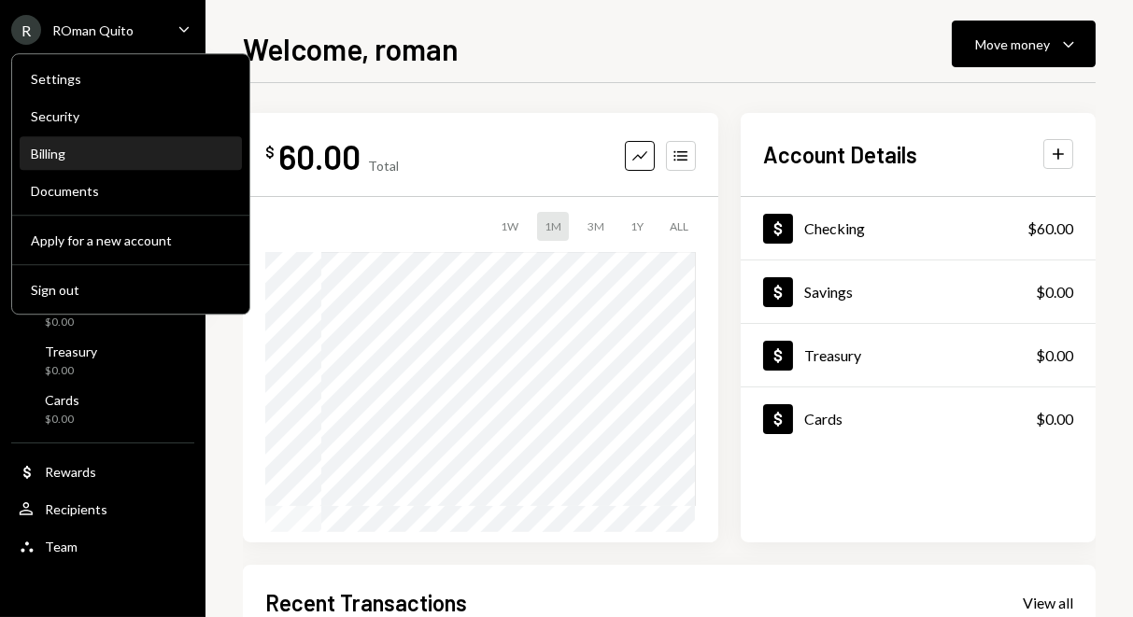
click at [139, 165] on div "Billing" at bounding box center [131, 154] width 200 height 32
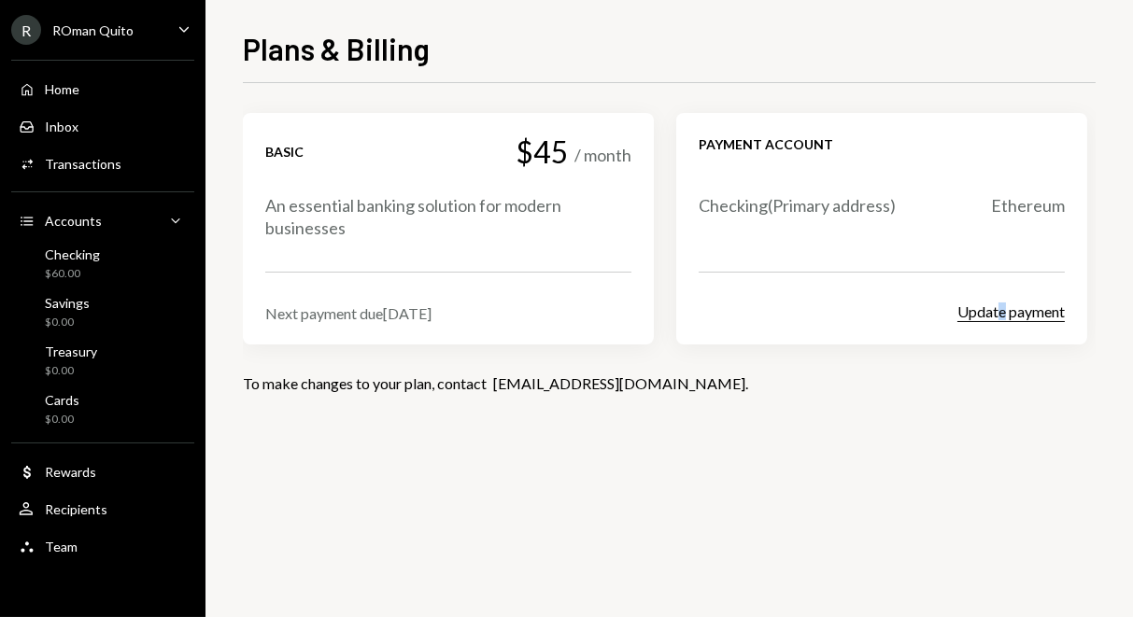
click at [1000, 315] on div "Payment account Checking ( Primary address) Ethereum Update payment" at bounding box center [881, 229] width 411 height 232
click at [1000, 315] on button "Update payment" at bounding box center [1010, 313] width 107 height 20
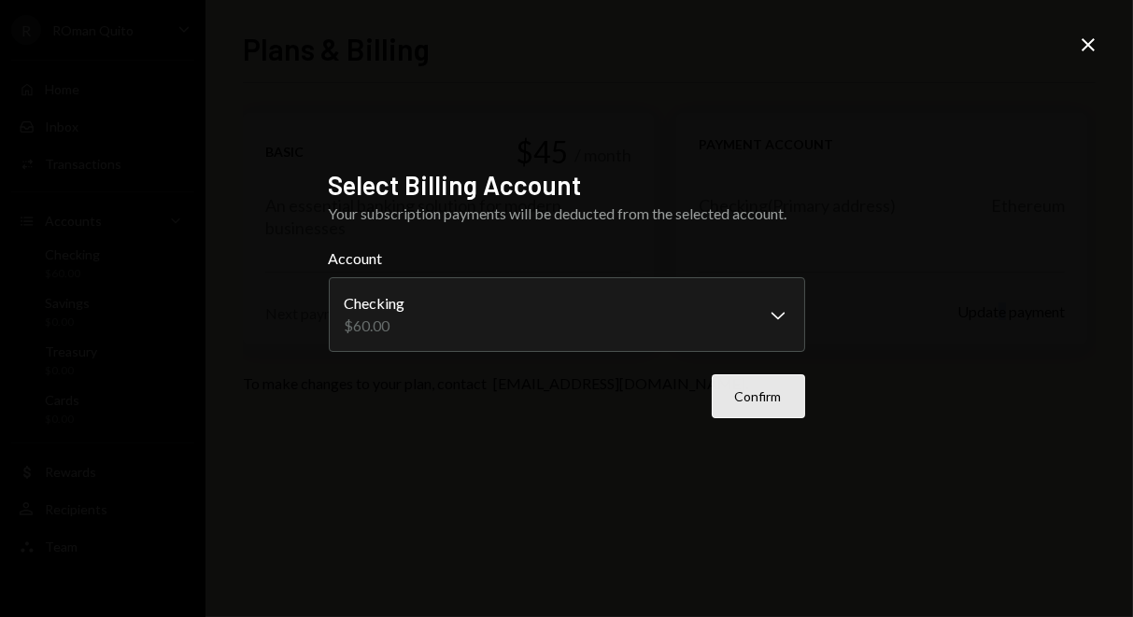
click at [761, 412] on button "Confirm" at bounding box center [757, 396] width 93 height 44
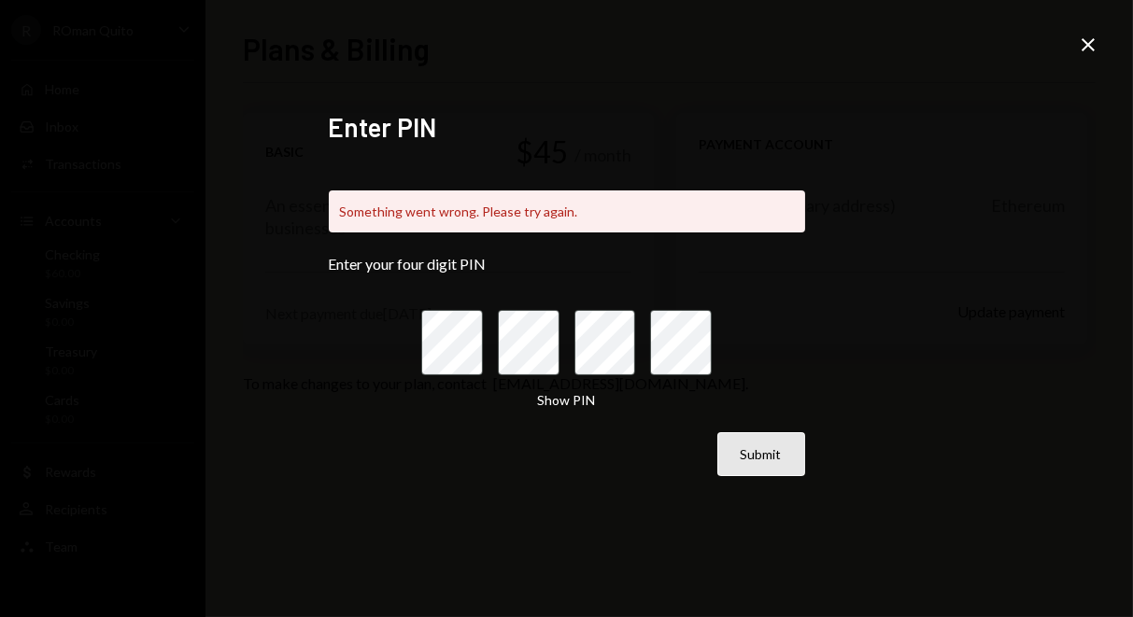
click at [767, 442] on button "Submit" at bounding box center [761, 454] width 88 height 44
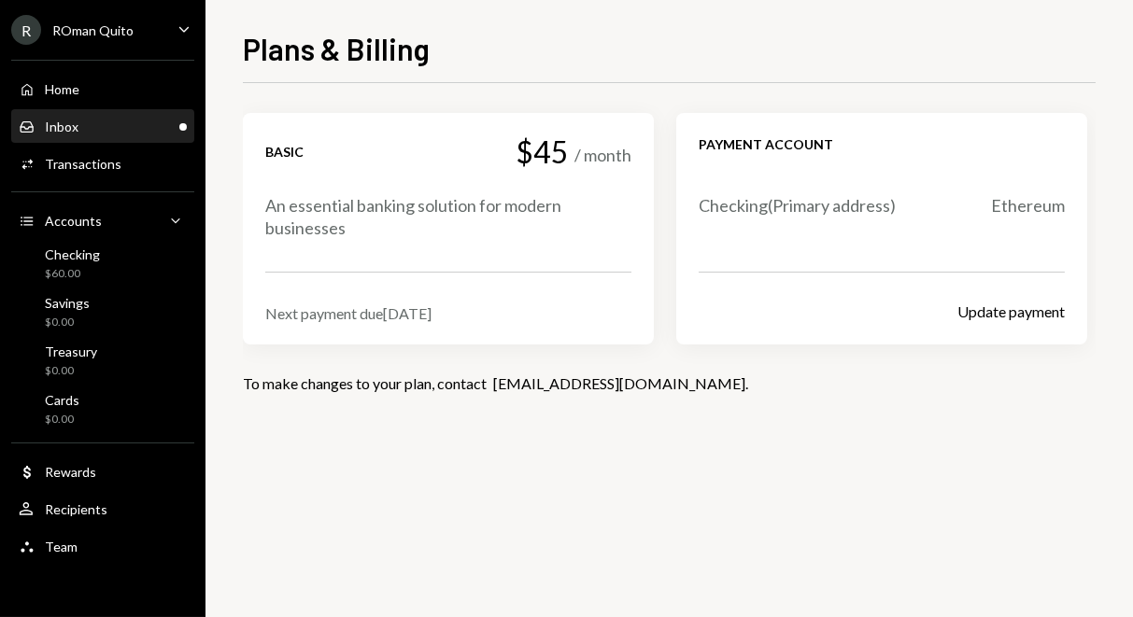
click at [93, 133] on div "Inbox Inbox" at bounding box center [103, 127] width 168 height 17
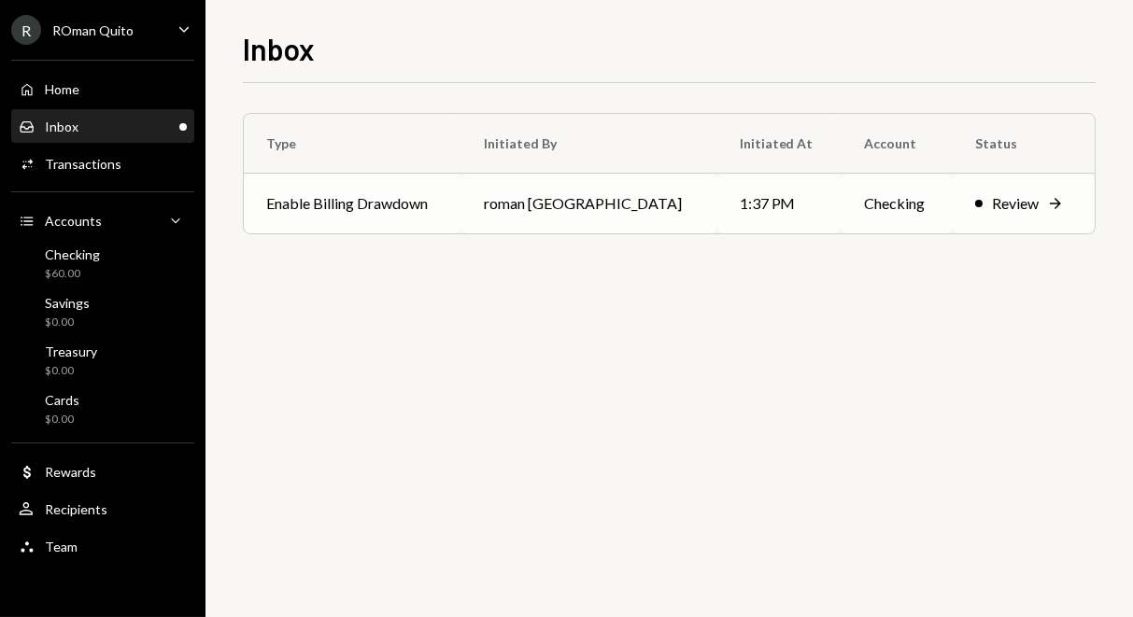
click at [975, 200] on div "Review Right Arrow" at bounding box center [1023, 203] width 97 height 22
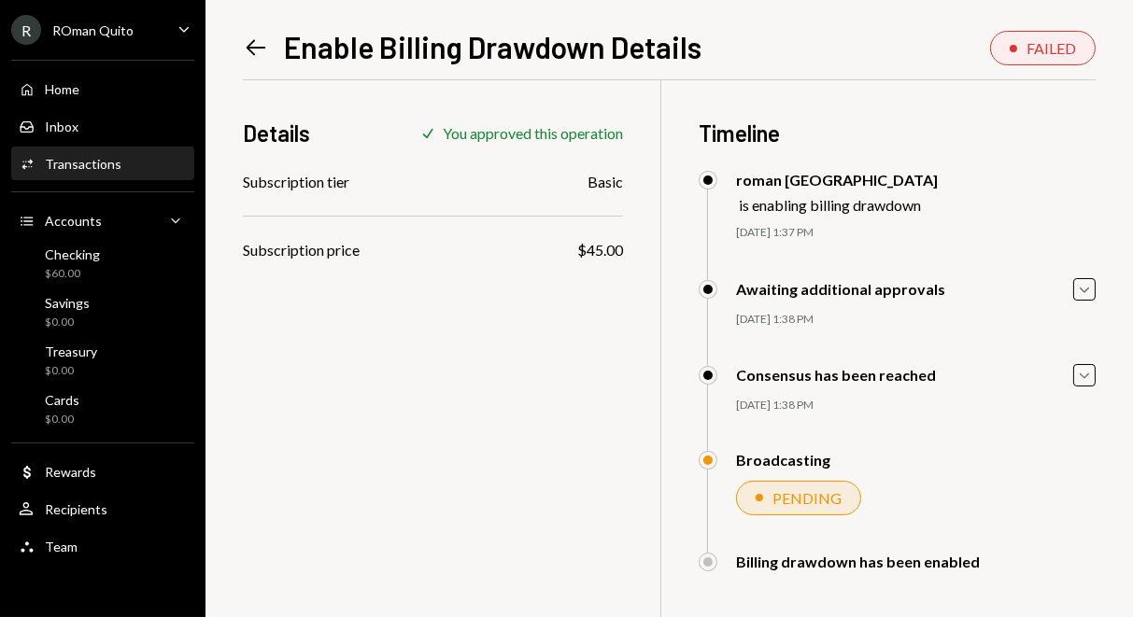
click at [265, 48] on icon "Left Arrow" at bounding box center [256, 48] width 26 height 26
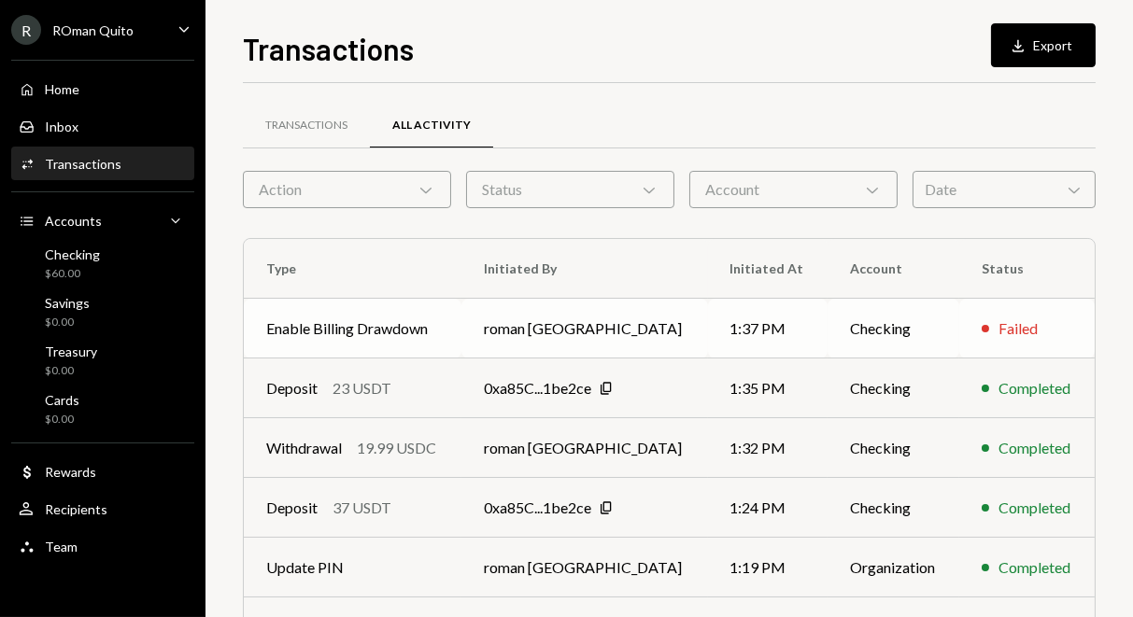
click at [855, 327] on td "Checking" at bounding box center [893, 329] width 132 height 60
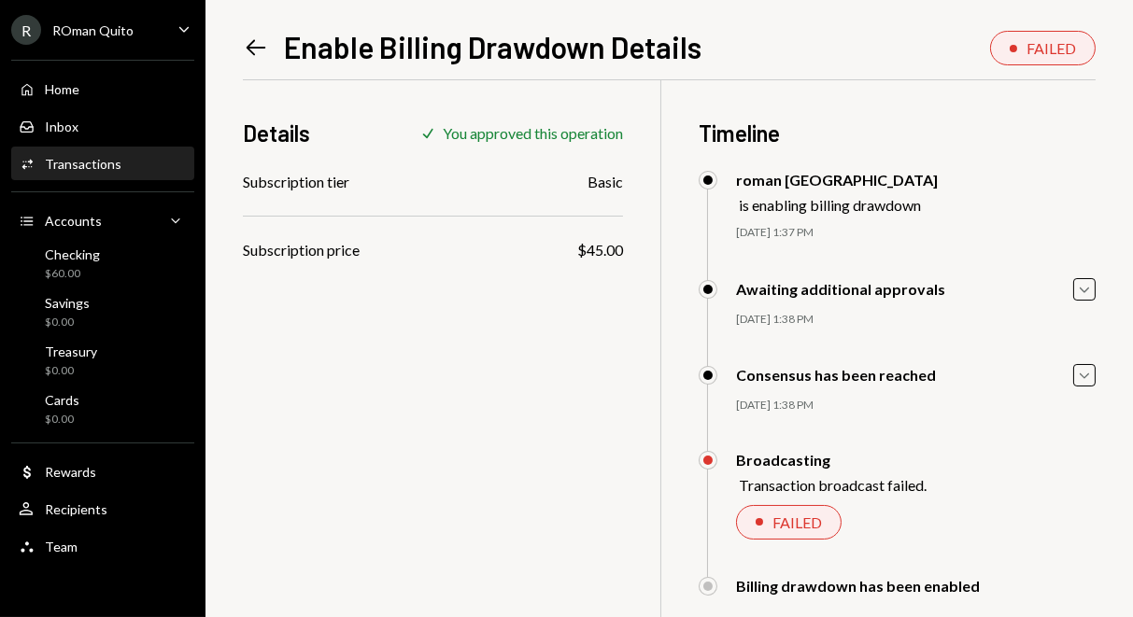
click at [794, 525] on div "FAILED" at bounding box center [796, 523] width 49 height 18
click at [62, 39] on div "R ROman Quito" at bounding box center [72, 30] width 122 height 30
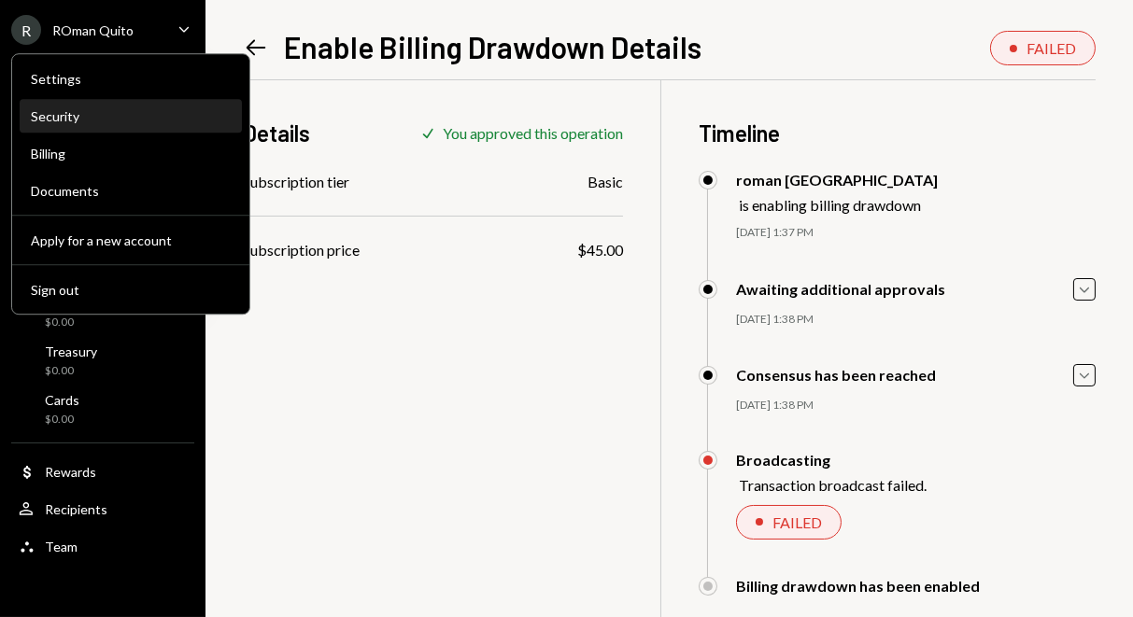
click at [83, 122] on div "Security" at bounding box center [131, 116] width 200 height 16
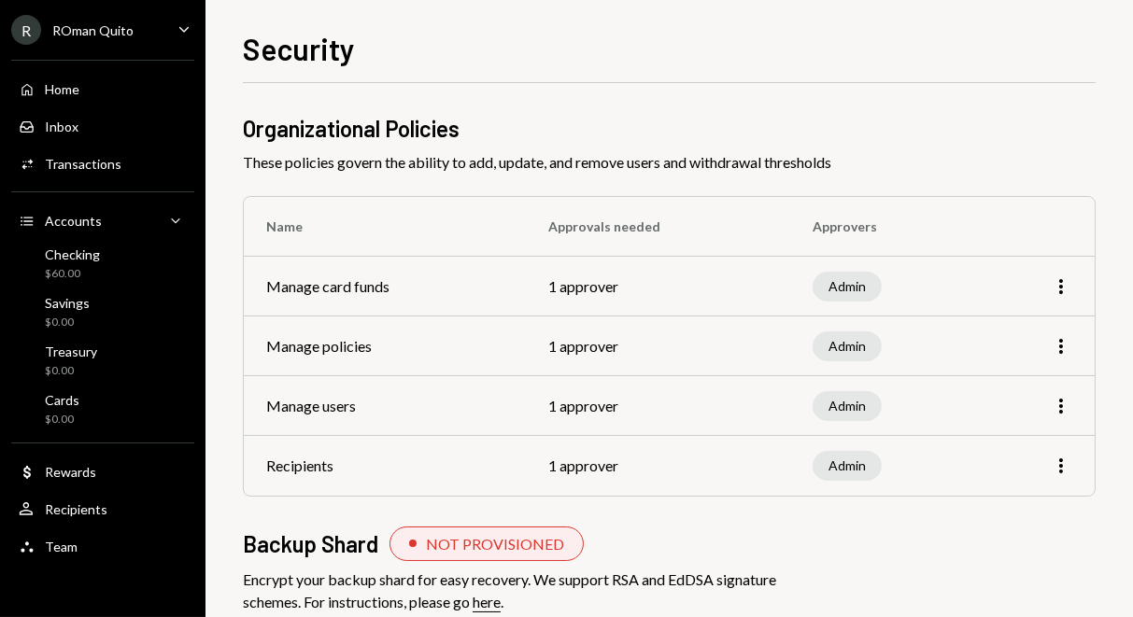
click at [104, 36] on div "ROman Quito" at bounding box center [92, 30] width 81 height 16
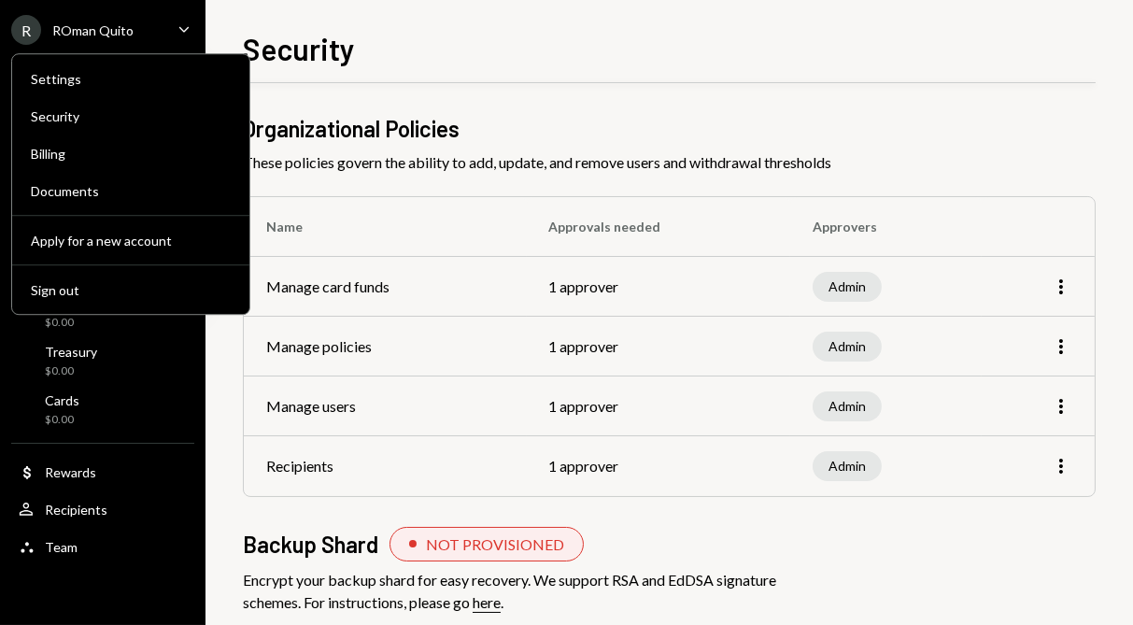
scroll to position [90, 0]
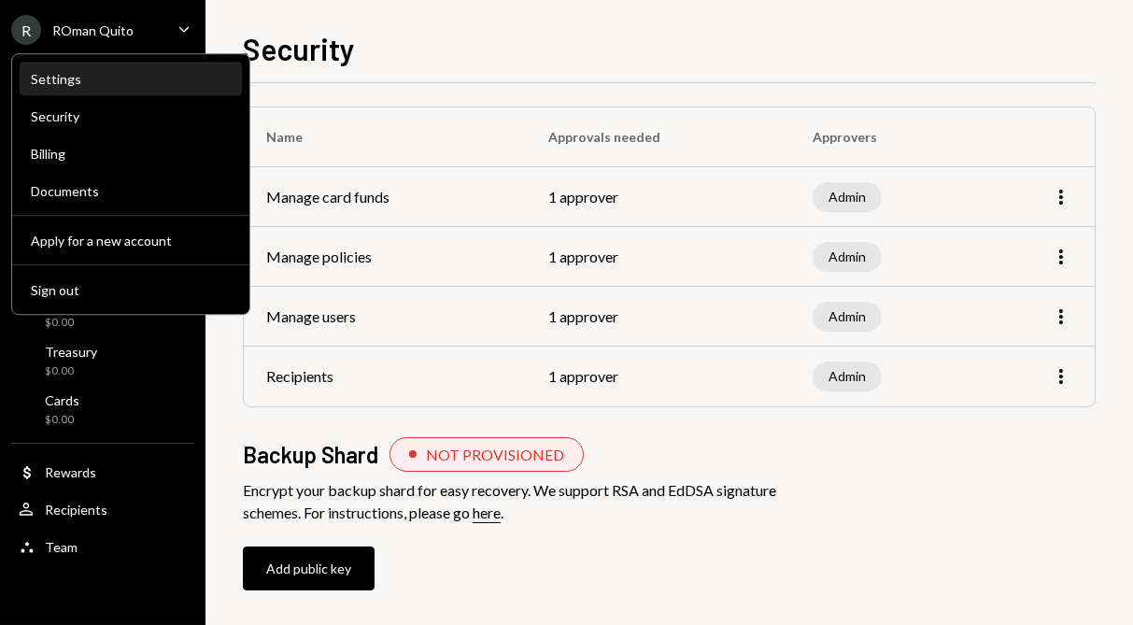
click at [115, 81] on div "Settings" at bounding box center [131, 79] width 200 height 16
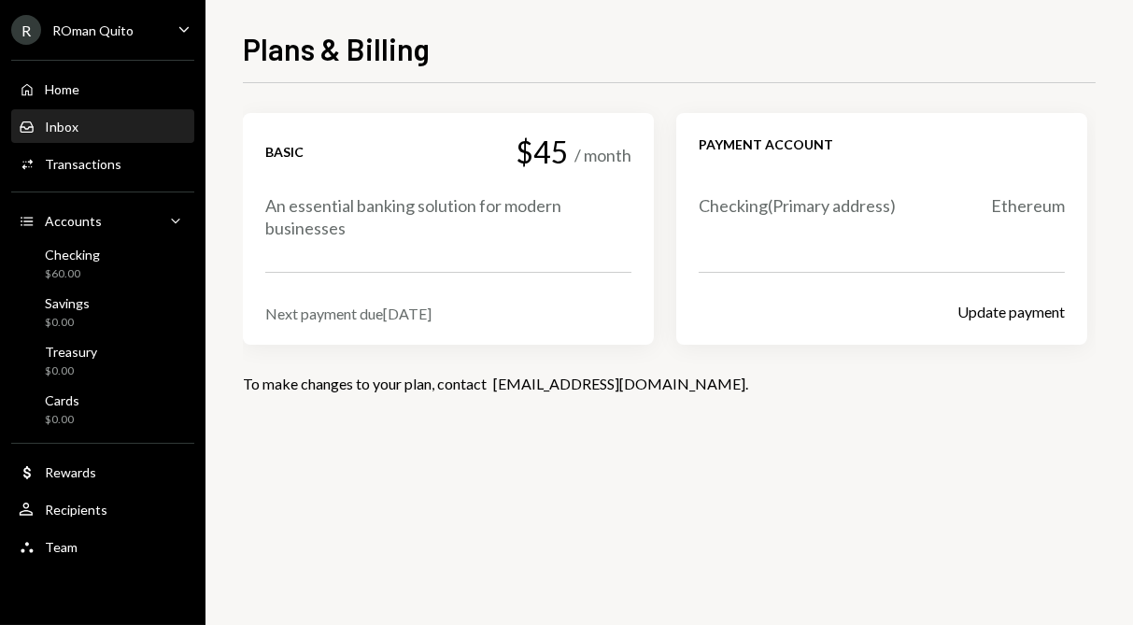
click at [62, 132] on div "Inbox" at bounding box center [62, 127] width 34 height 16
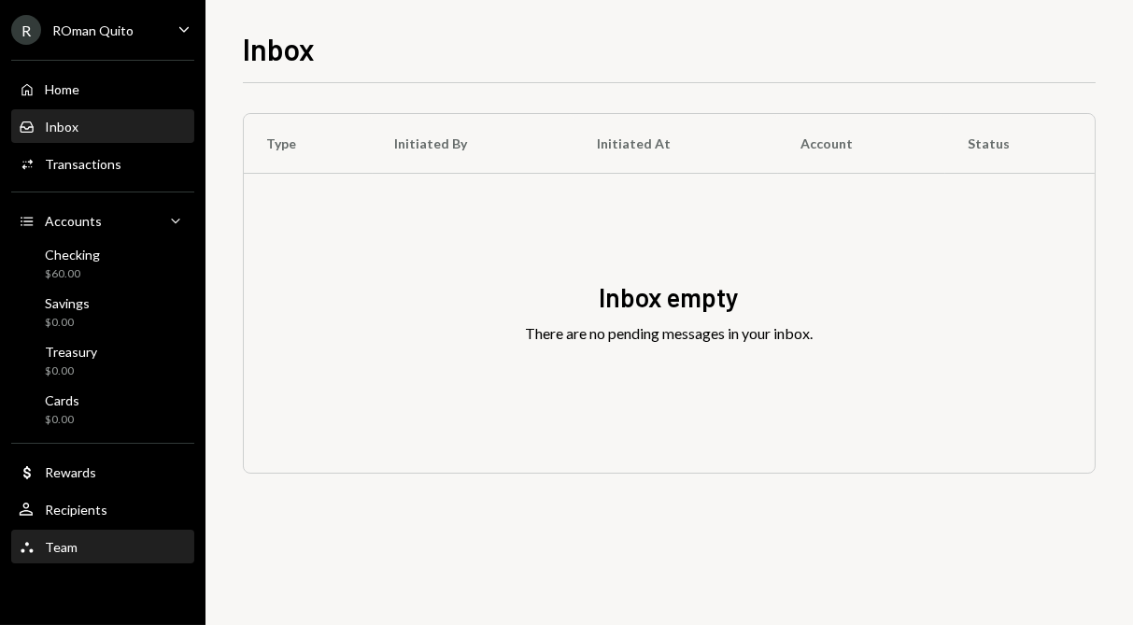
click at [98, 542] on div "Team Team" at bounding box center [103, 547] width 168 height 17
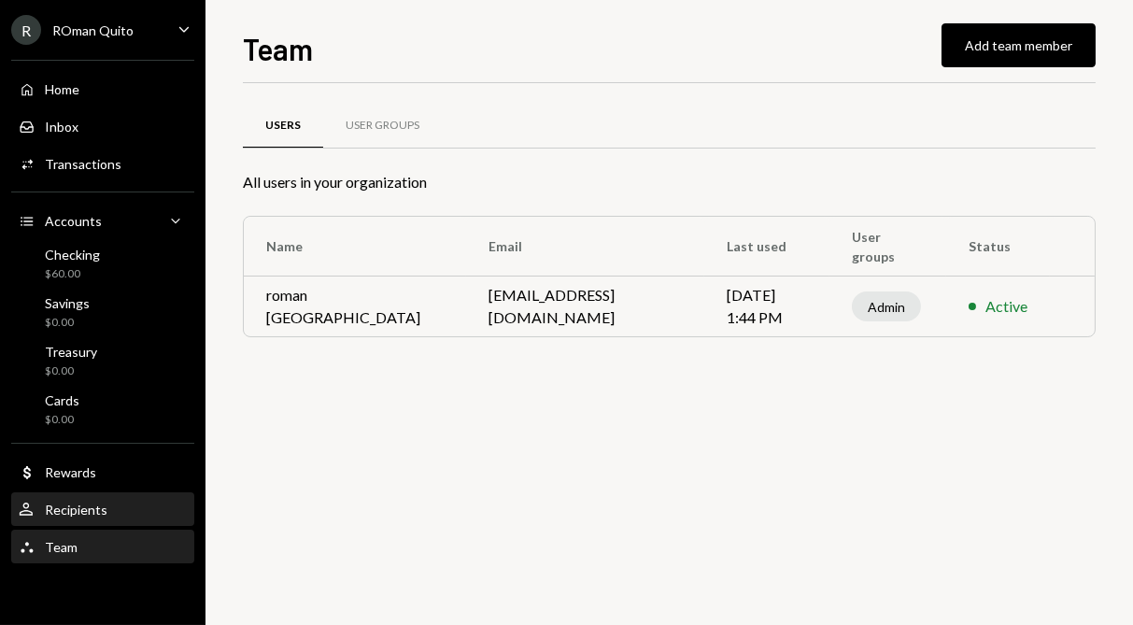
click at [83, 523] on div "User Recipients" at bounding box center [103, 510] width 168 height 32
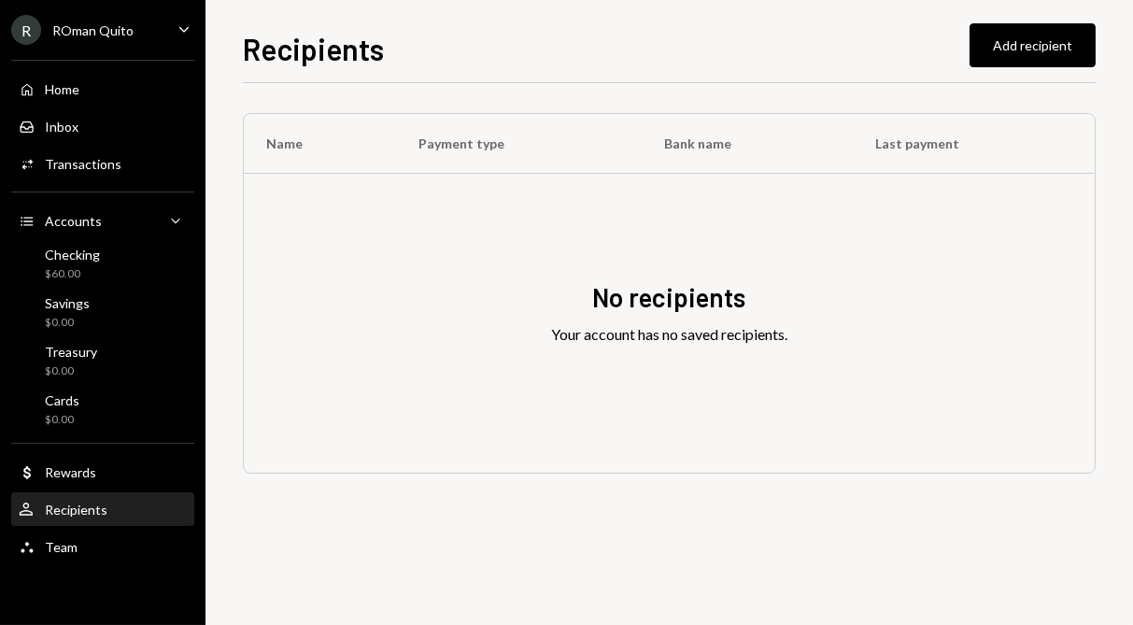
click at [22, 15] on div "R" at bounding box center [26, 30] width 30 height 30
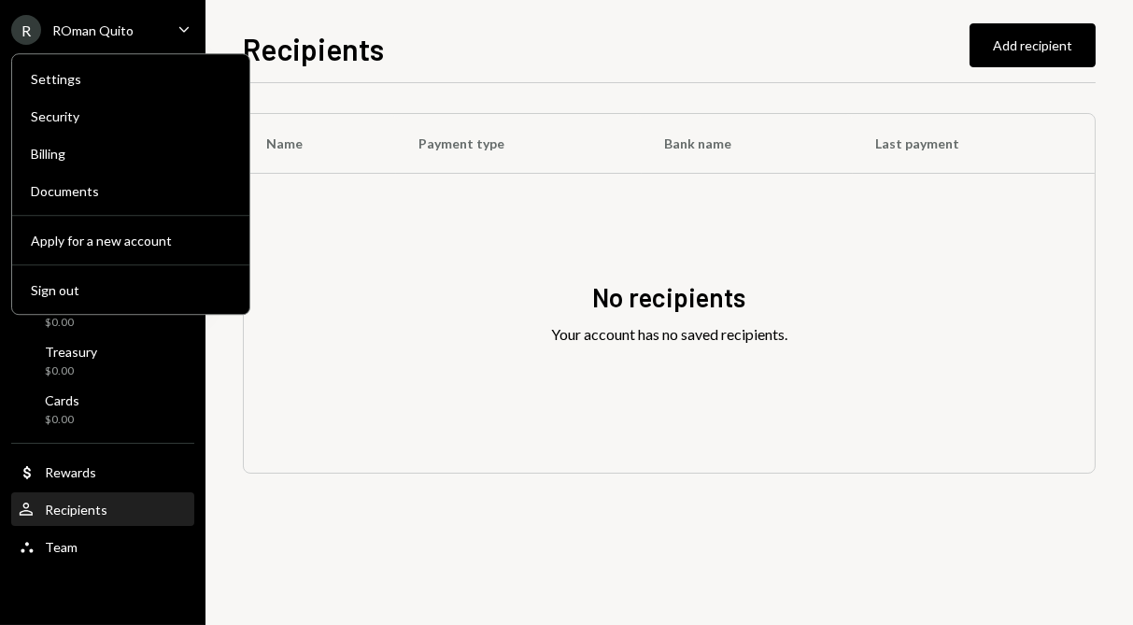
click at [180, 20] on icon "Caret Down" at bounding box center [184, 29] width 21 height 21
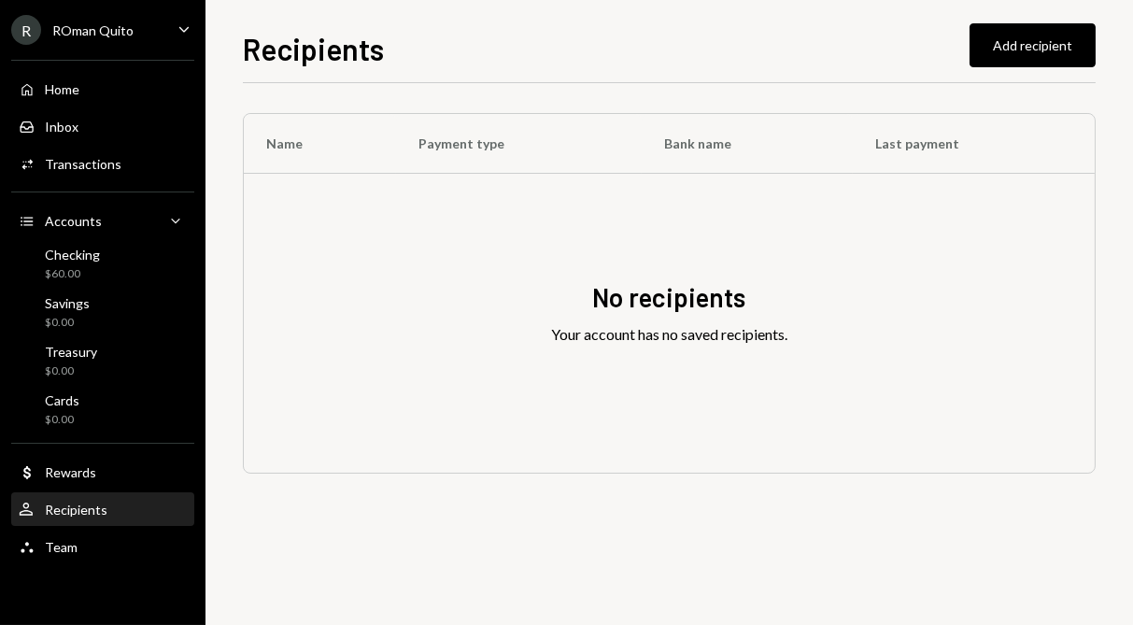
click at [140, 15] on div "R ROman Quito Caret Down" at bounding box center [102, 30] width 205 height 30
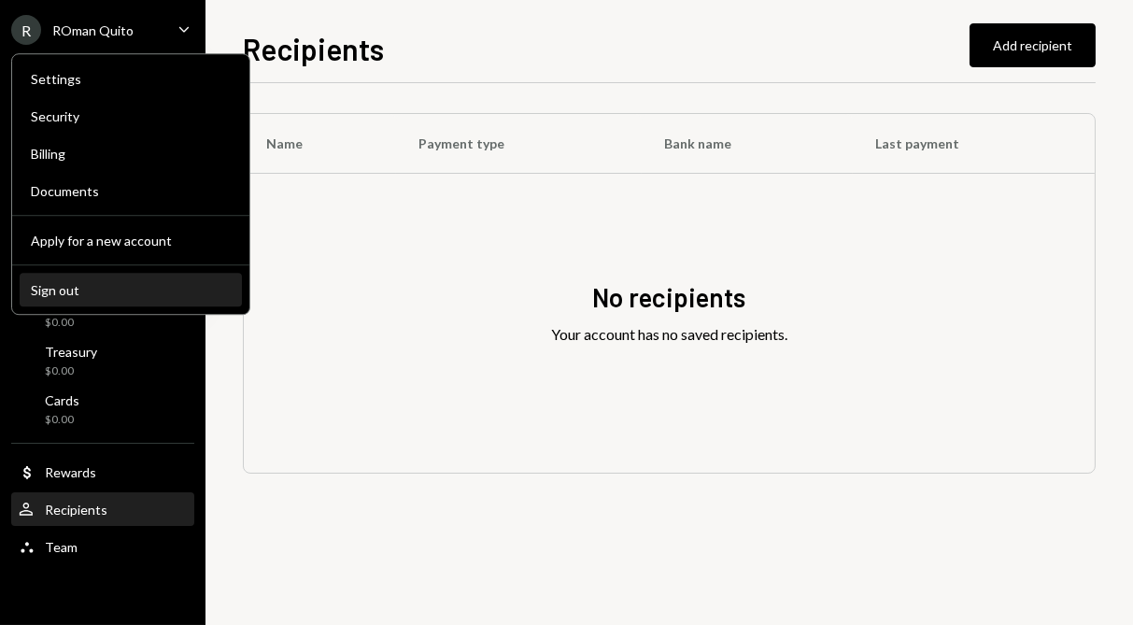
click at [100, 287] on div "Sign out" at bounding box center [131, 290] width 200 height 16
